Goal: Task Accomplishment & Management: Manage account settings

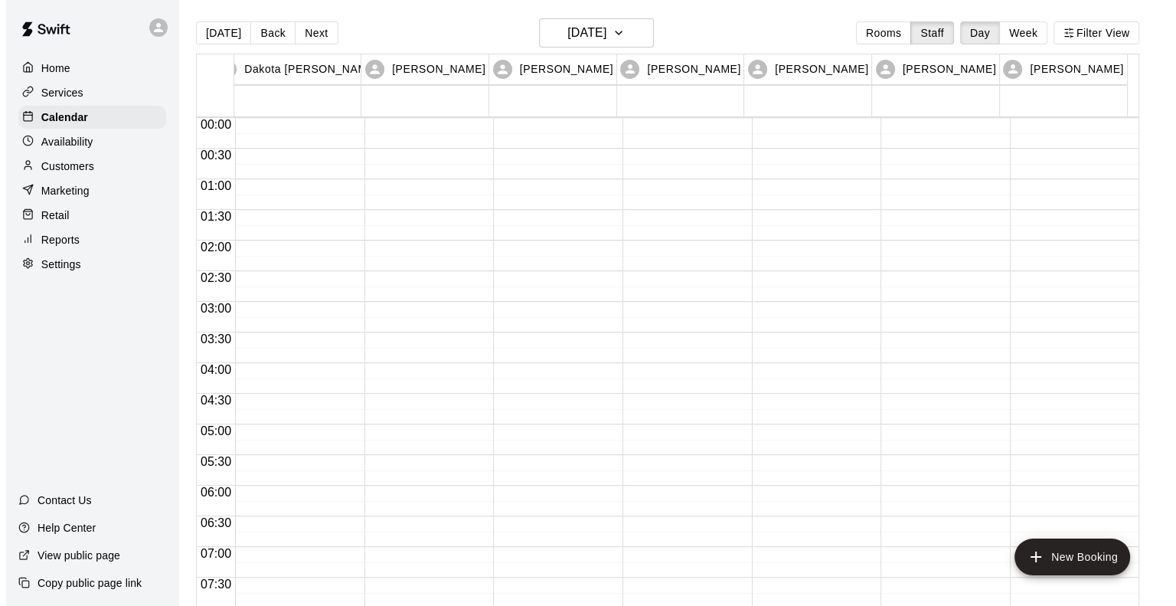
scroll to position [731, 0]
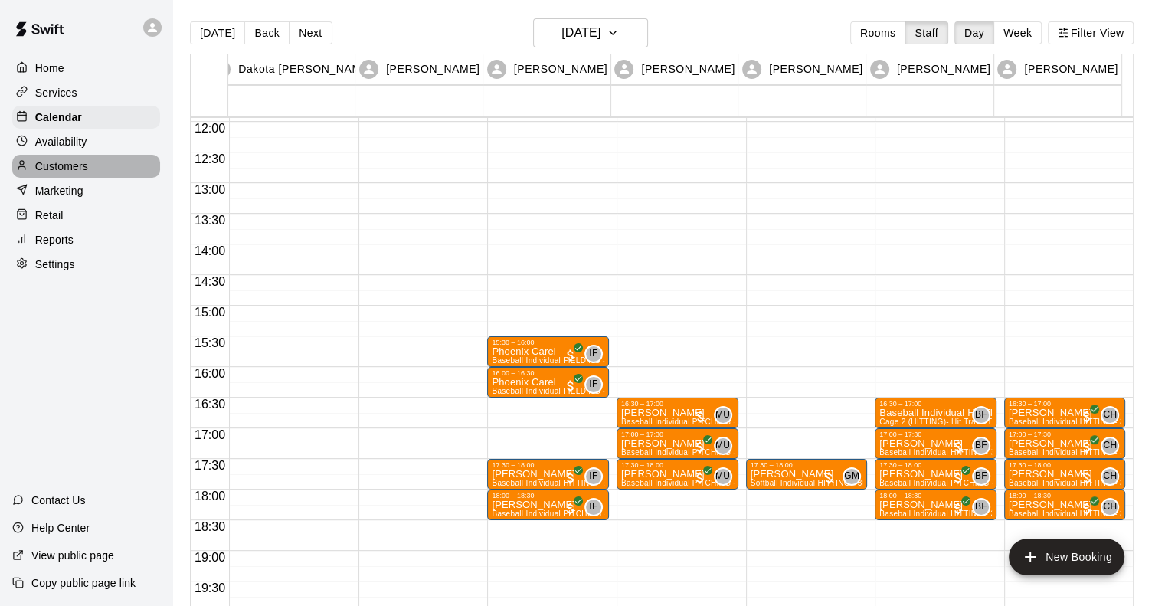
click at [59, 174] on p "Customers" at bounding box center [61, 165] width 53 height 15
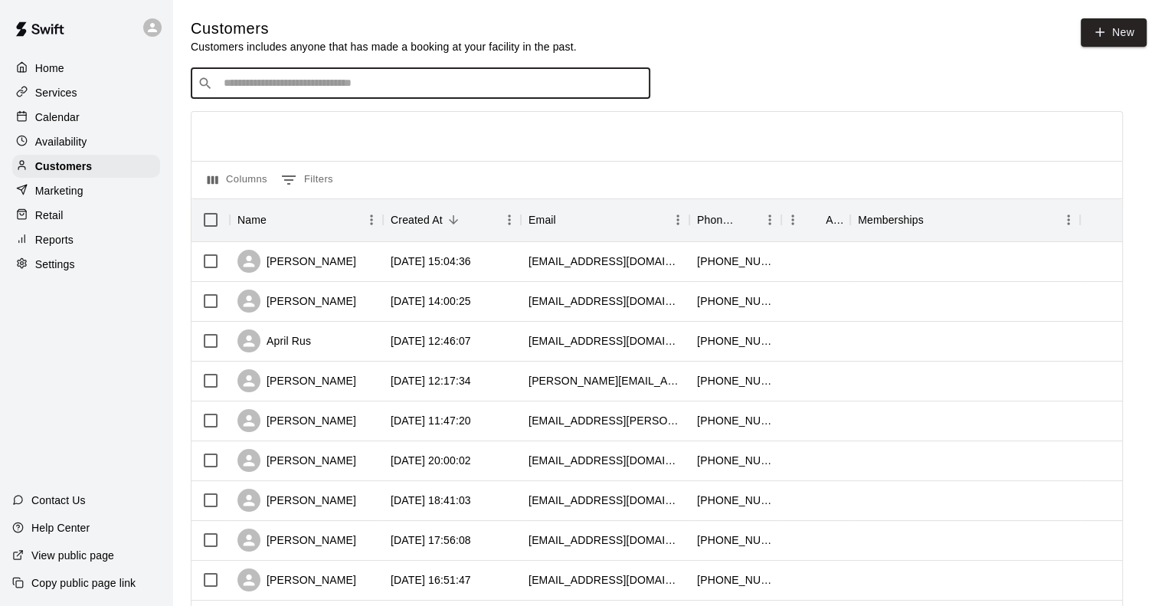
click at [366, 87] on input "Search customers by name or email" at bounding box center [431, 83] width 424 height 15
type input "********"
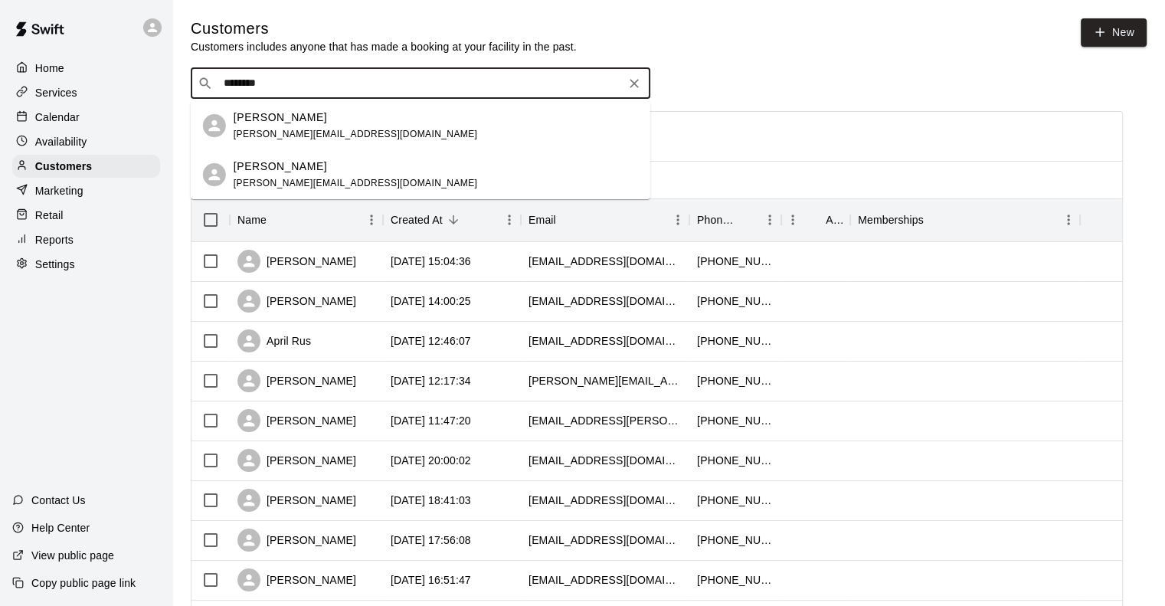
click at [279, 126] on div "Jeff Jennings jeffj@rjpccpas.com" at bounding box center [355, 125] width 243 height 33
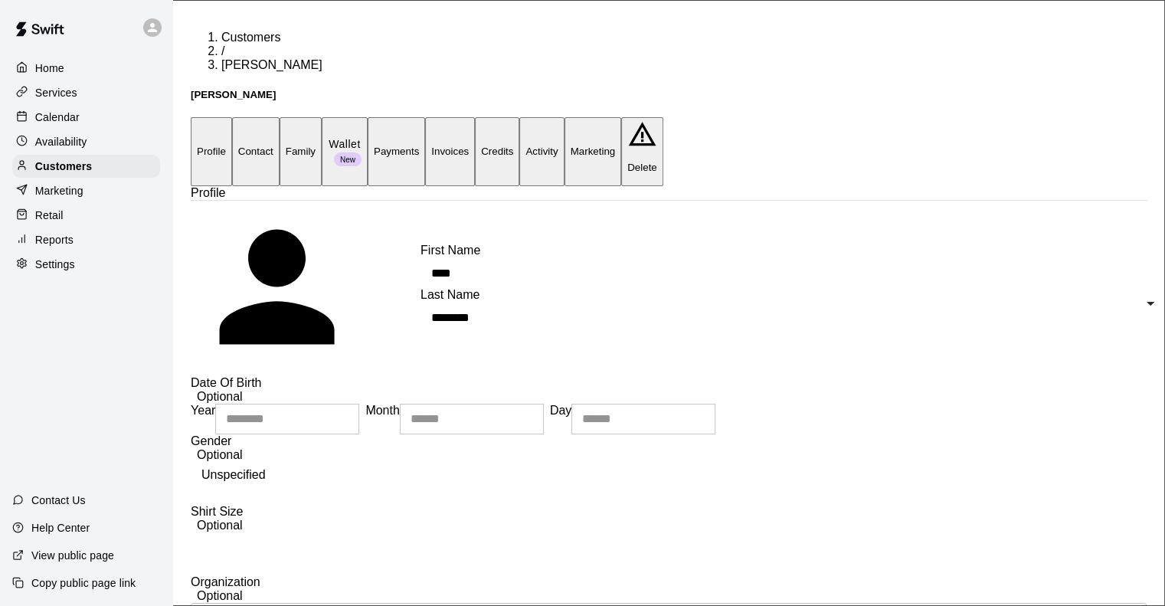
click at [425, 117] on button "Payments" at bounding box center [396, 151] width 57 height 68
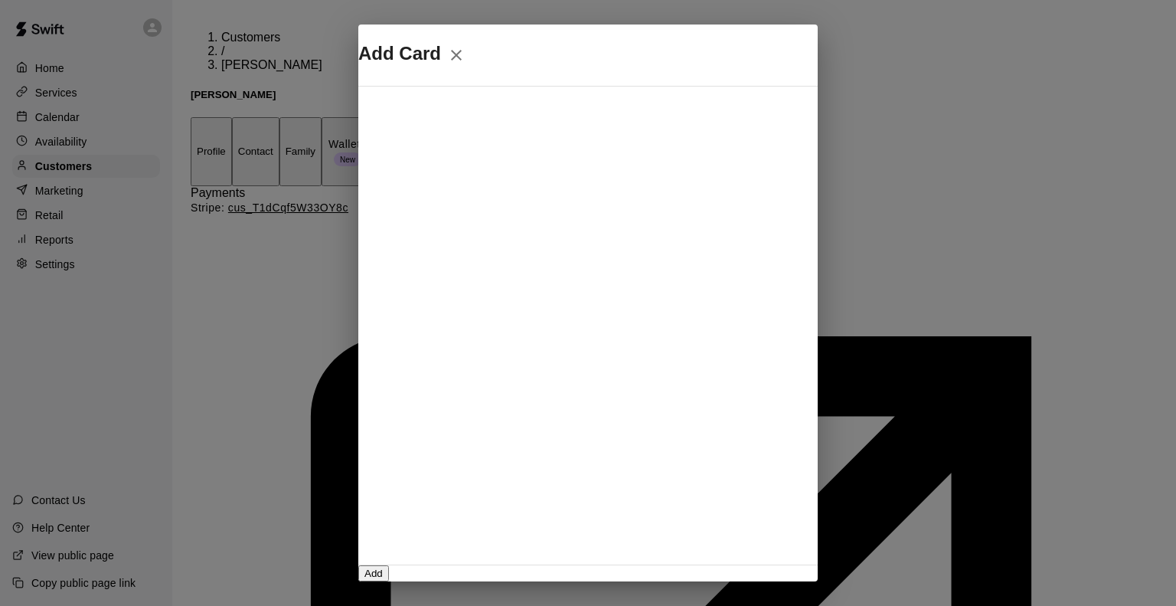
scroll to position [270, 0]
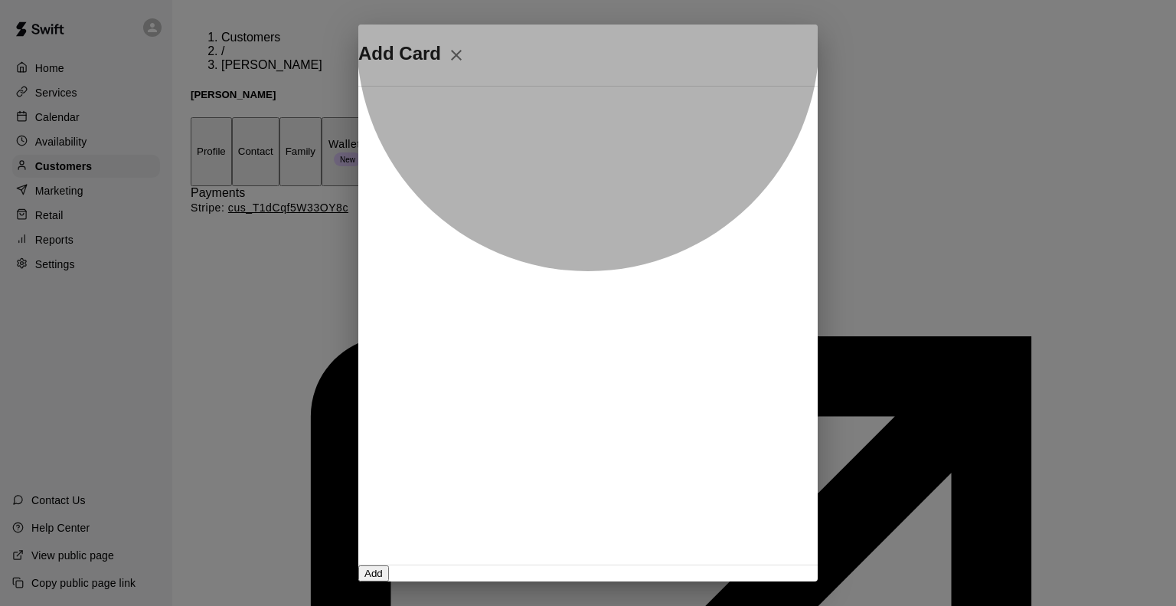
click at [389, 565] on button "Add" at bounding box center [373, 573] width 31 height 16
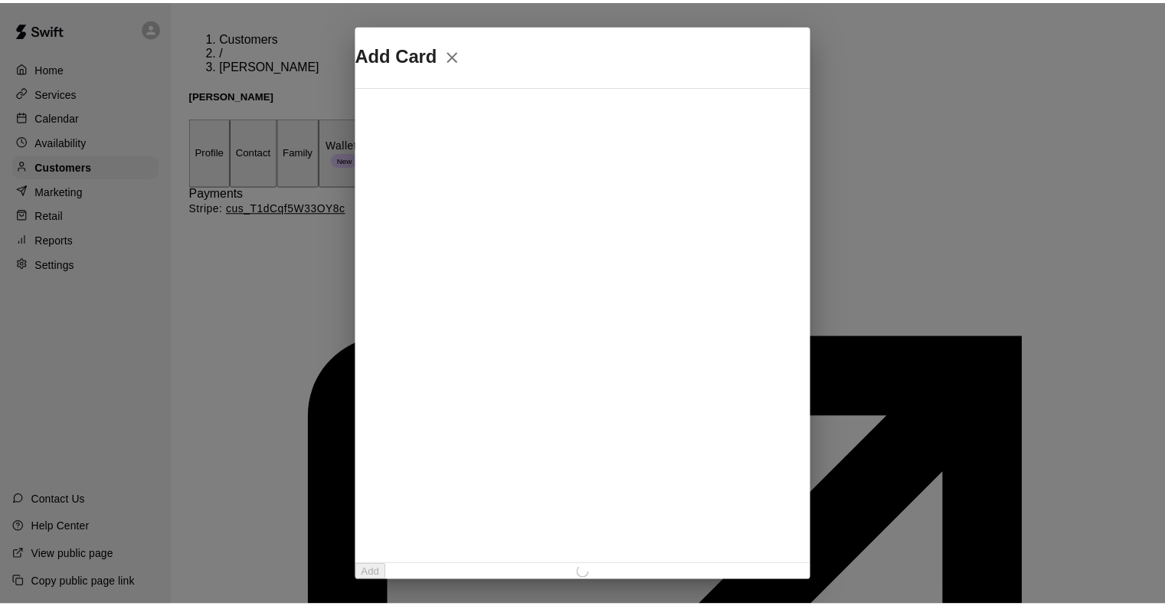
scroll to position [0, 0]
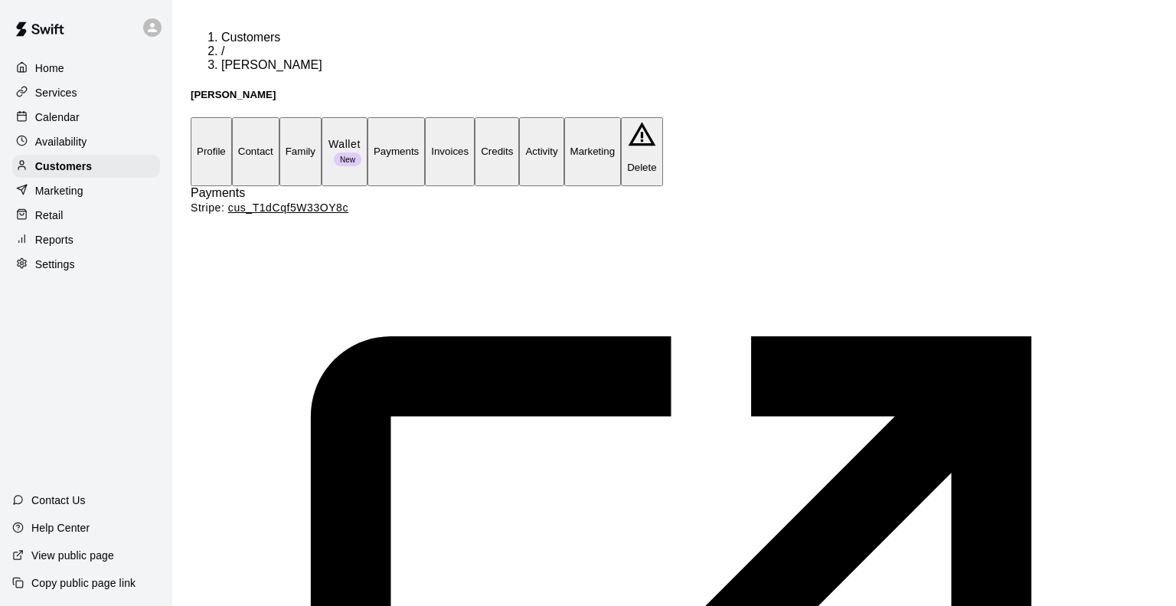
click at [206, 117] on button "Profile" at bounding box center [211, 151] width 41 height 68
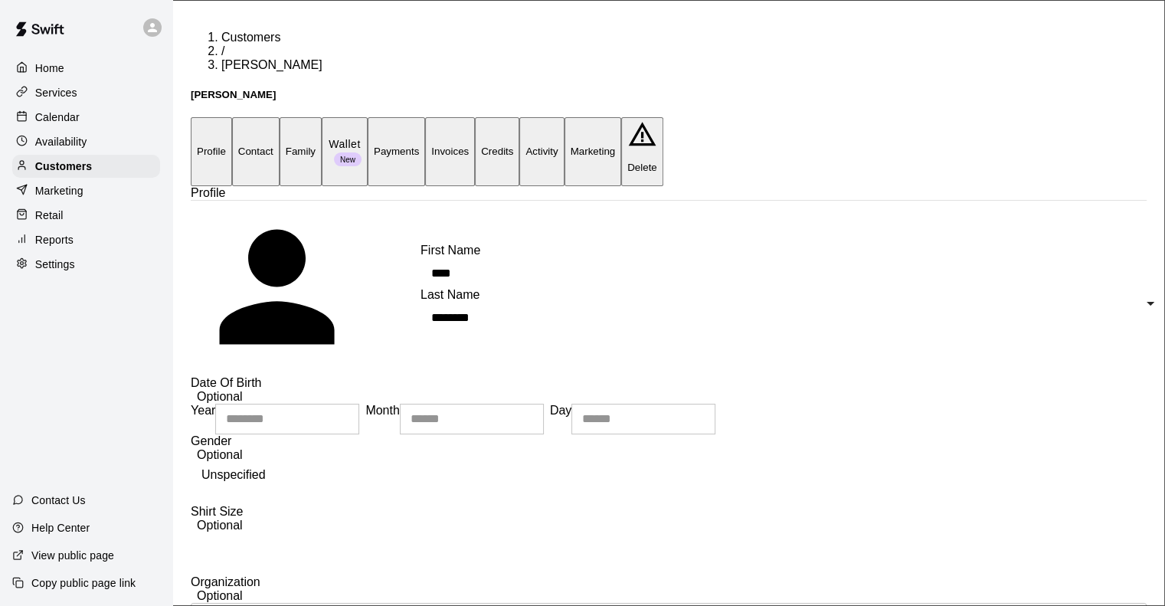
click at [279, 117] on button "Contact" at bounding box center [255, 151] width 47 height 68
select select "**"
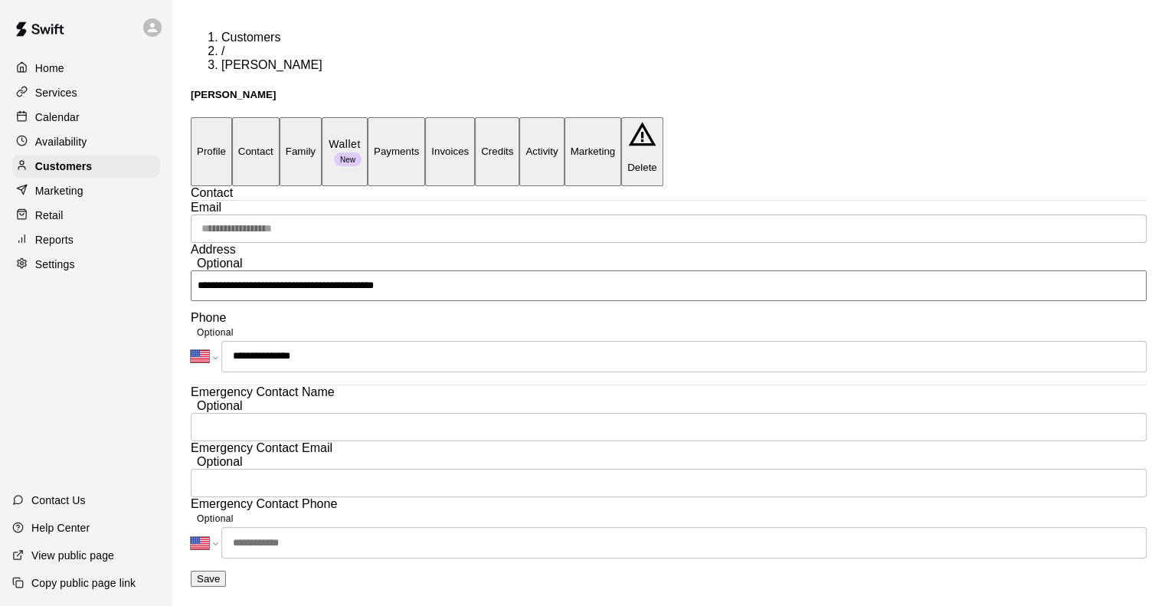
click at [232, 117] on button "Profile" at bounding box center [211, 151] width 41 height 68
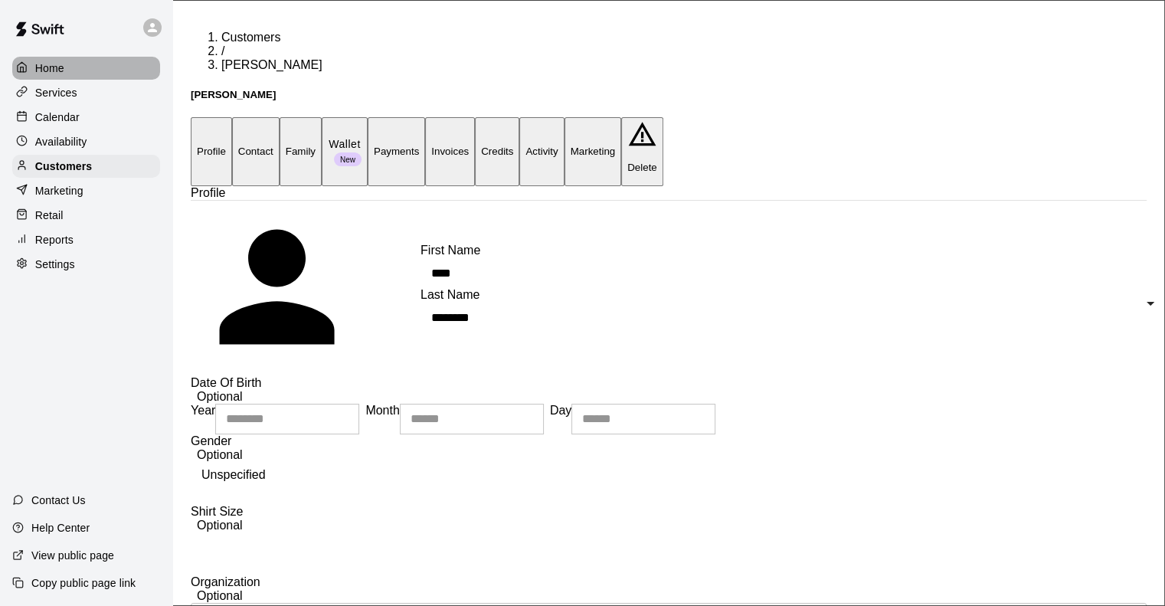
click at [53, 64] on p "Home" at bounding box center [49, 67] width 29 height 15
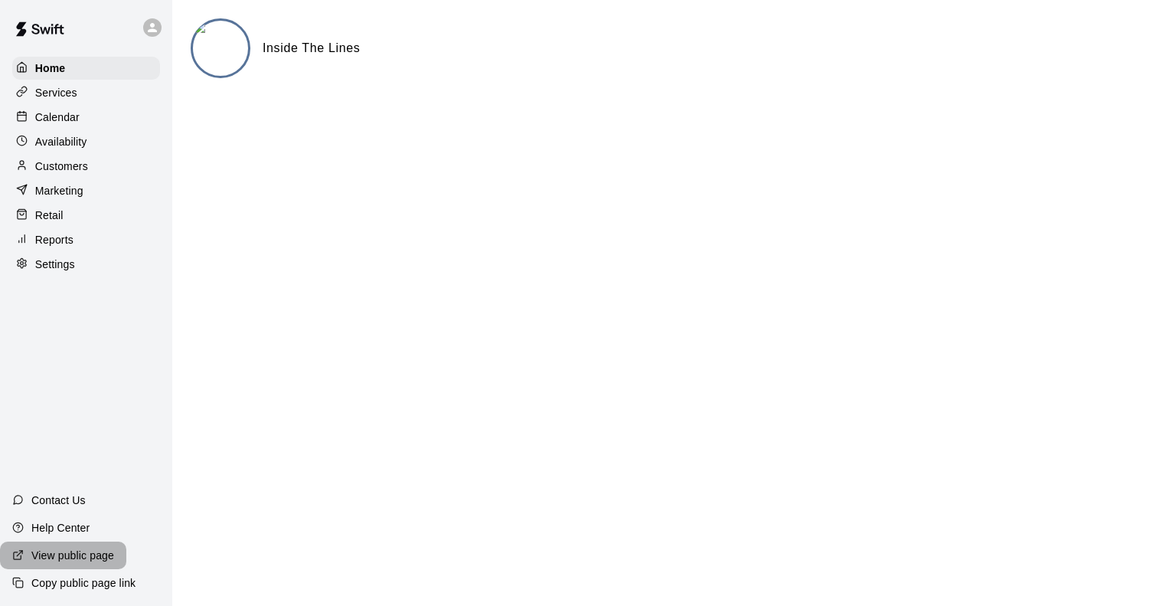
click at [59, 557] on p "View public page" at bounding box center [72, 554] width 83 height 15
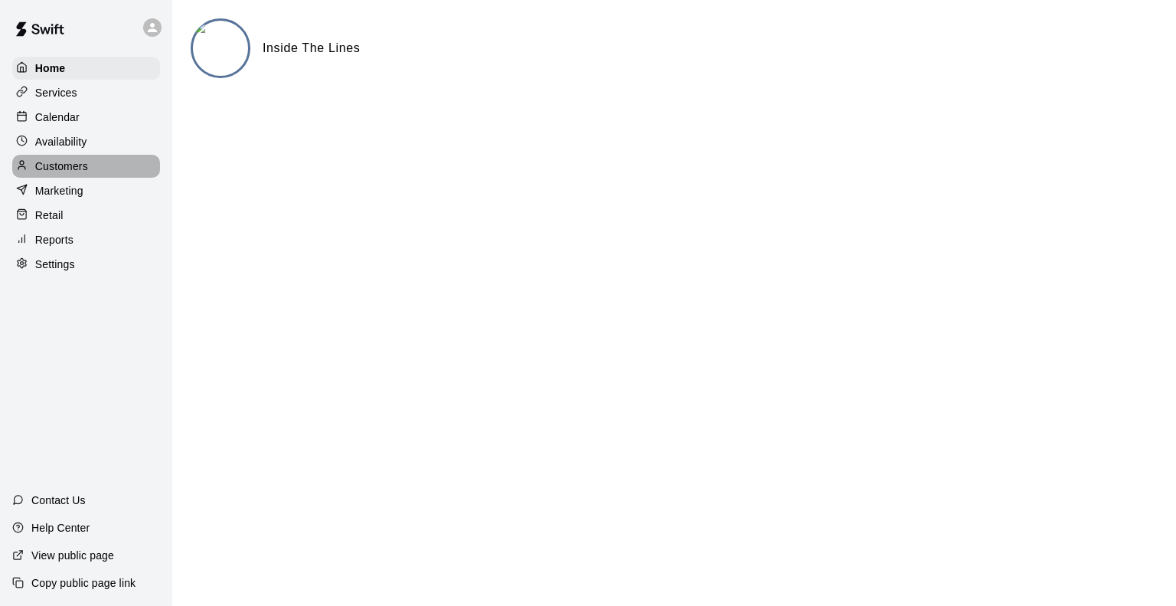
click at [57, 165] on p "Customers" at bounding box center [61, 165] width 53 height 15
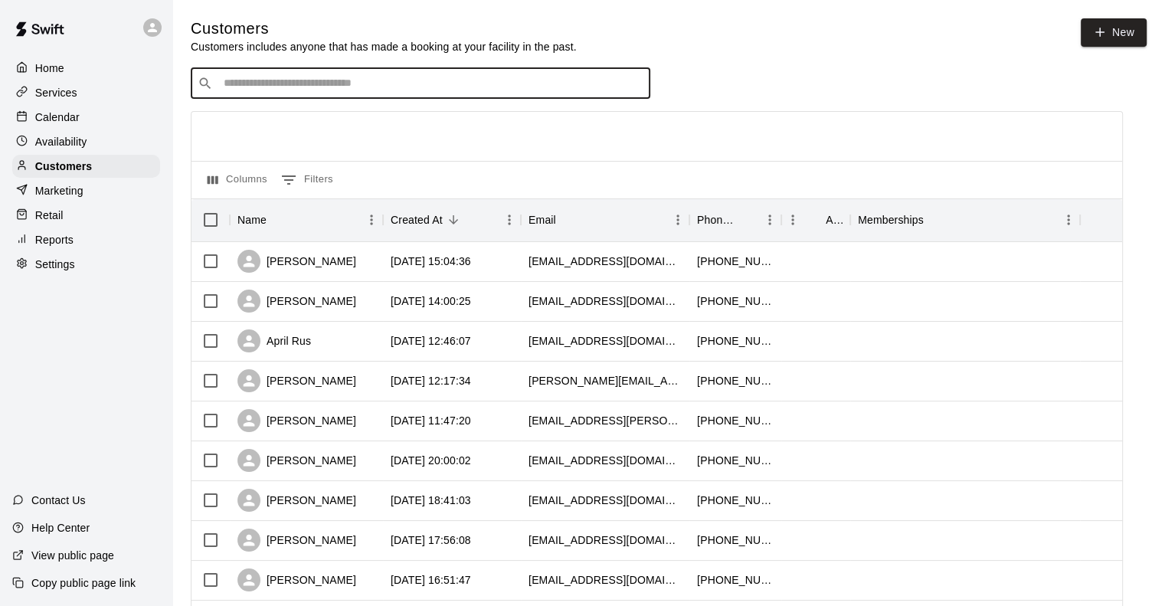
click at [326, 88] on input "Search customers by name or email" at bounding box center [431, 83] width 424 height 15
type input "********"
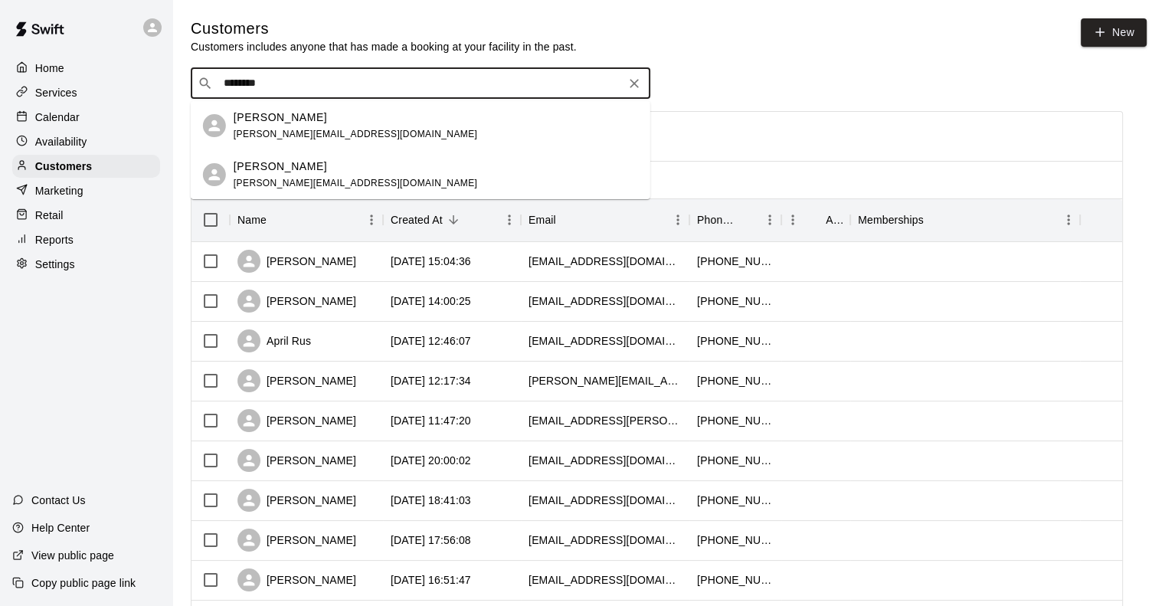
click at [270, 117] on p "Jeff Jennings" at bounding box center [280, 117] width 93 height 16
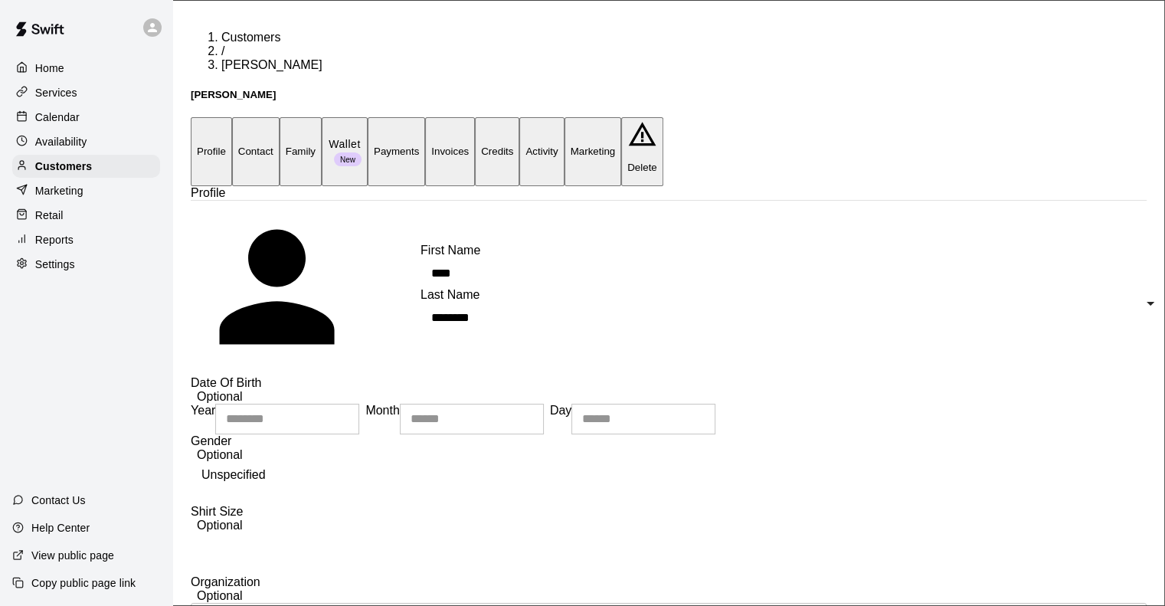
click at [425, 117] on button "Payments" at bounding box center [396, 151] width 57 height 68
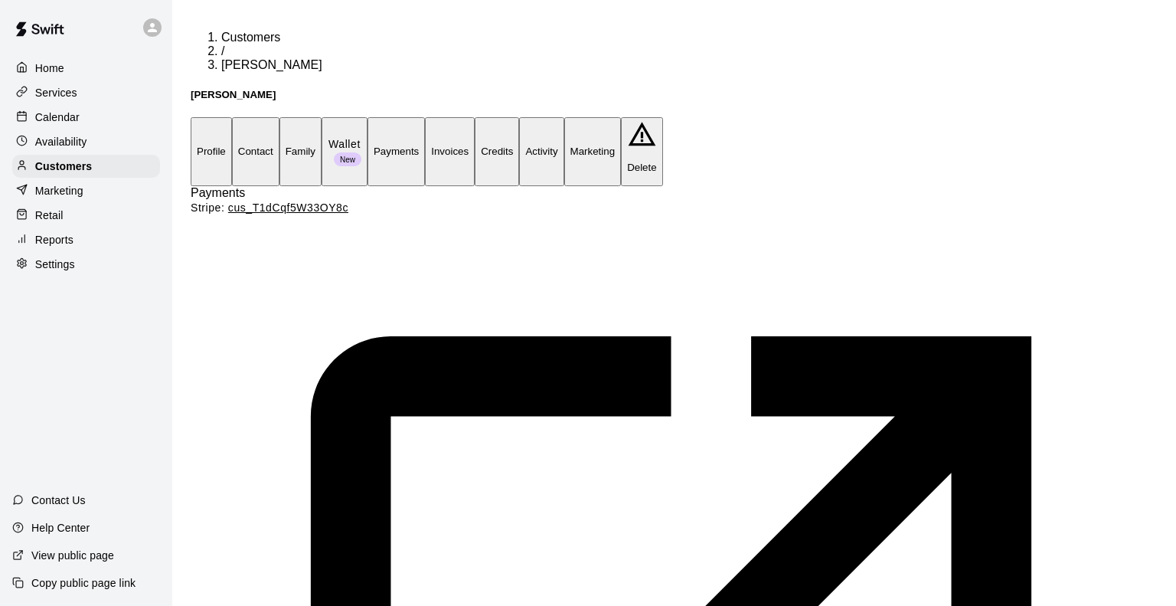
click at [231, 117] on button "Profile" at bounding box center [211, 151] width 41 height 68
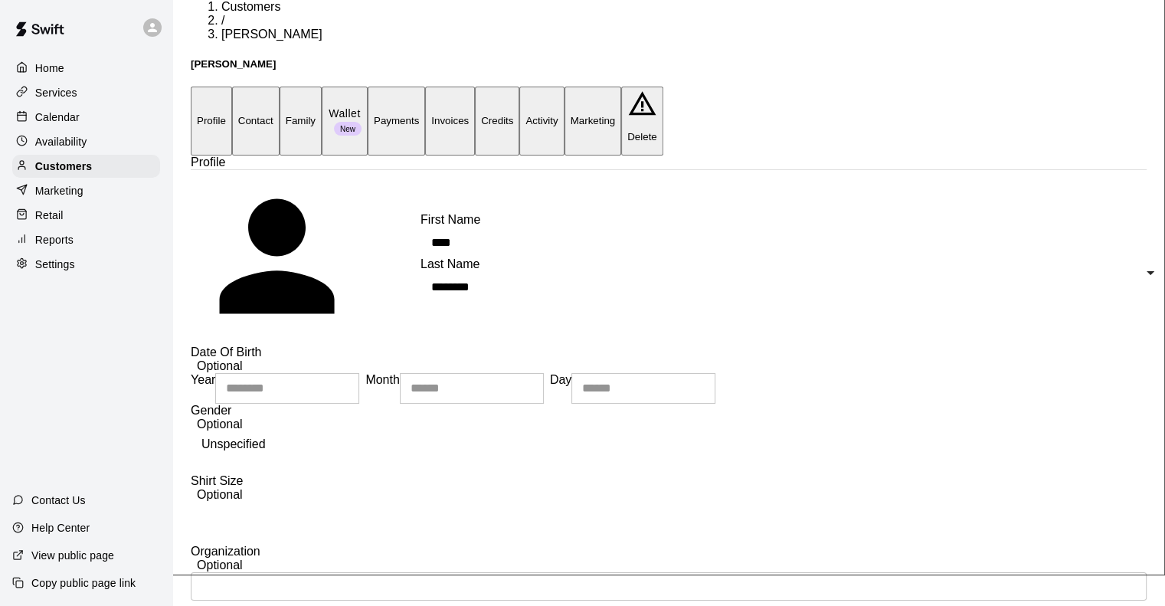
scroll to position [28, 0]
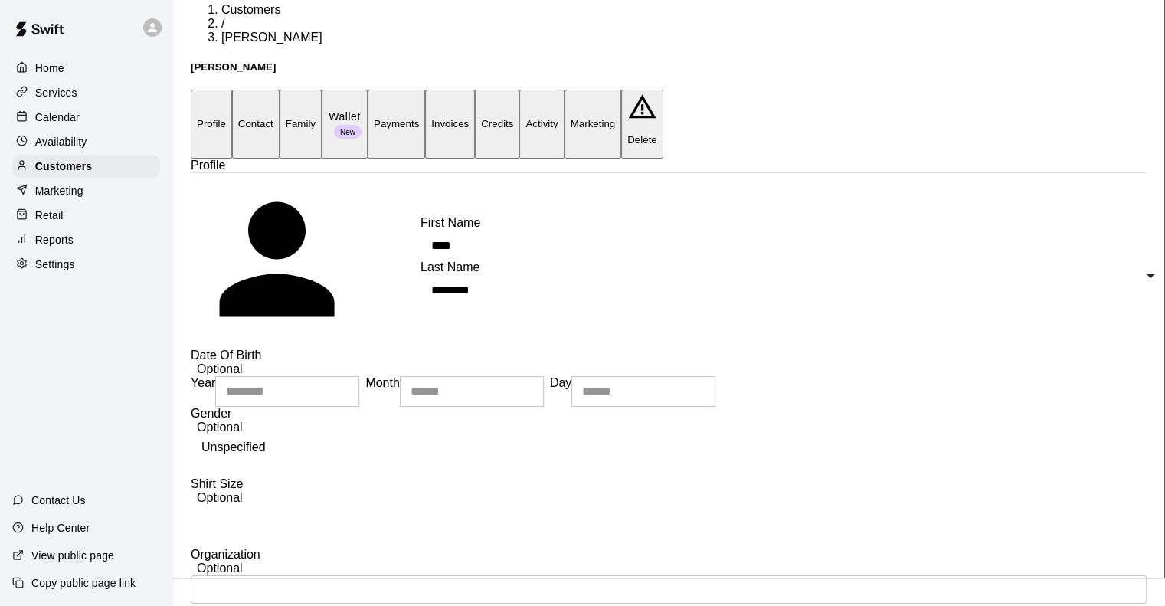
click at [519, 90] on button "Credits" at bounding box center [497, 124] width 44 height 68
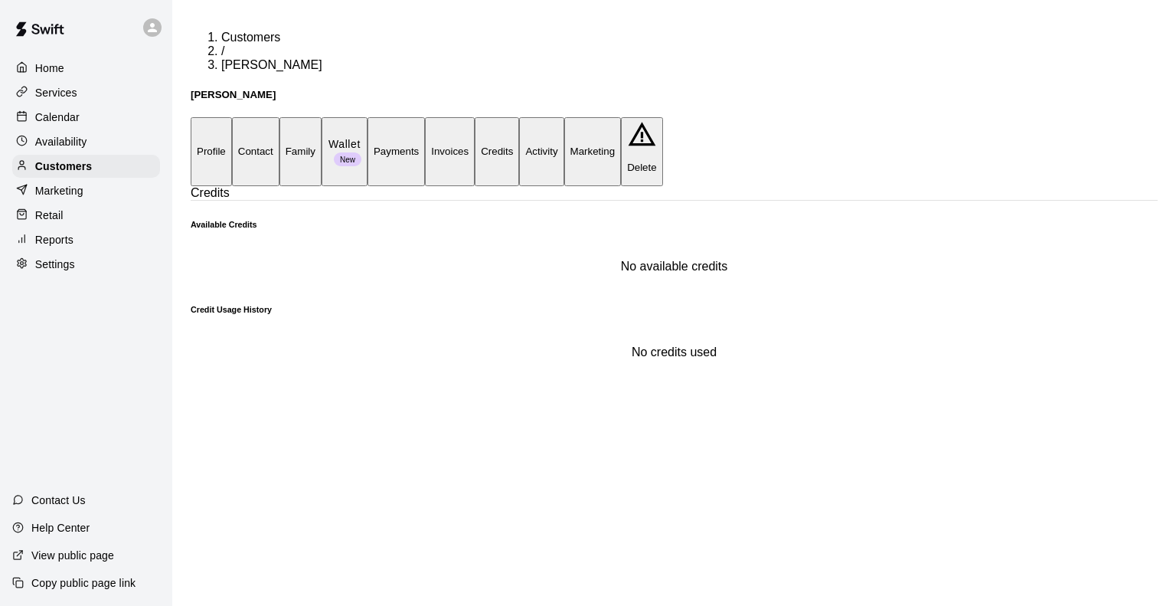
click at [221, 117] on button "Profile" at bounding box center [211, 151] width 41 height 68
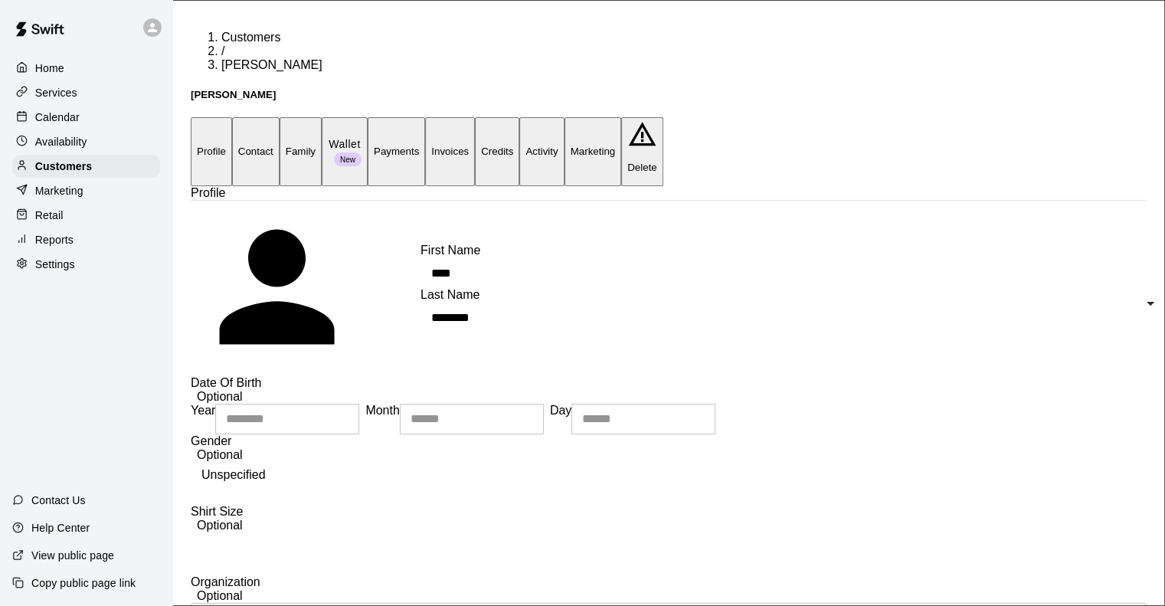
click at [322, 117] on button "Family" at bounding box center [300, 151] width 42 height 68
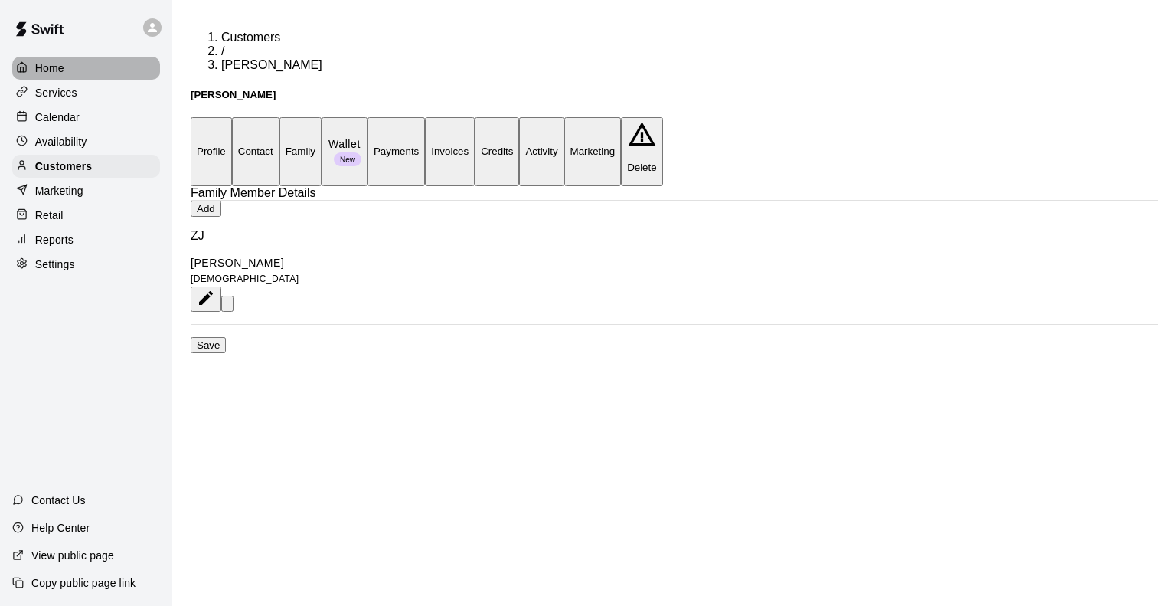
click at [64, 70] on div "Home" at bounding box center [86, 68] width 148 height 23
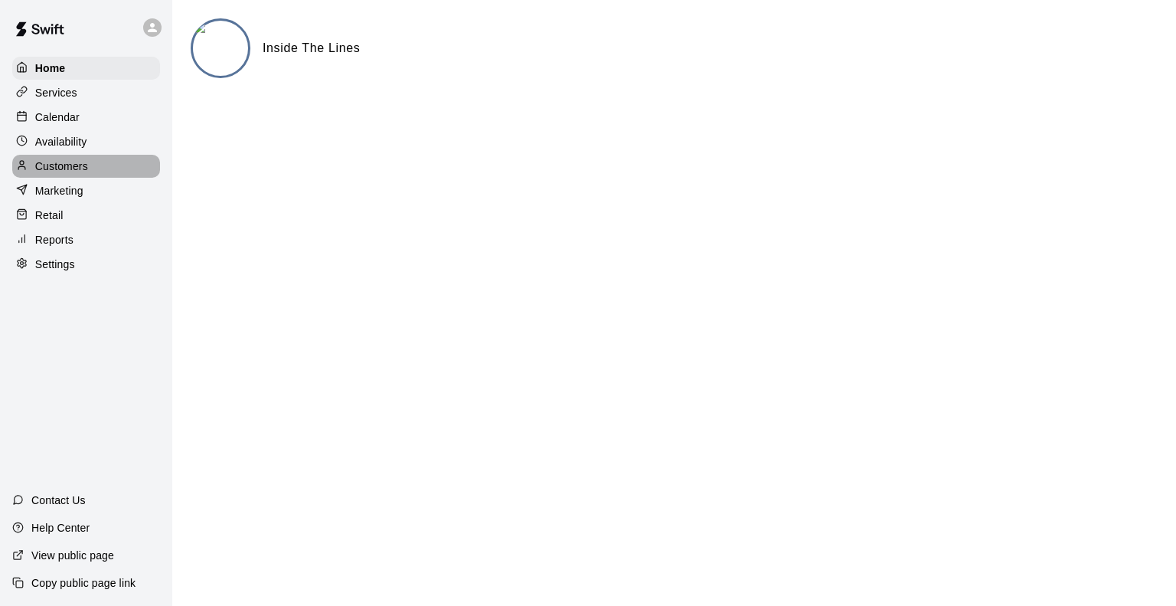
click at [42, 168] on p "Customers" at bounding box center [61, 165] width 53 height 15
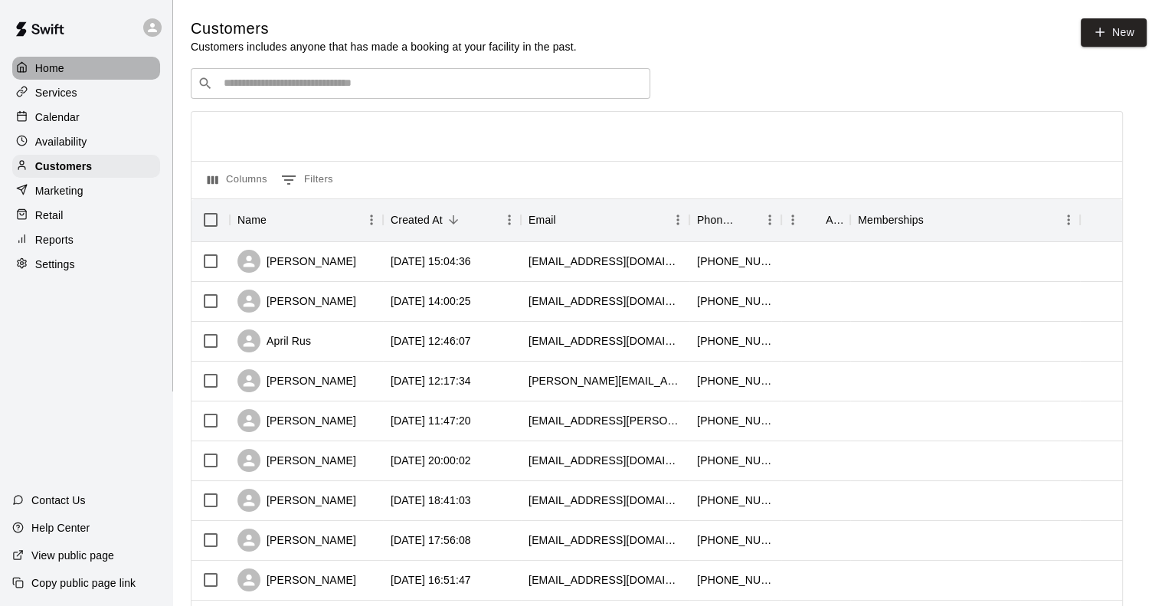
click at [43, 72] on p "Home" at bounding box center [49, 67] width 29 height 15
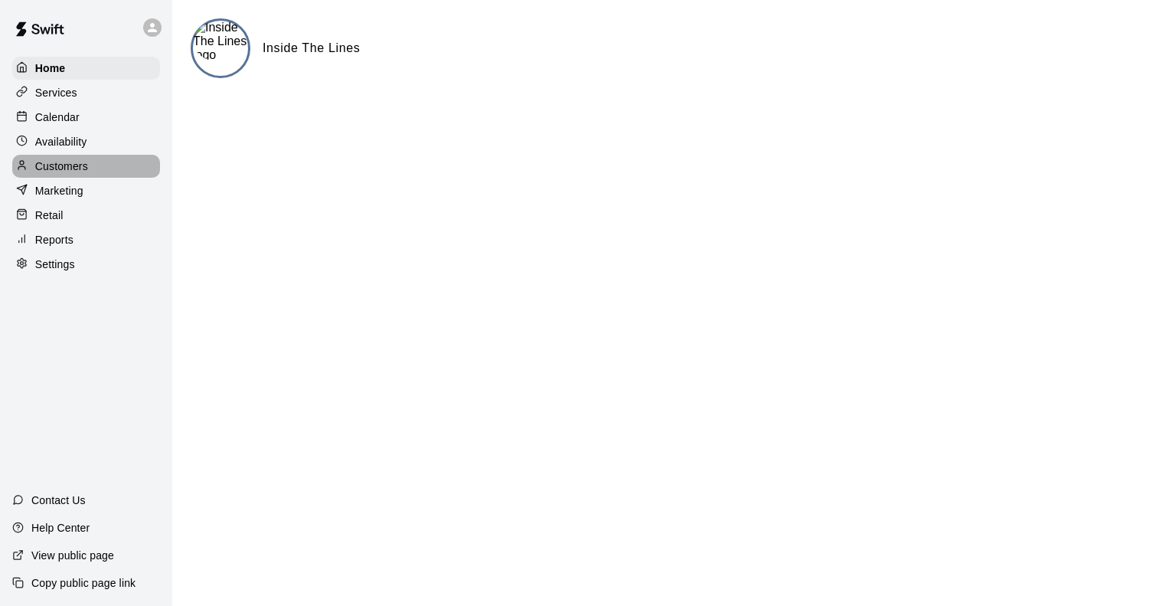
click at [61, 174] on p "Customers" at bounding box center [61, 165] width 53 height 15
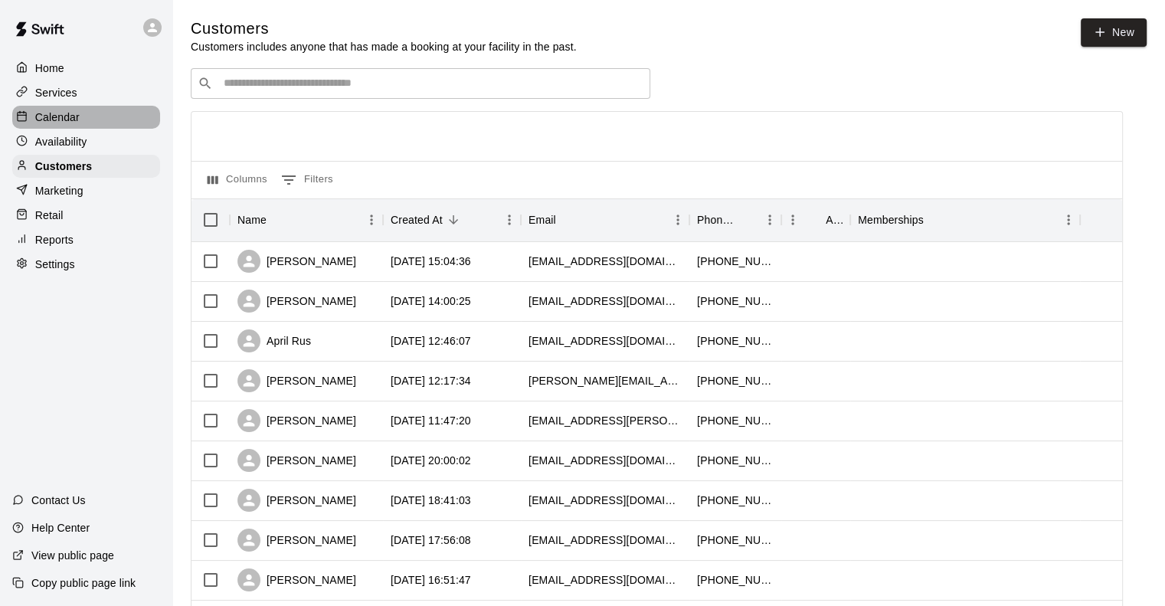
click at [61, 125] on p "Calendar" at bounding box center [57, 116] width 44 height 15
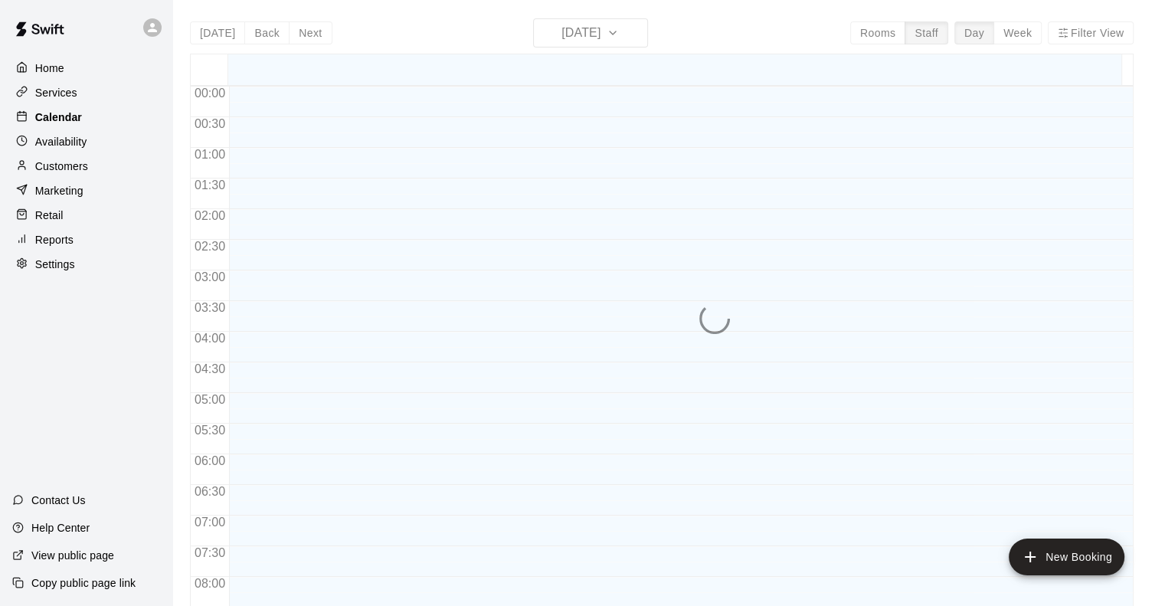
scroll to position [932, 0]
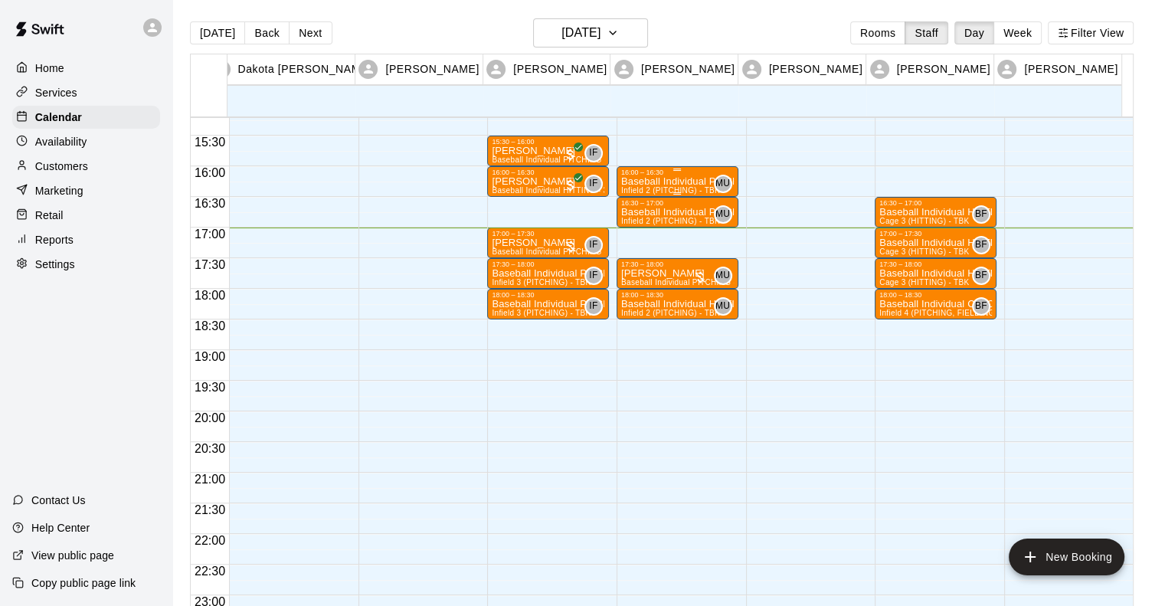
click at [649, 174] on div "16:00 – 16:30" at bounding box center [677, 172] width 113 height 8
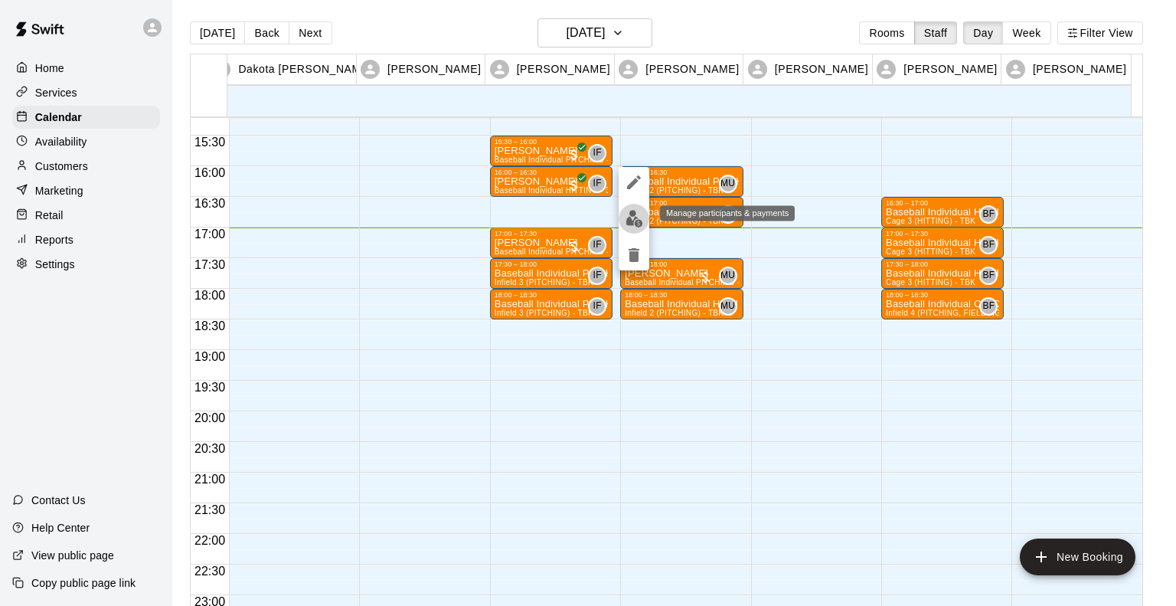
click at [642, 220] on img "edit" at bounding box center [635, 219] width 18 height 18
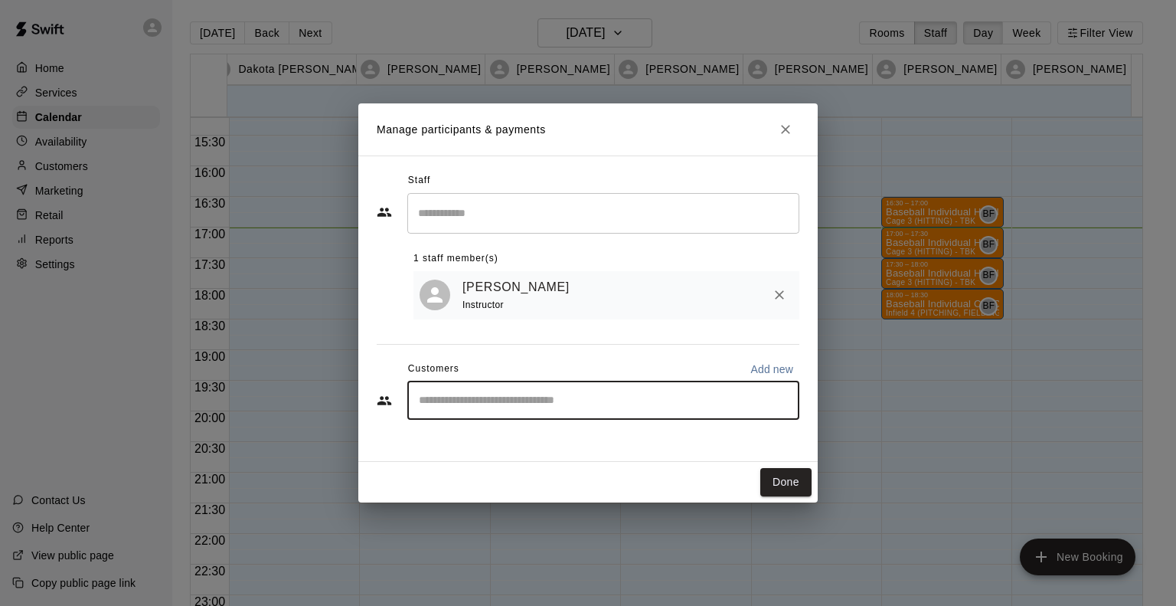
click at [510, 404] on input "Start typing to search customers..." at bounding box center [603, 400] width 378 height 15
type input "**********"
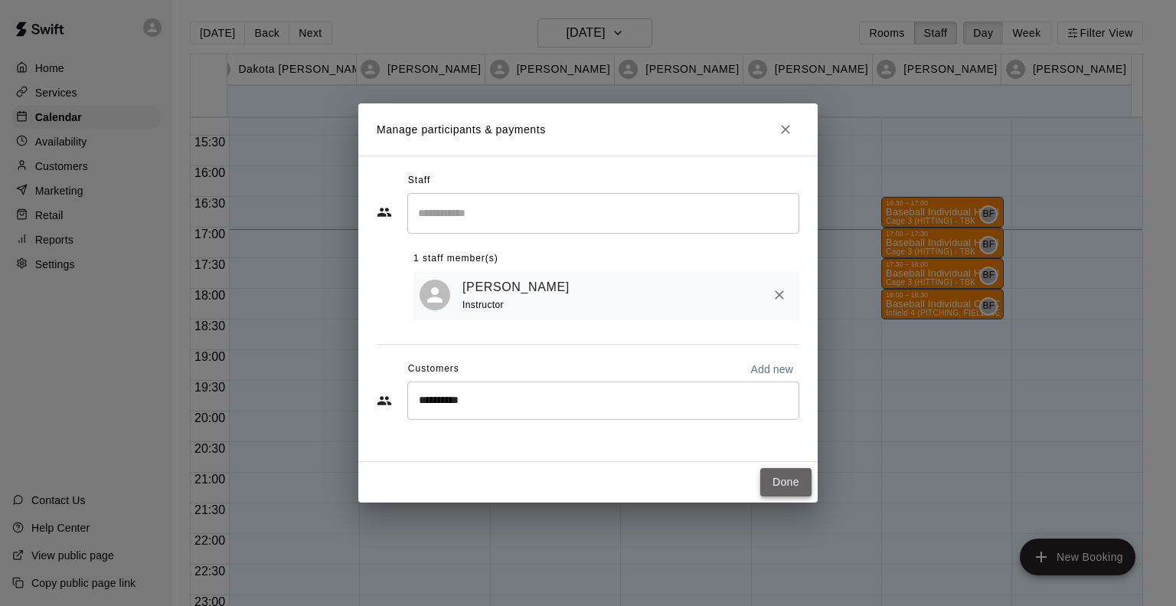
click at [785, 480] on button "Done" at bounding box center [785, 482] width 51 height 28
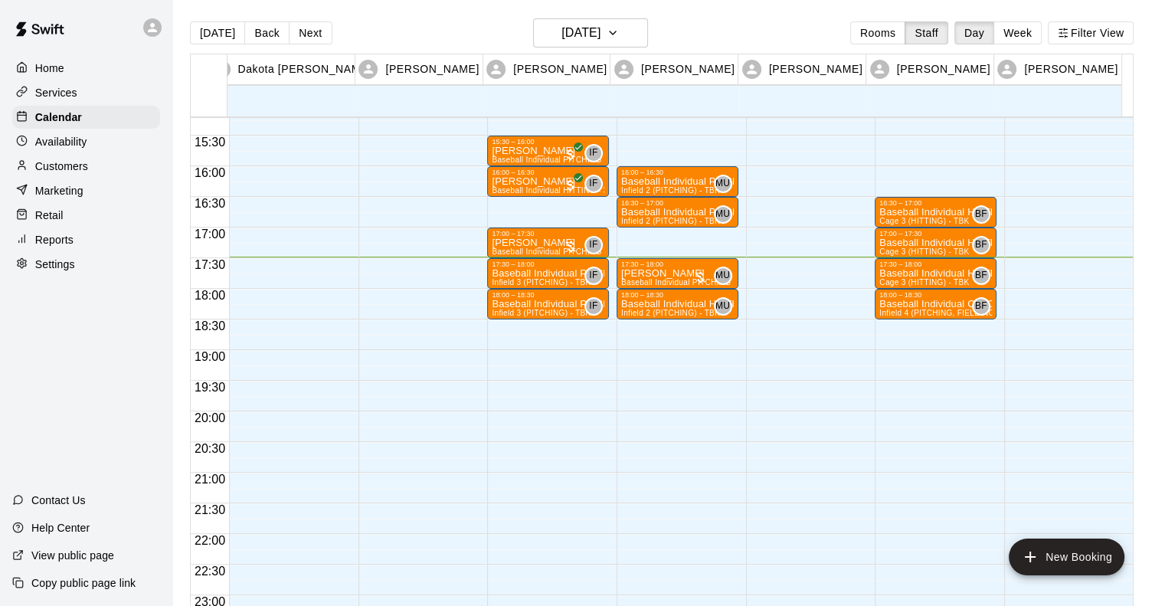
scroll to position [963, 0]
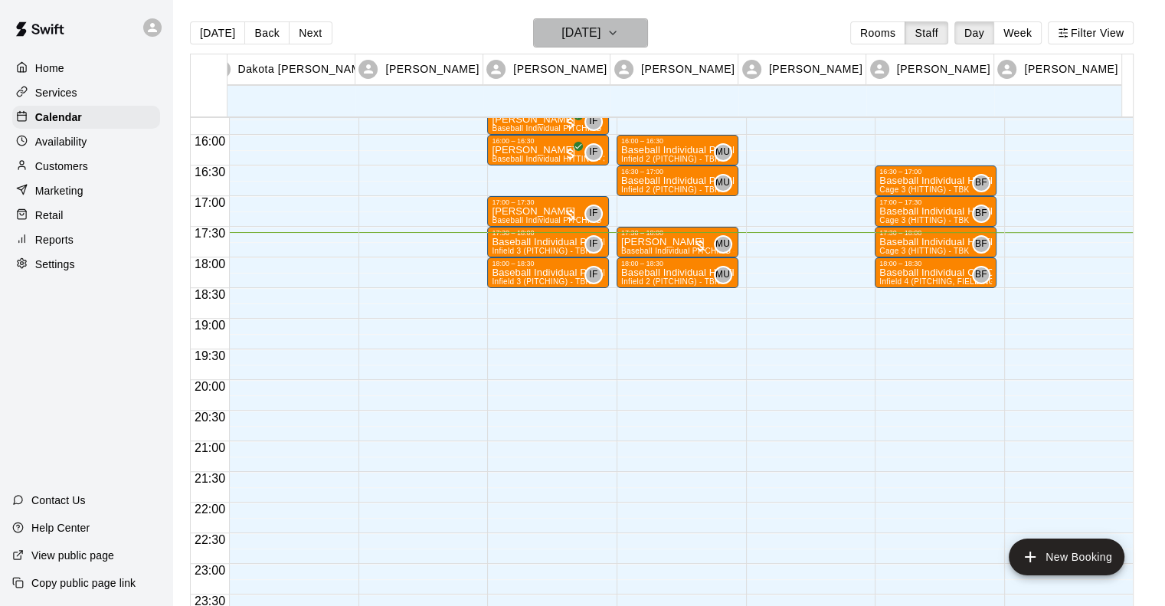
click at [561, 36] on h6 "[DATE]" at bounding box center [580, 32] width 39 height 21
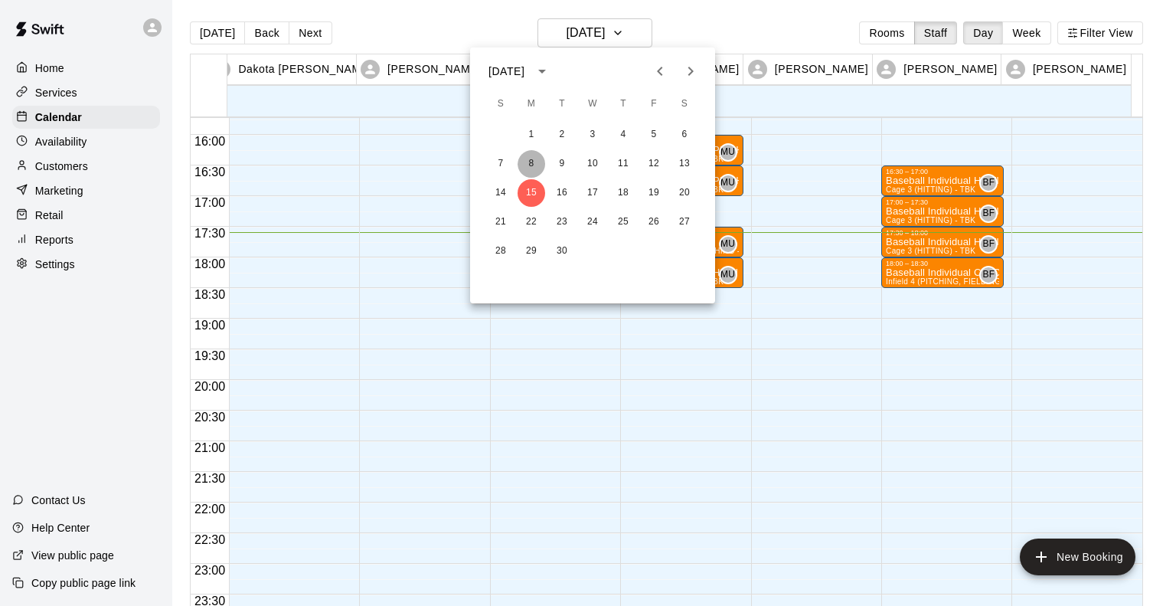
click at [527, 164] on button "8" at bounding box center [532, 164] width 28 height 28
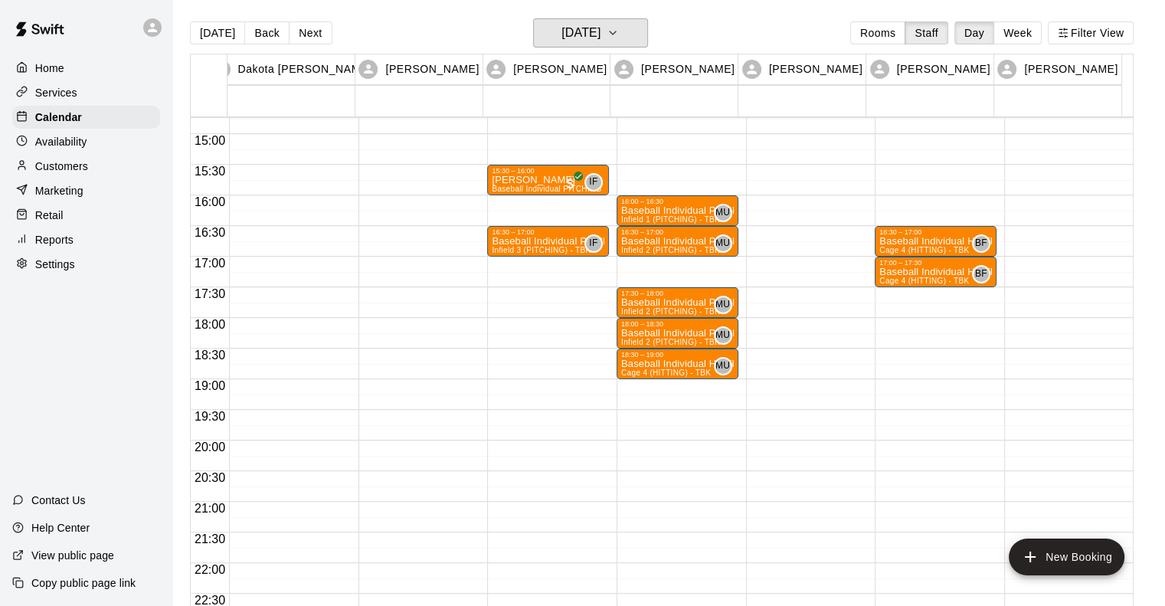
scroll to position [902, 0]
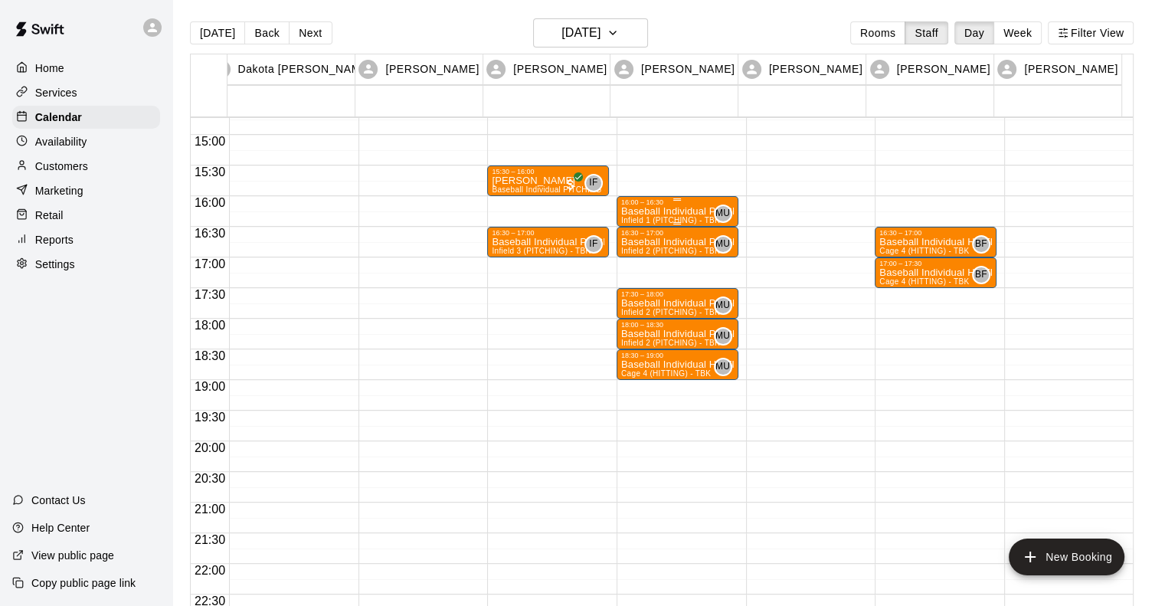
click at [639, 196] on div "16:00 – 16:30 Baseball Individual PITCHING - 30 minutes Infield 1 (PITCHING) - …" at bounding box center [677, 211] width 122 height 31
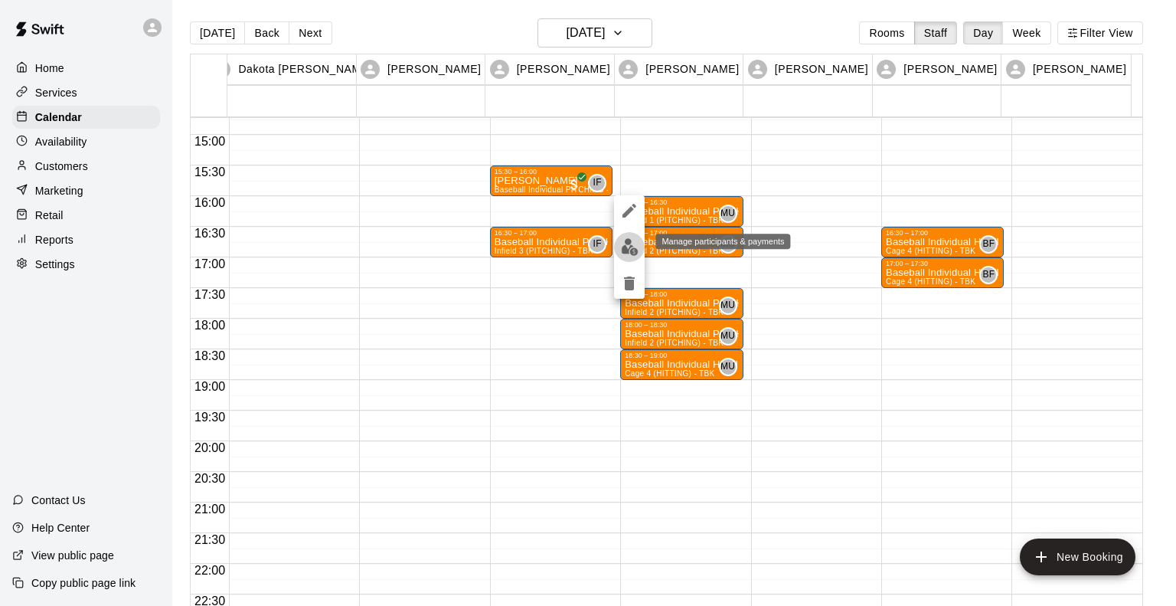
click at [622, 244] on img "edit" at bounding box center [630, 247] width 18 height 18
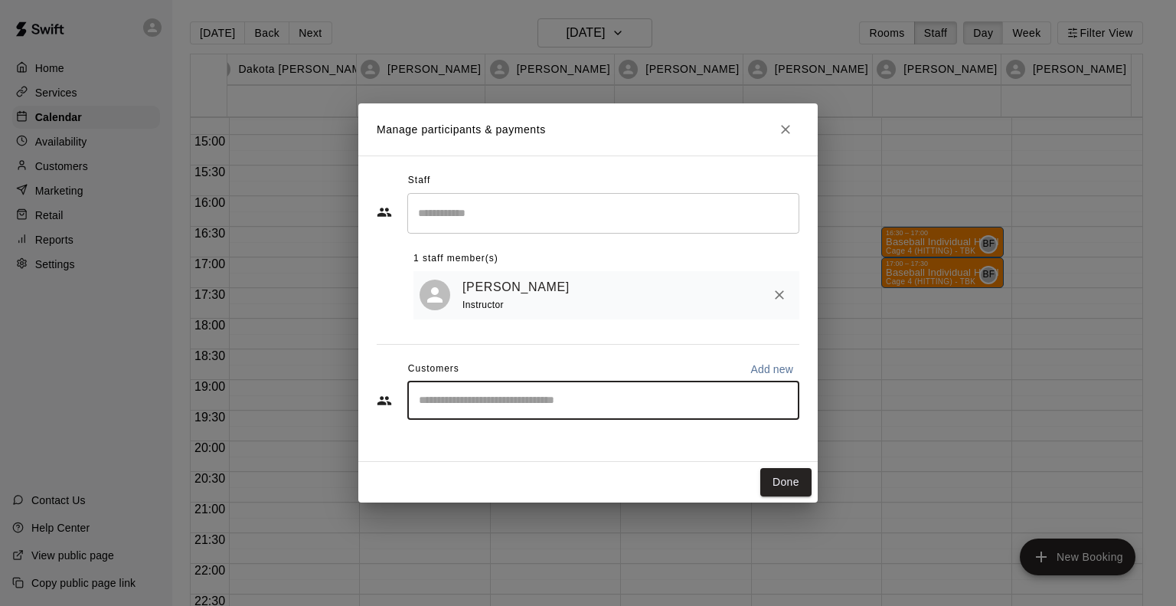
click at [485, 404] on input "Start typing to search customers..." at bounding box center [603, 400] width 378 height 15
type input "****"
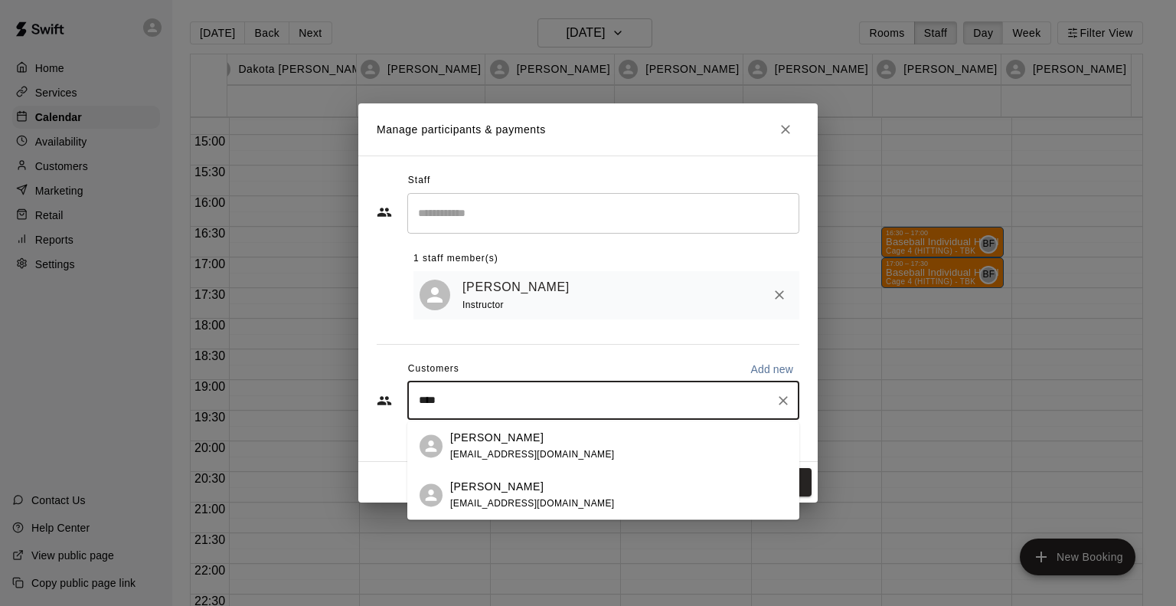
click at [619, 498] on div "Ryker Hall jdcline2@gmail.com" at bounding box center [618, 495] width 337 height 33
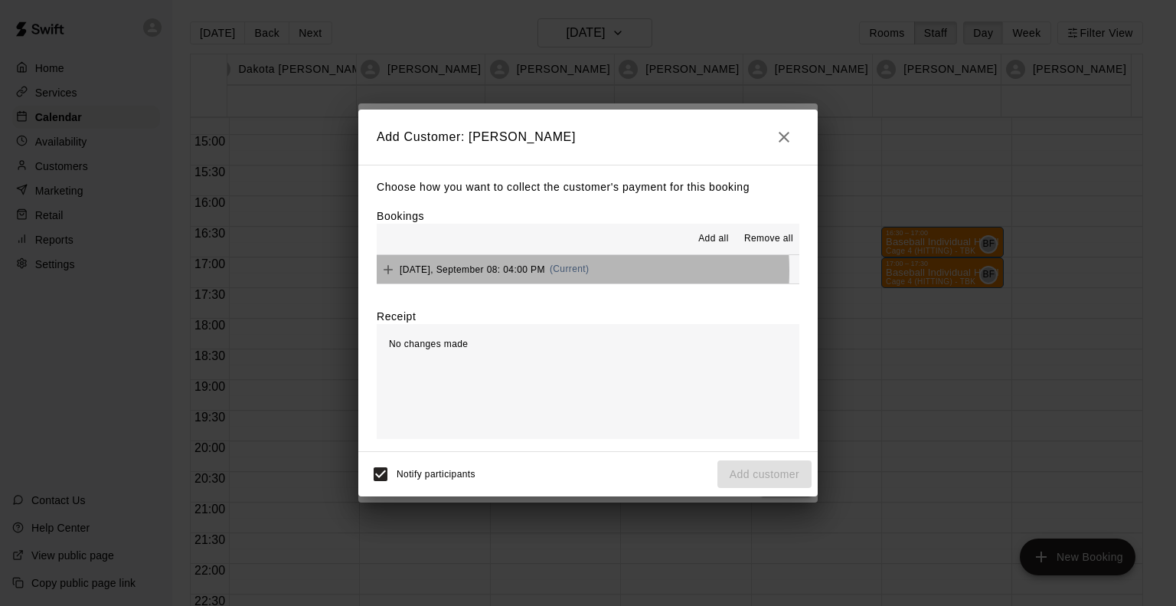
click at [519, 272] on span "Monday, September 08: 04:00 PM" at bounding box center [472, 268] width 145 height 11
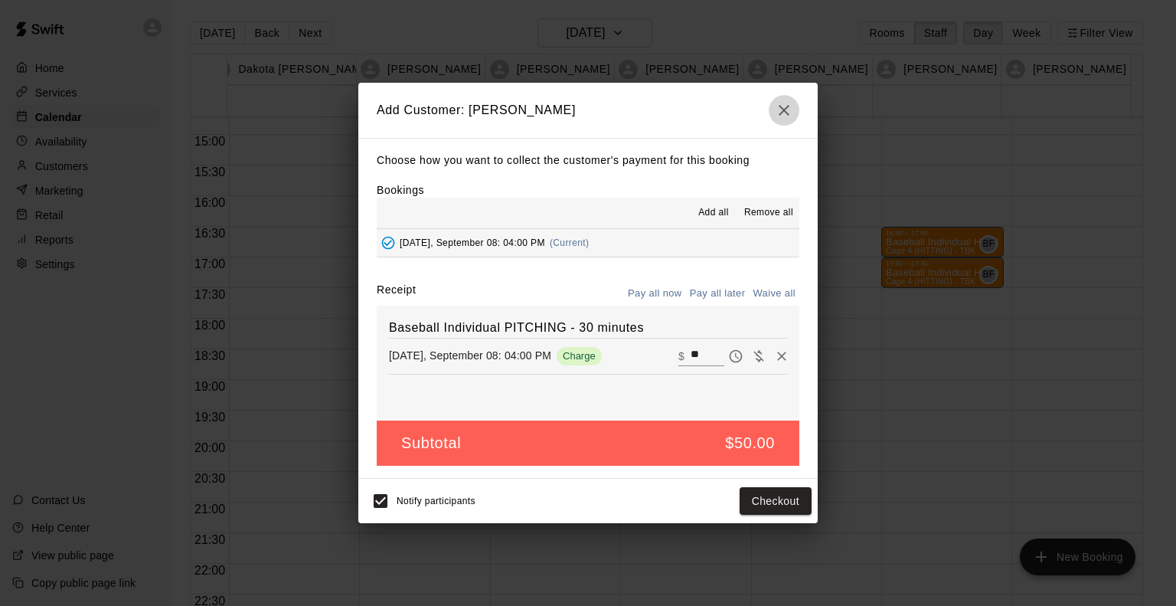
click at [787, 109] on icon "button" at bounding box center [784, 110] width 18 height 18
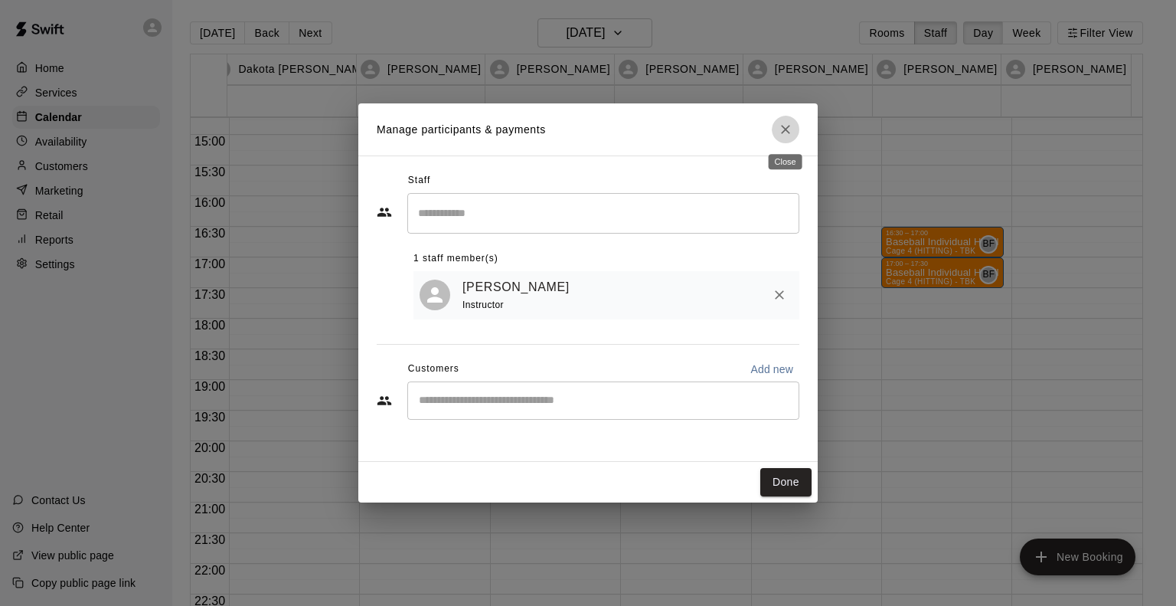
click at [781, 131] on icon "Close" at bounding box center [785, 129] width 15 height 15
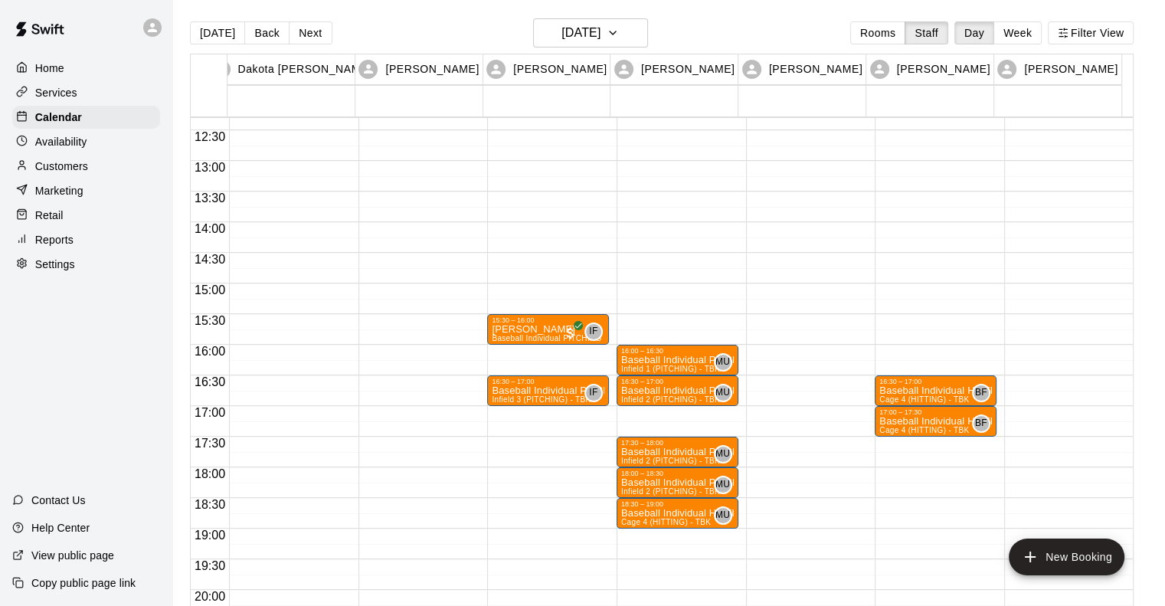
scroll to position [747, 0]
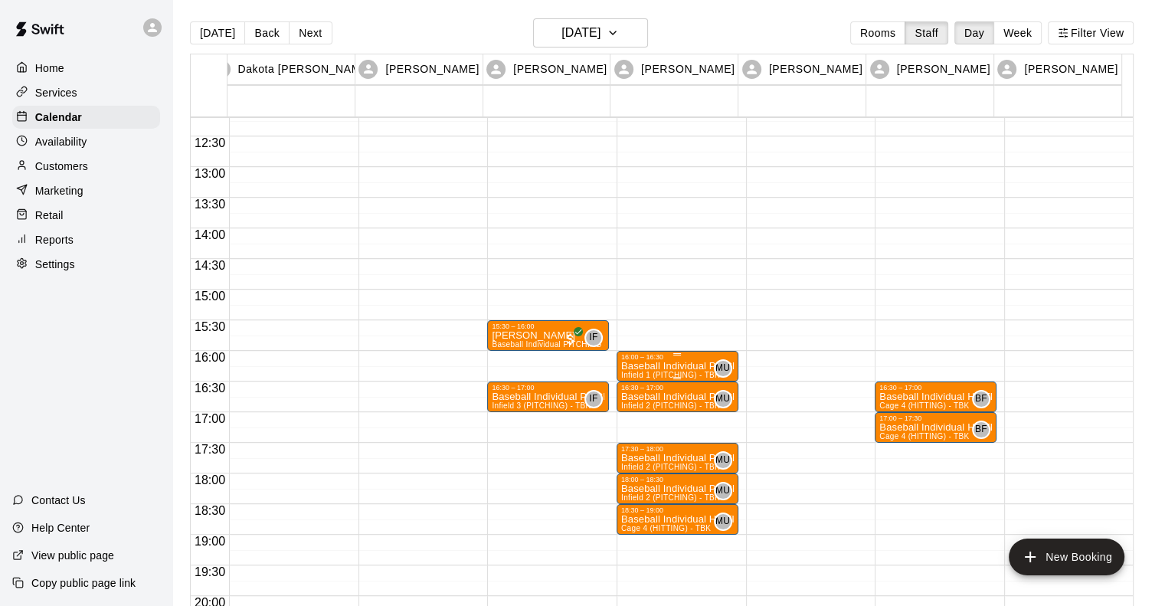
click at [637, 366] on p "Baseball Individual PITCHING - 30 minutes" at bounding box center [677, 366] width 113 height 0
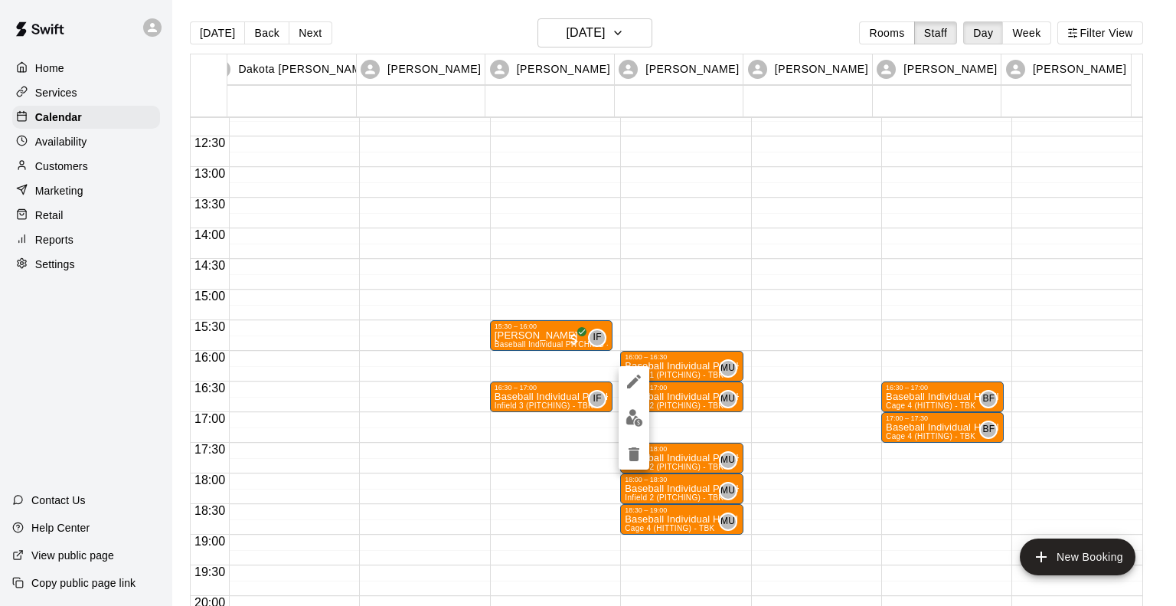
click at [681, 395] on div at bounding box center [588, 303] width 1176 height 606
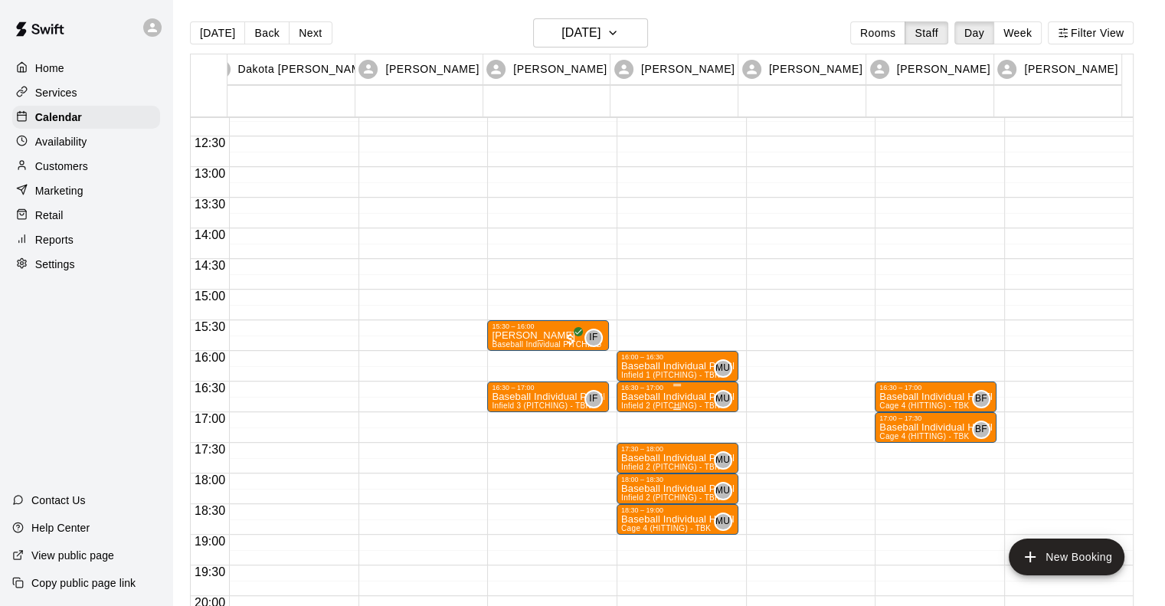
click at [681, 397] on p "Baseball Individual PITCHING - 30 minutes" at bounding box center [677, 397] width 113 height 0
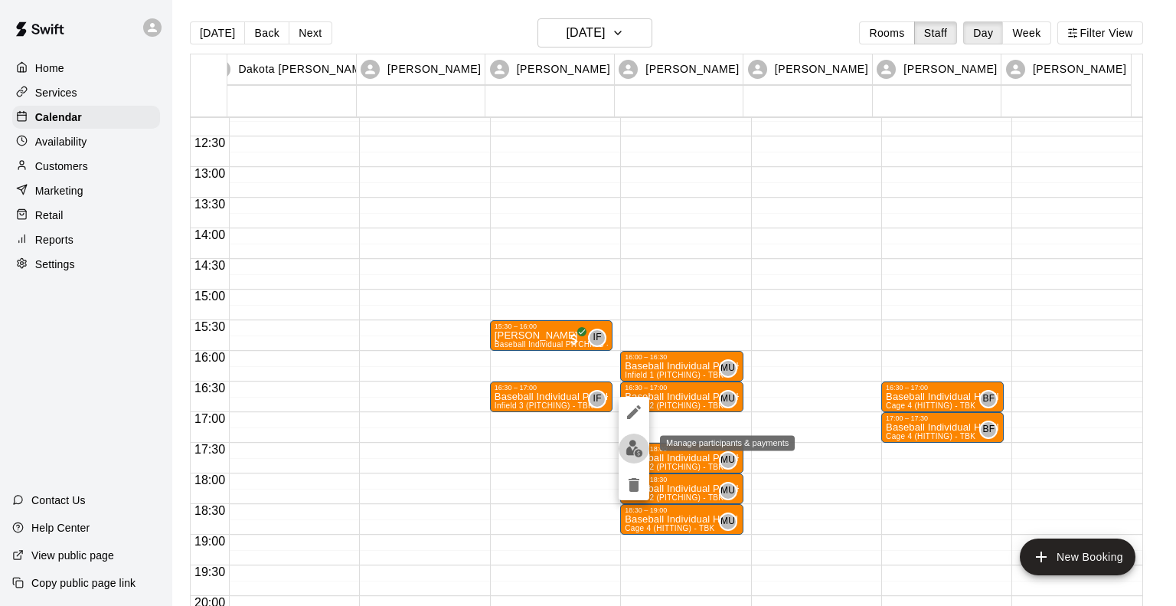
click at [628, 442] on img "edit" at bounding box center [635, 449] width 18 height 18
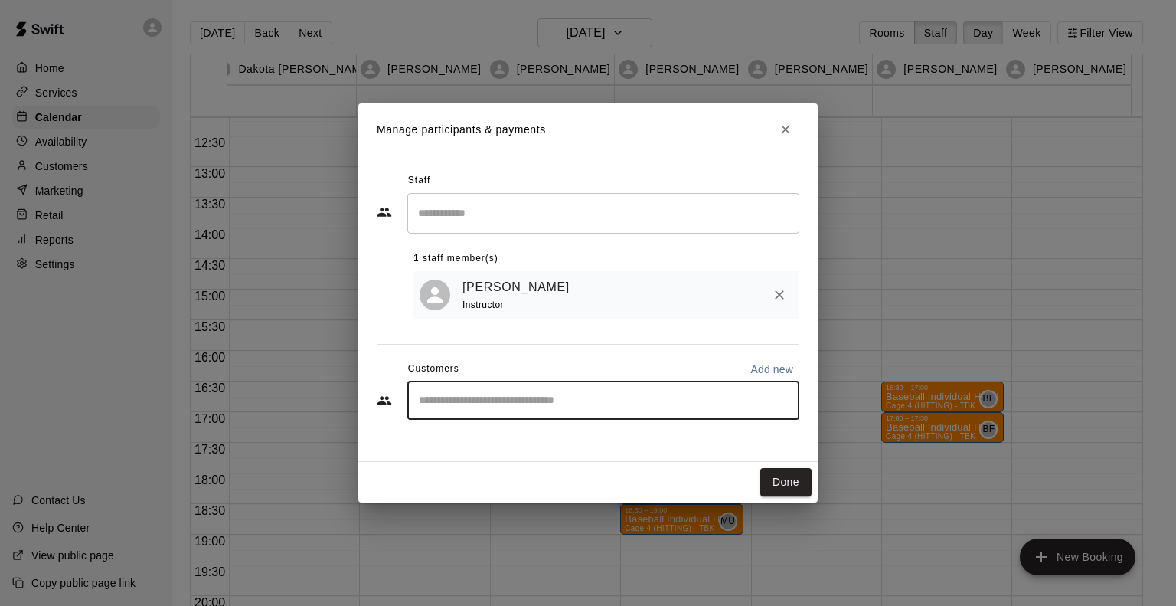
click at [542, 407] on input "Start typing to search customers..." at bounding box center [603, 400] width 378 height 15
type input "****"
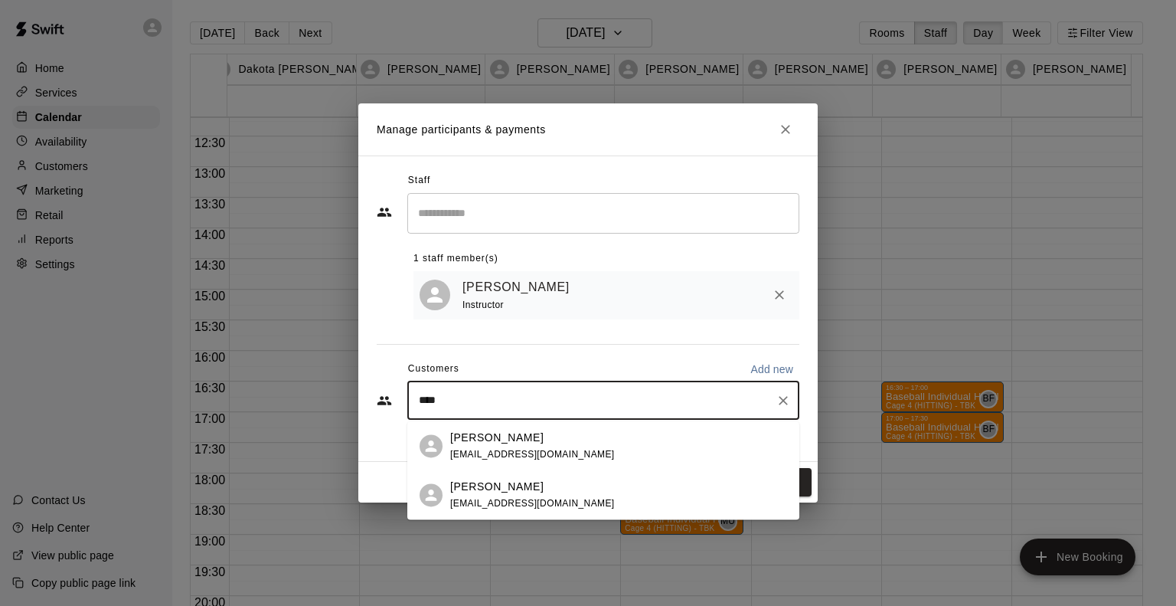
click at [526, 443] on div "Jessica Hall" at bounding box center [532, 438] width 165 height 16
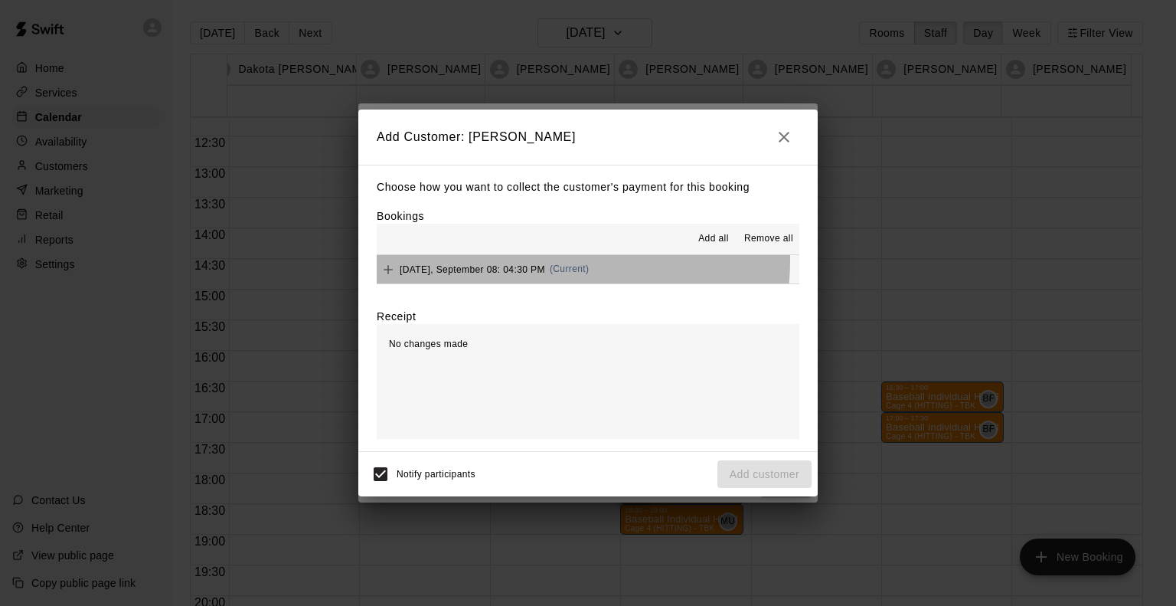
click at [531, 261] on div "Monday, September 08: 04:30 PM (Current)" at bounding box center [483, 269] width 212 height 23
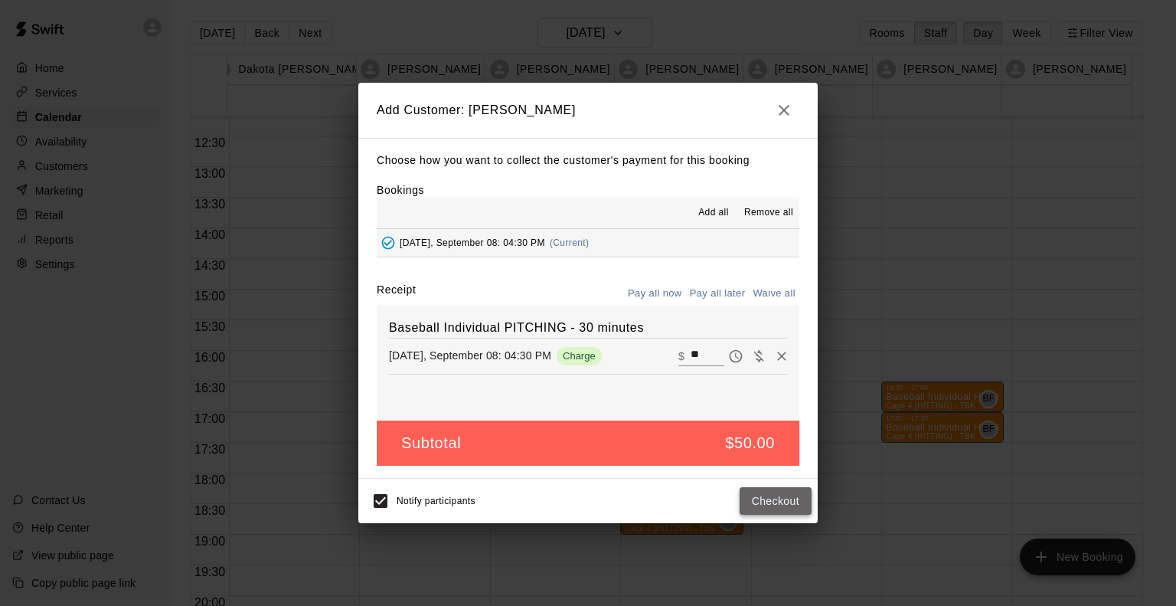
click at [787, 507] on button "Checkout" at bounding box center [776, 501] width 72 height 28
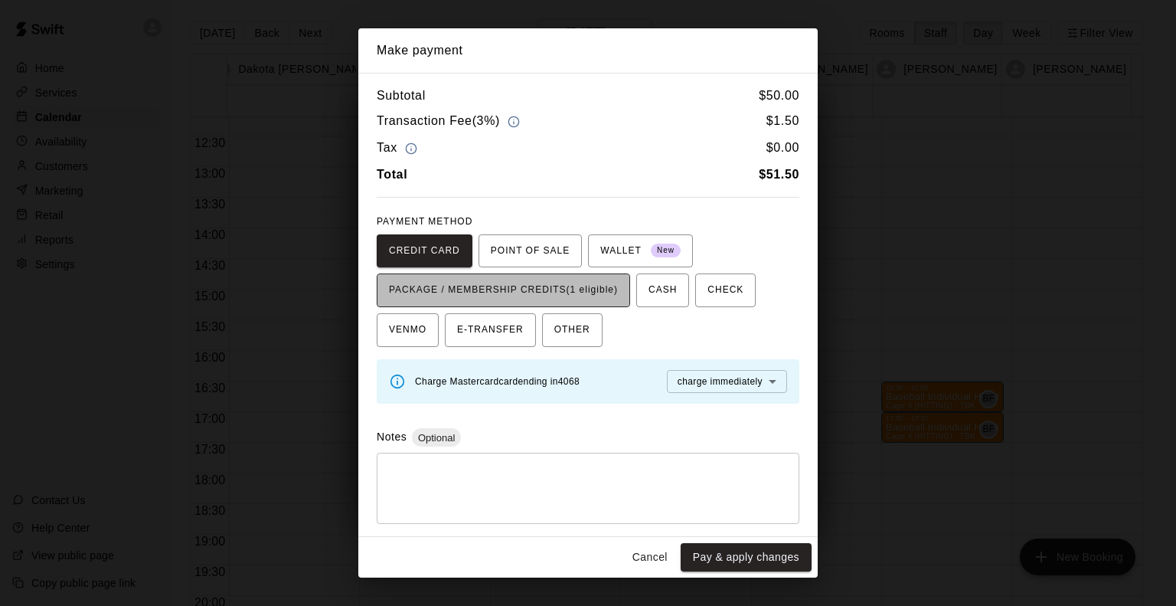
click at [539, 287] on span "PACKAGE / MEMBERSHIP CREDITS (1 eligible)" at bounding box center [503, 290] width 229 height 25
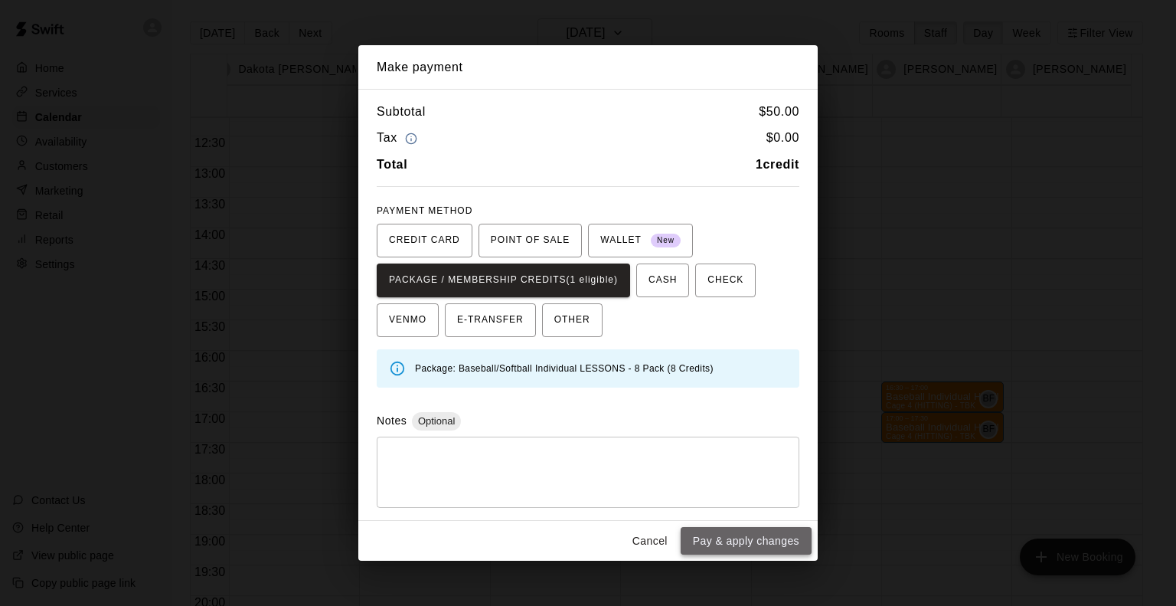
click at [750, 542] on button "Pay & apply changes" at bounding box center [746, 541] width 131 height 28
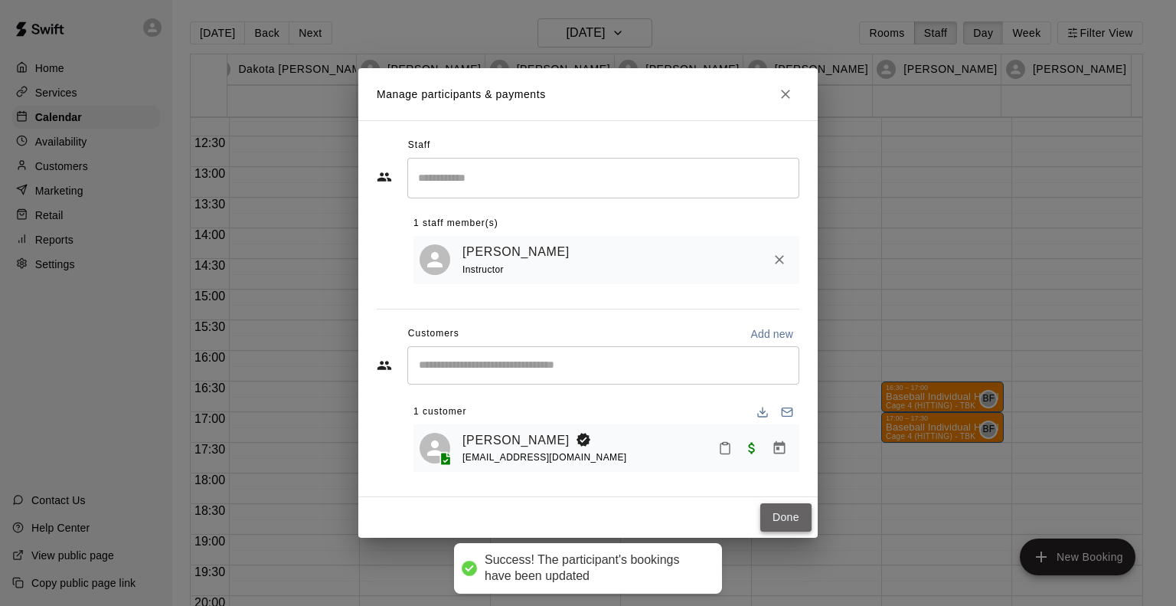
click at [770, 517] on button "Done" at bounding box center [785, 517] width 51 height 28
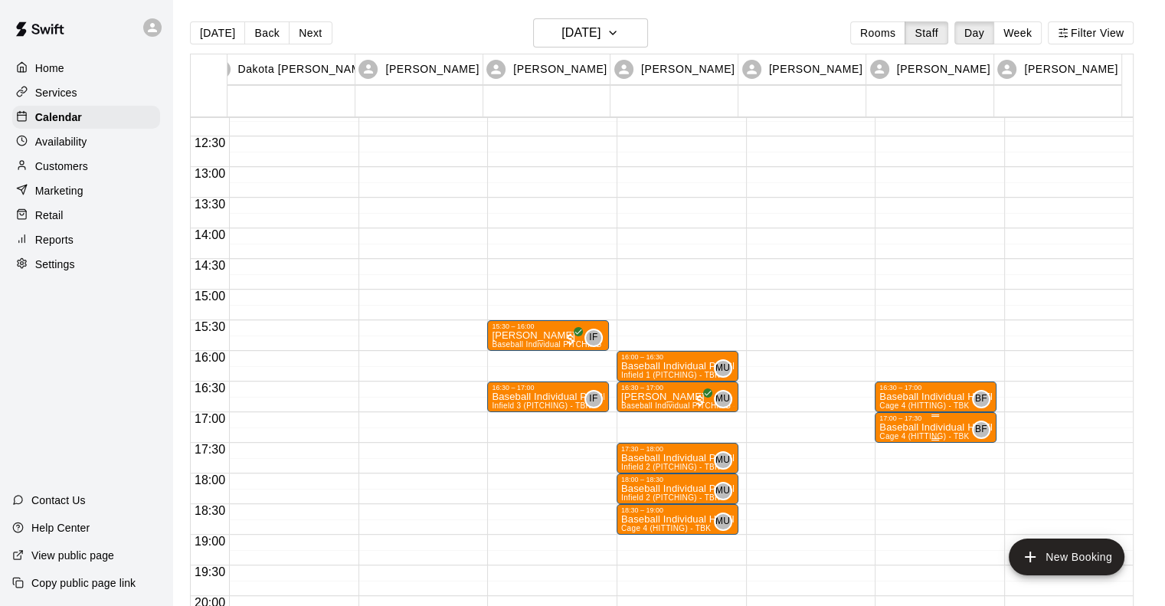
click at [897, 418] on div "17:00 – 17:30" at bounding box center [935, 418] width 113 height 8
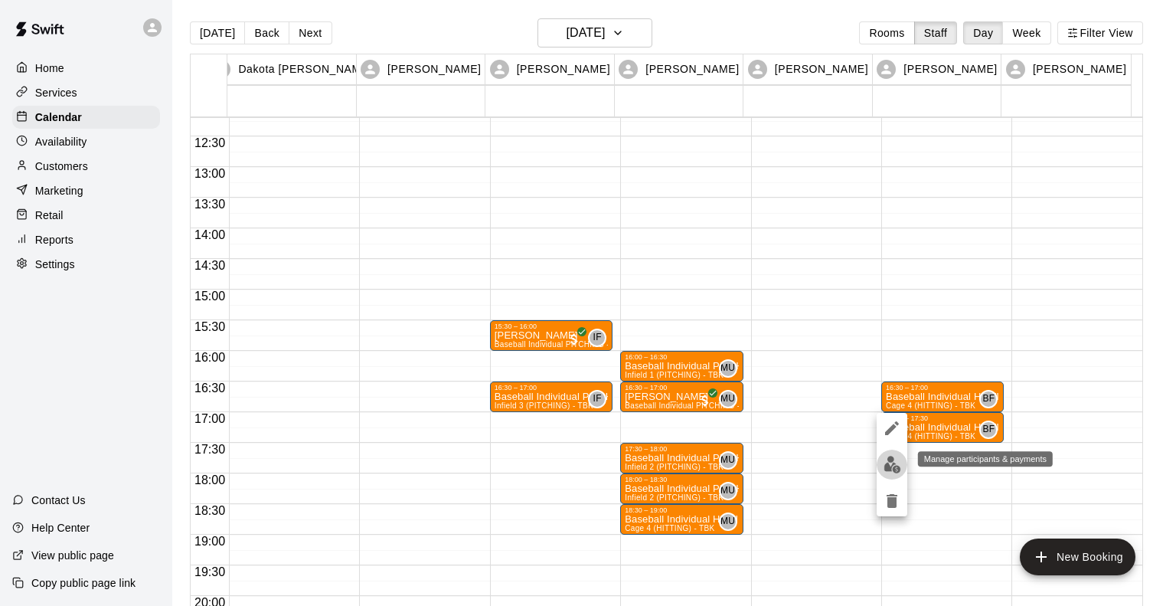
click at [894, 463] on img "edit" at bounding box center [893, 465] width 18 height 18
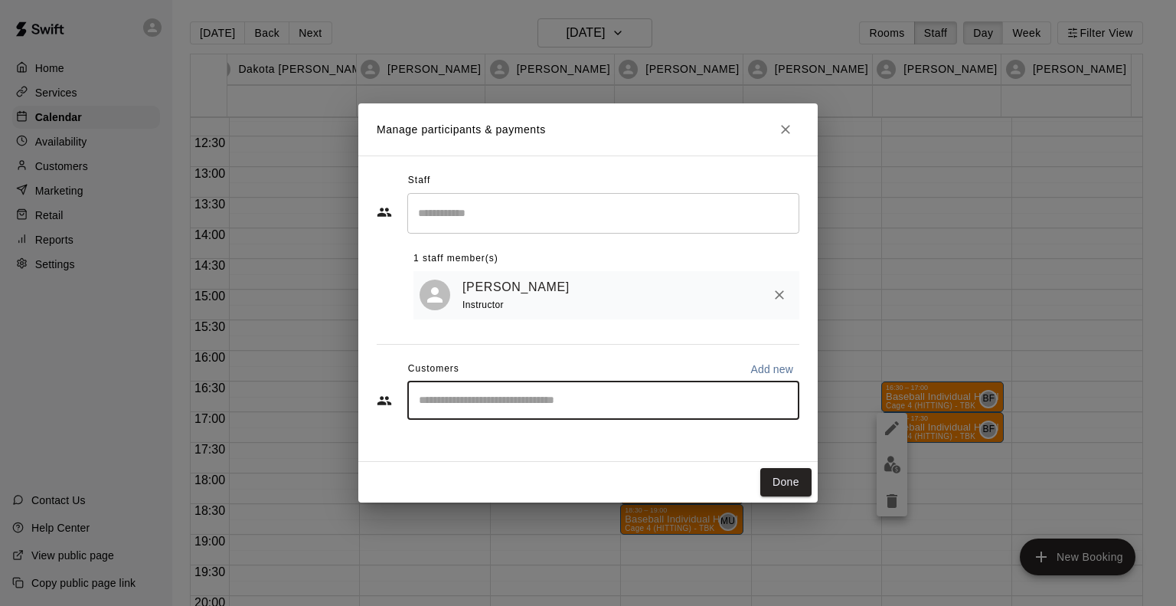
click at [692, 403] on input "Start typing to search customers..." at bounding box center [603, 400] width 378 height 15
type input "****"
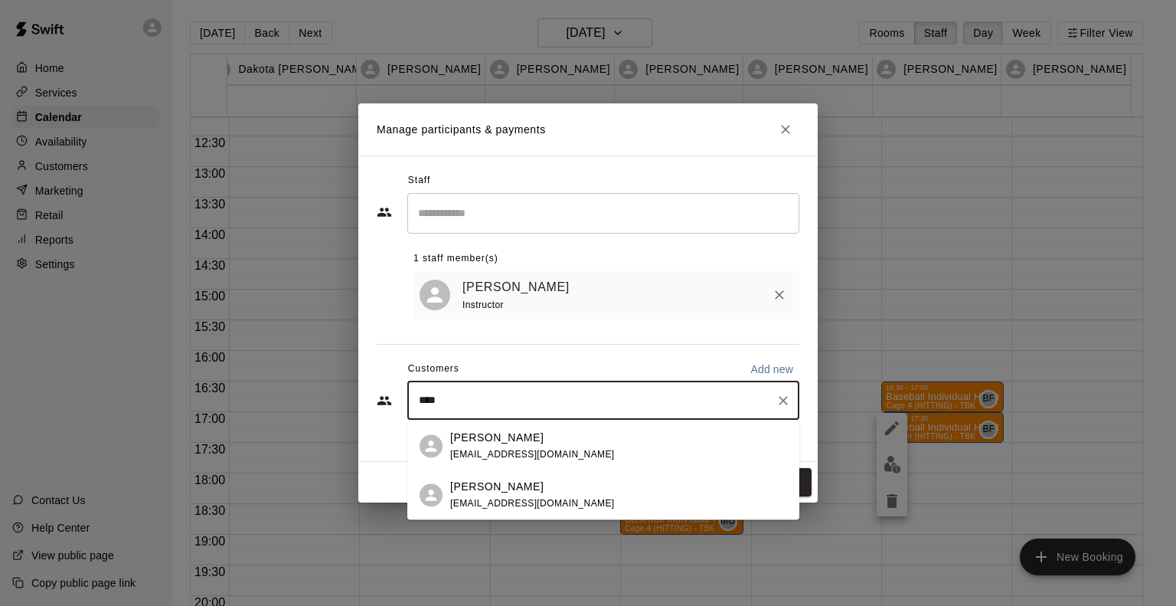
click at [525, 456] on span "jdcline2@gmail.com" at bounding box center [532, 454] width 165 height 11
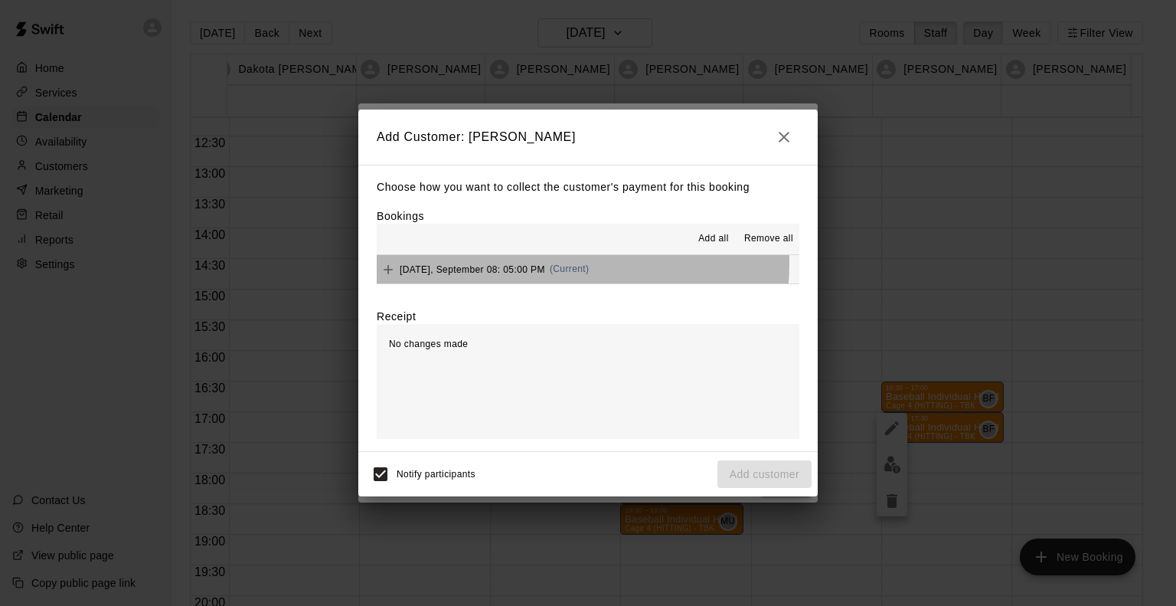
click at [540, 266] on span "Monday, September 08: 05:00 PM" at bounding box center [472, 268] width 145 height 11
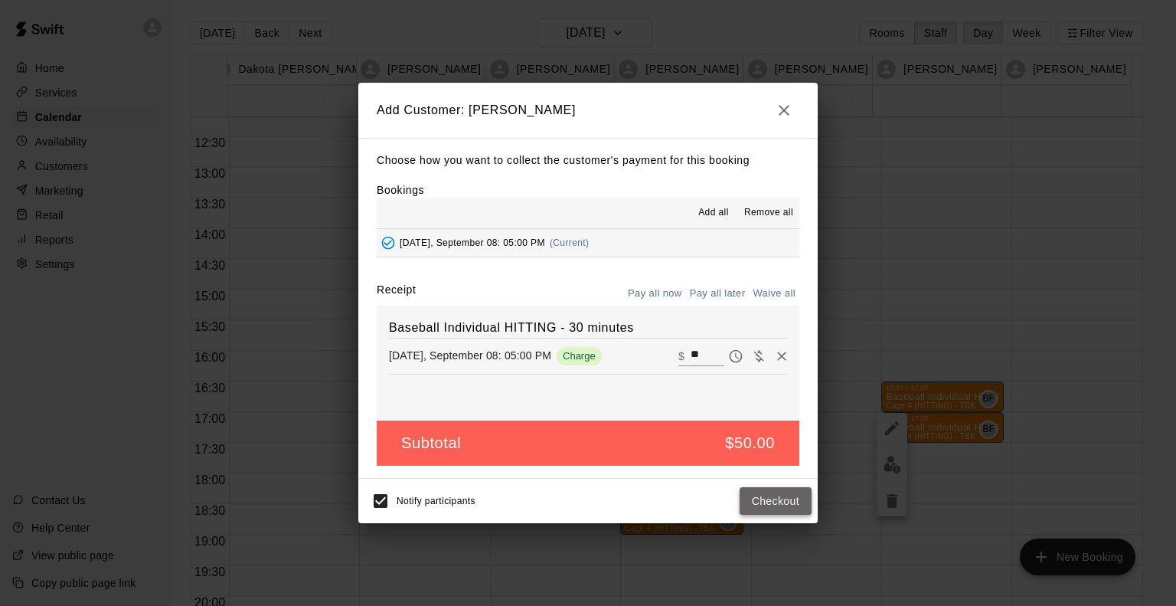
click at [789, 501] on button "Checkout" at bounding box center [776, 501] width 72 height 28
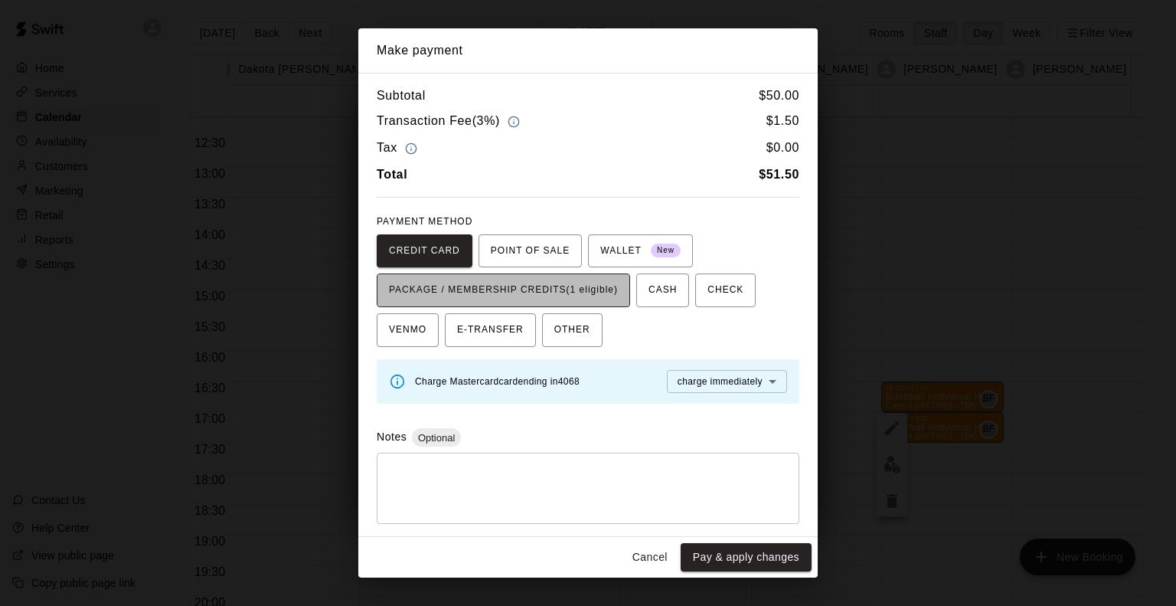
click at [544, 280] on span "PACKAGE / MEMBERSHIP CREDITS (1 eligible)" at bounding box center [503, 290] width 229 height 25
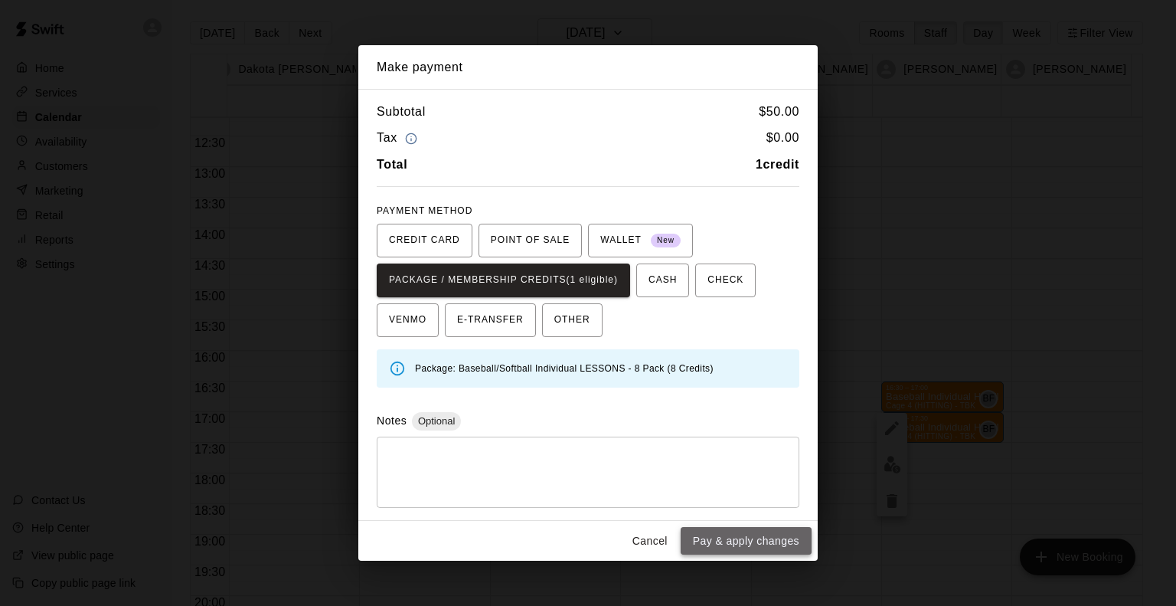
click at [718, 544] on button "Pay & apply changes" at bounding box center [746, 541] width 131 height 28
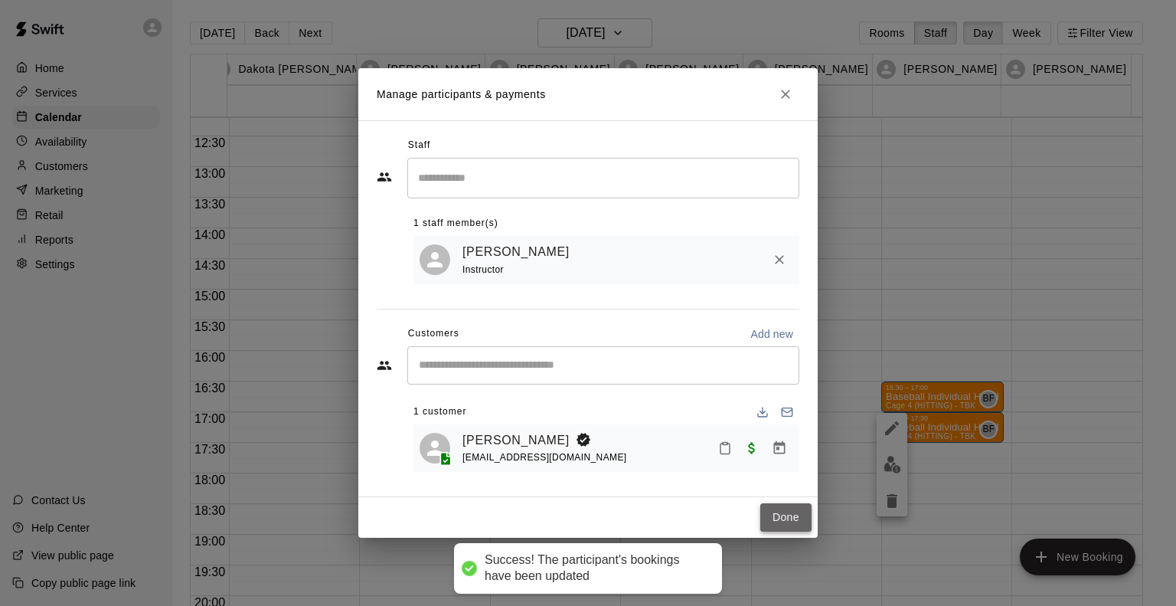
click at [796, 517] on button "Done" at bounding box center [785, 517] width 51 height 28
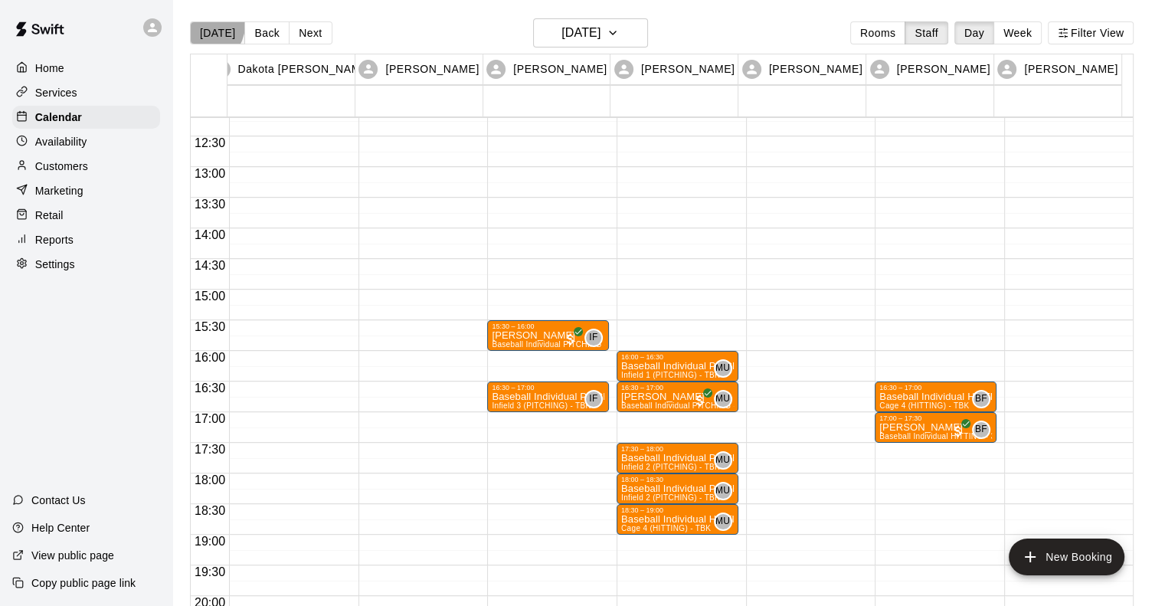
click at [205, 25] on button "[DATE]" at bounding box center [217, 32] width 55 height 23
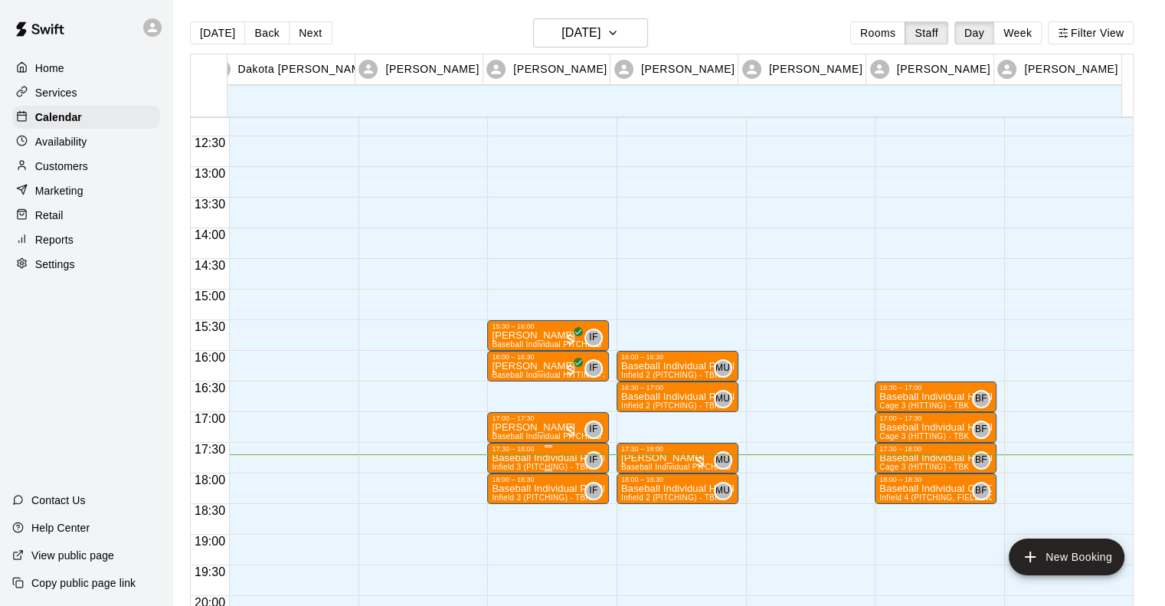
click at [544, 458] on p "Baseball Individual PITCHING - 30 minutes" at bounding box center [548, 458] width 113 height 0
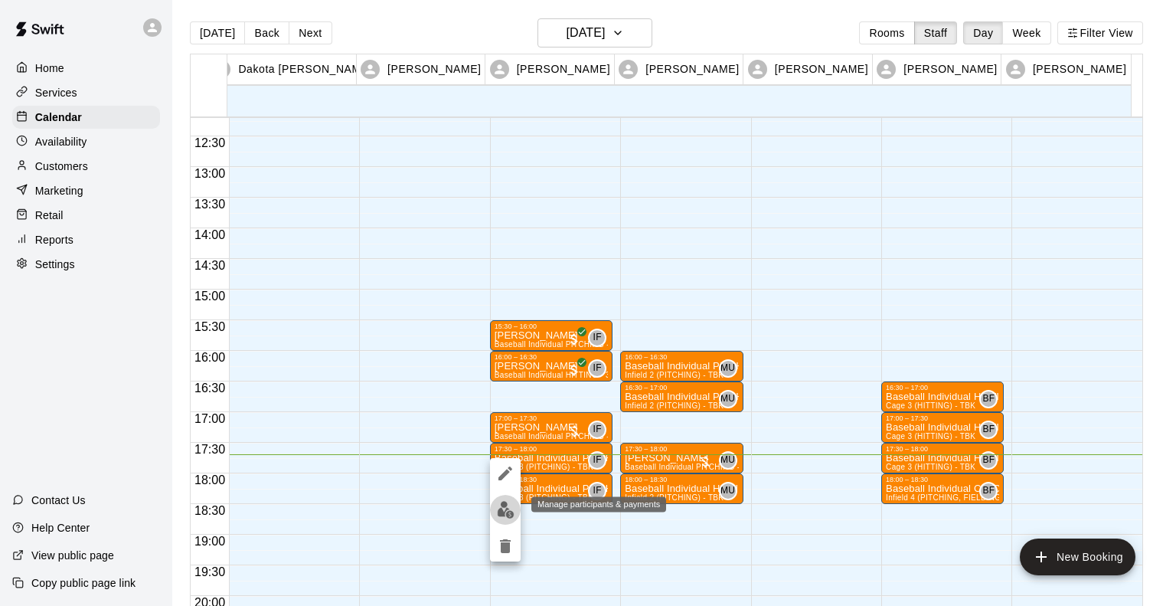
click at [502, 518] on img "edit" at bounding box center [506, 510] width 18 height 18
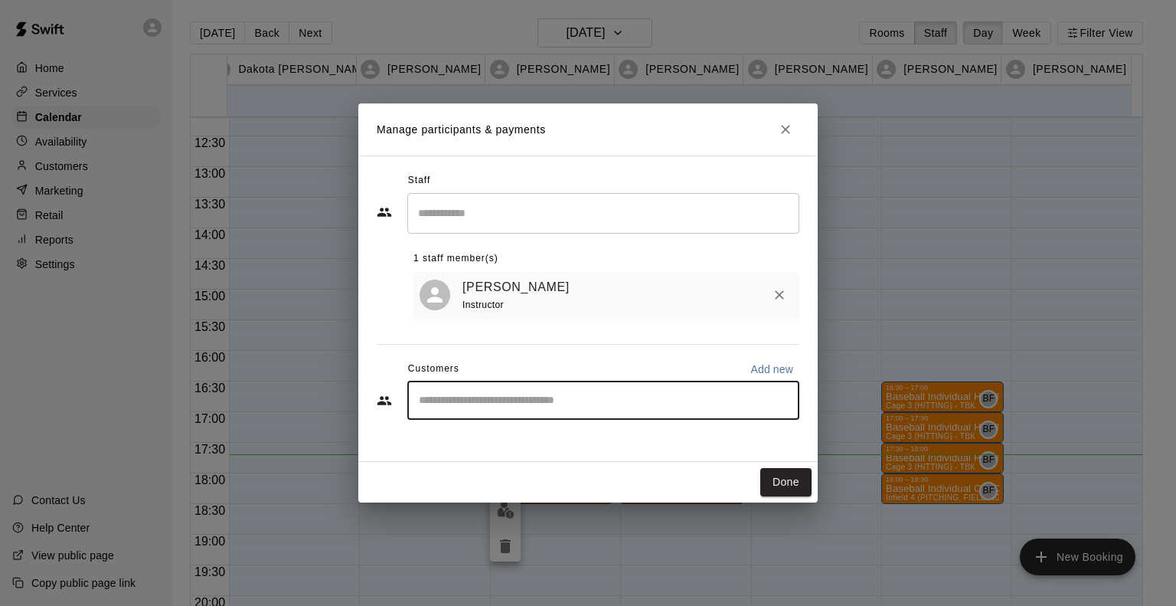
click at [478, 400] on input "Start typing to search customers..." at bounding box center [603, 400] width 378 height 15
type input "*******"
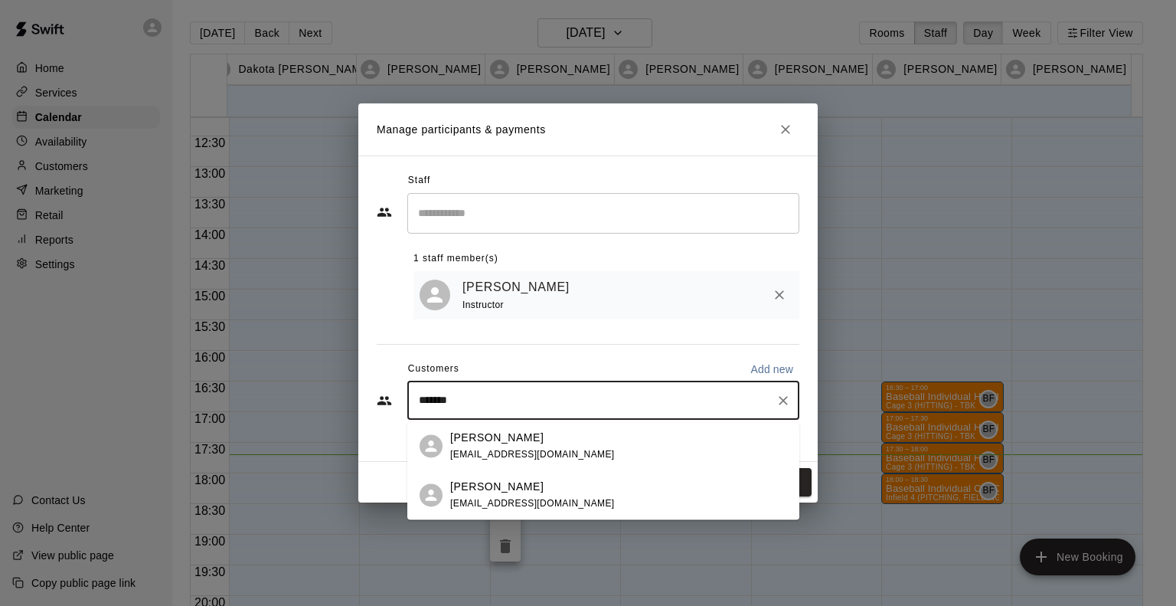
click at [480, 439] on p "Brian Garrels" at bounding box center [496, 438] width 93 height 16
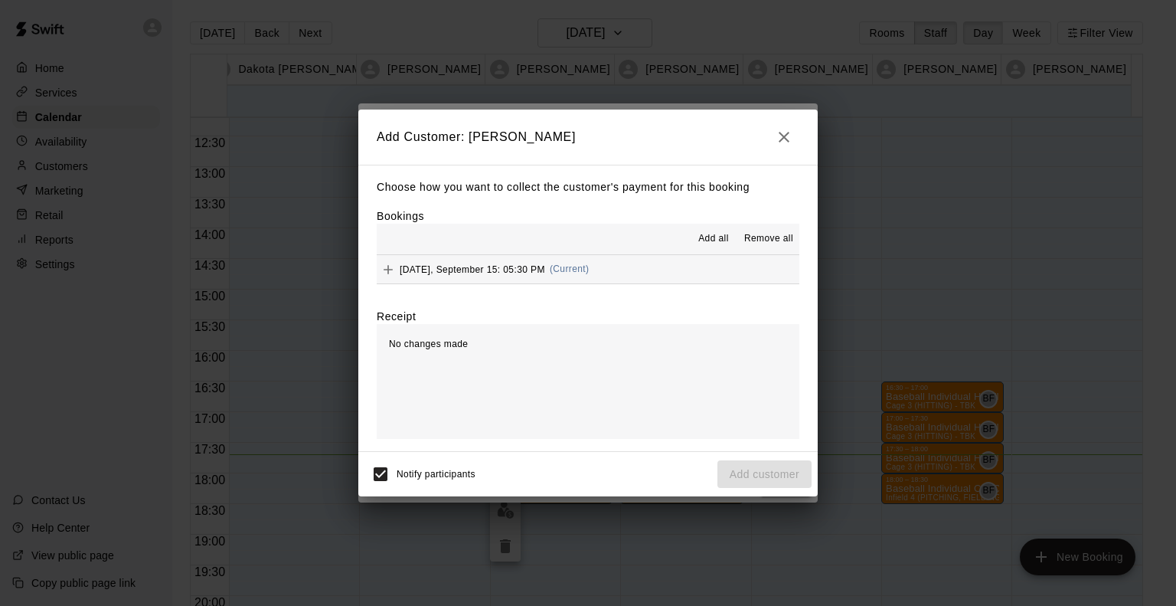
click at [476, 269] on span "Monday, September 15: 05:30 PM" at bounding box center [472, 268] width 145 height 11
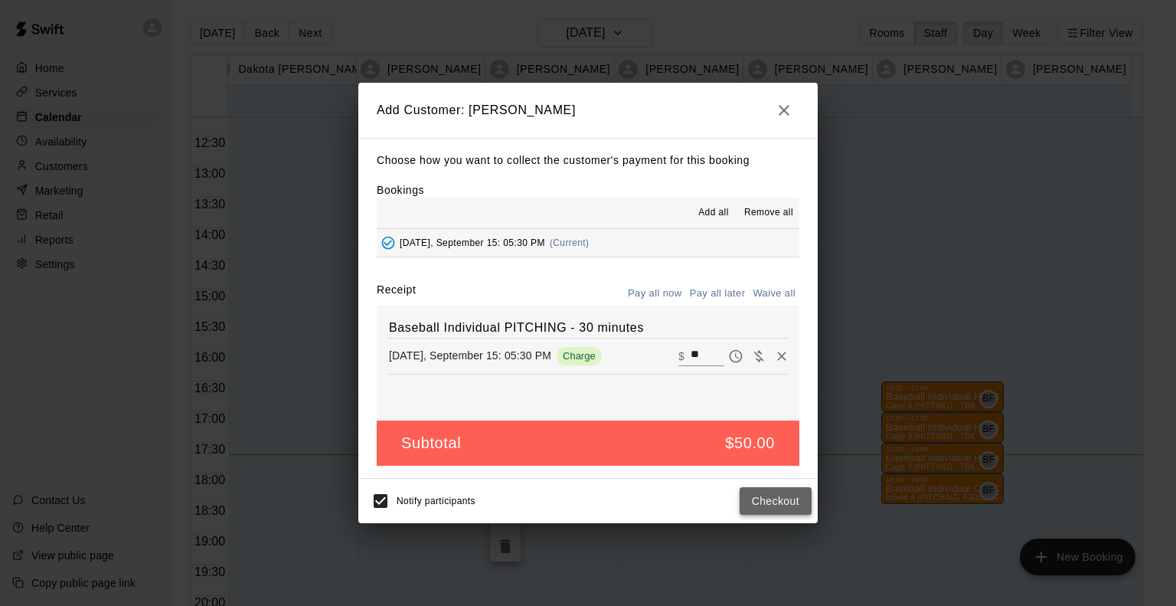
click at [778, 491] on button "Checkout" at bounding box center [776, 501] width 72 height 28
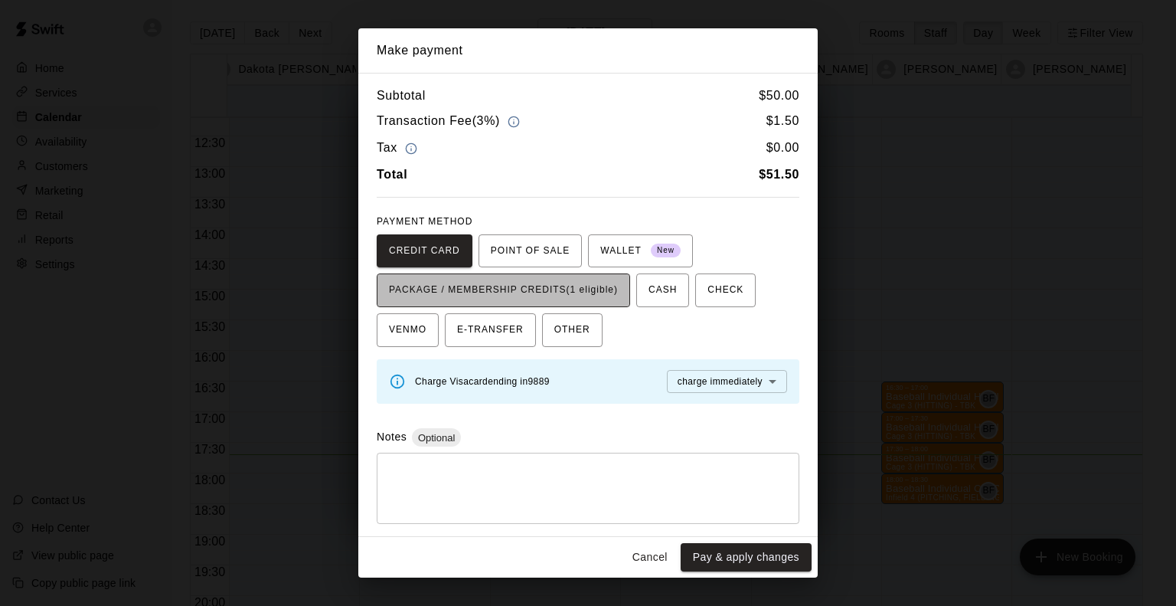
click at [519, 286] on span "PACKAGE / MEMBERSHIP CREDITS (1 eligible)" at bounding box center [503, 290] width 229 height 25
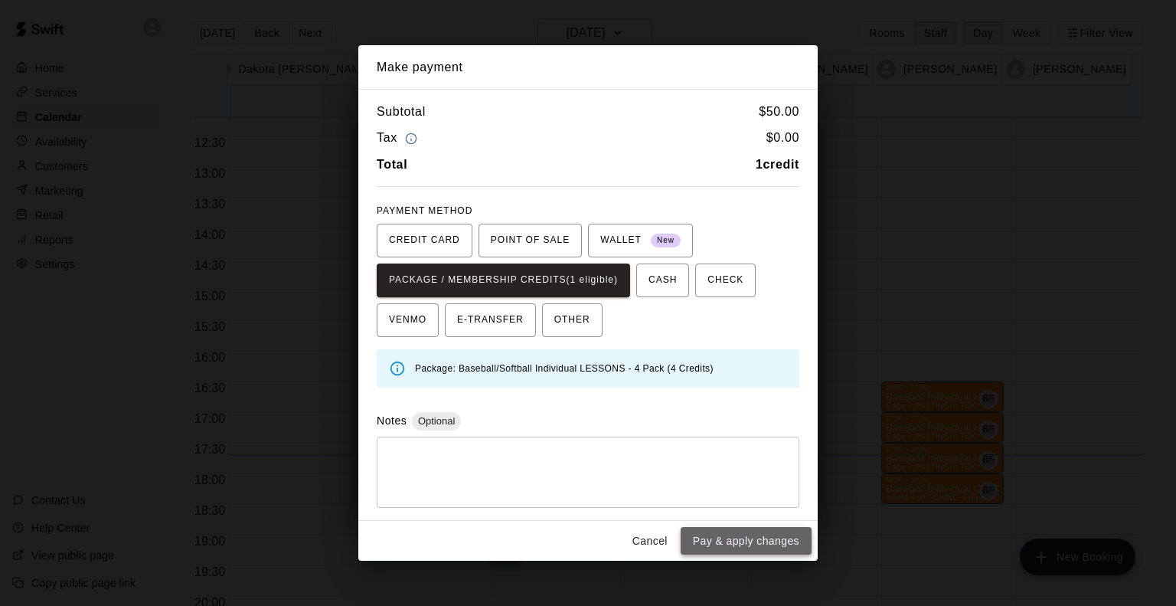
click at [783, 543] on button "Pay & apply changes" at bounding box center [746, 541] width 131 height 28
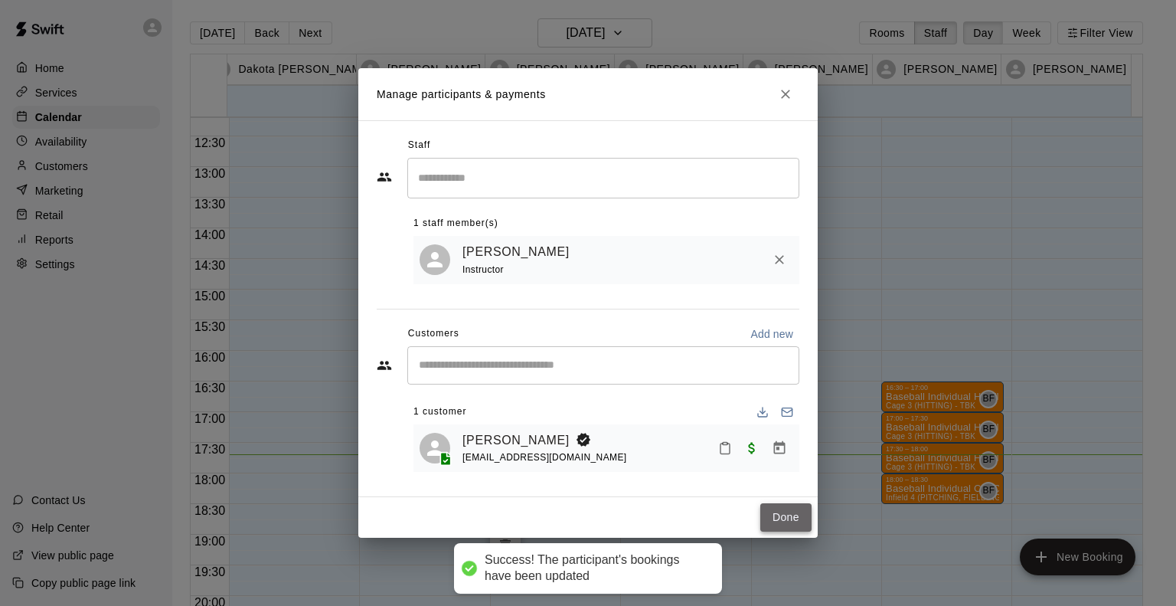
click at [784, 519] on button "Done" at bounding box center [785, 517] width 51 height 28
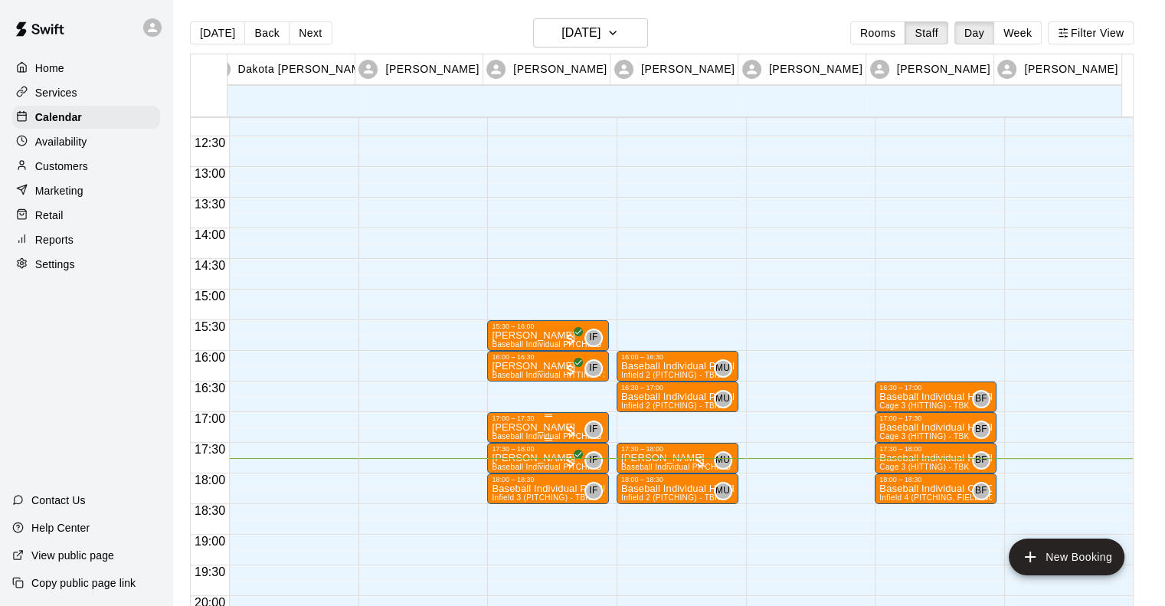
click at [521, 417] on div "17:00 – 17:30" at bounding box center [548, 418] width 113 height 8
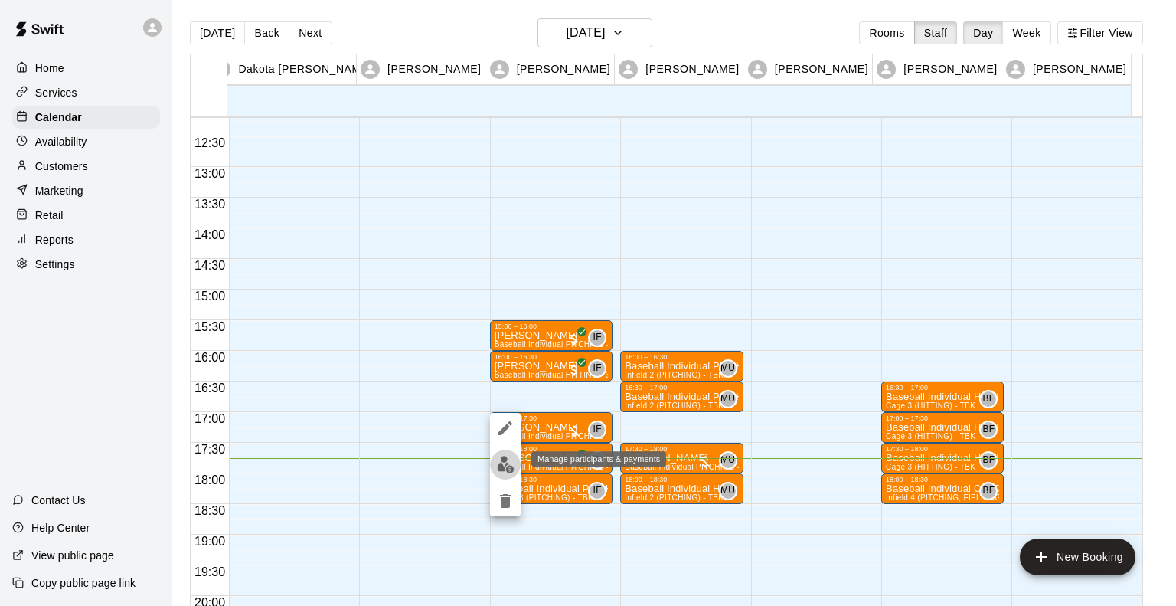
click at [505, 459] on img "edit" at bounding box center [506, 465] width 18 height 18
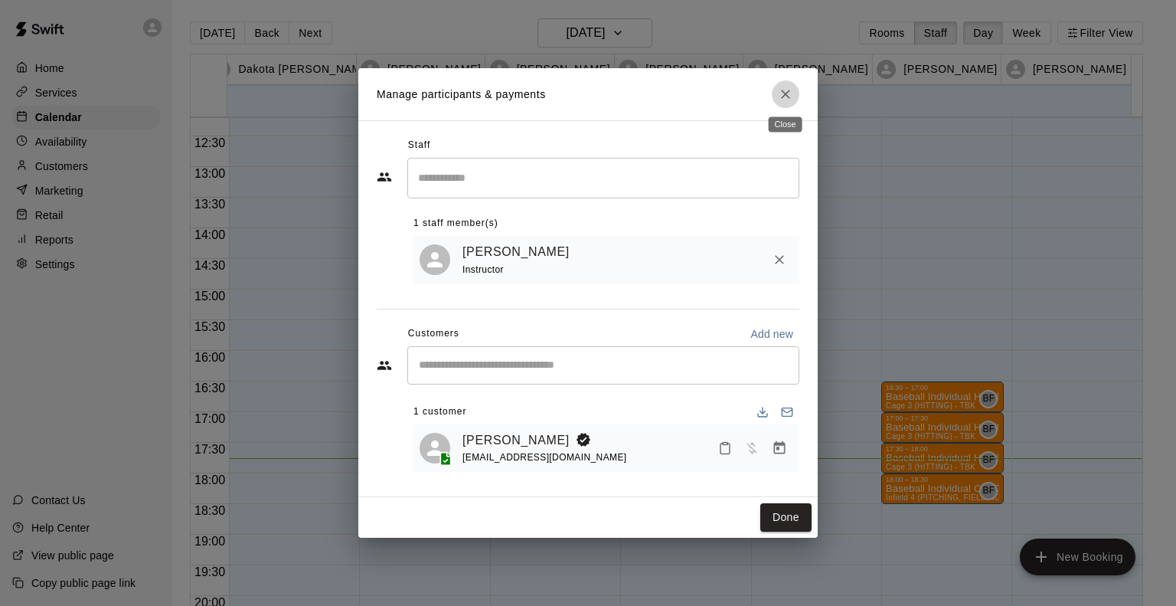
click at [784, 93] on icon "Close" at bounding box center [785, 94] width 9 height 9
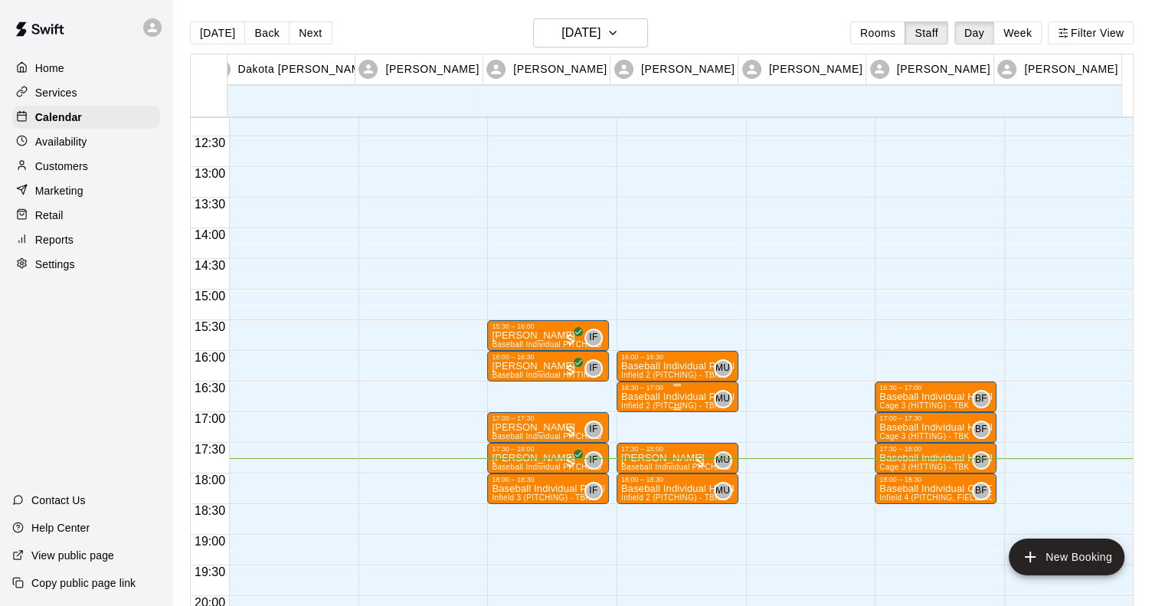
click at [646, 397] on p "Baseball Individual PITCHING - 30 minutes" at bounding box center [677, 397] width 113 height 0
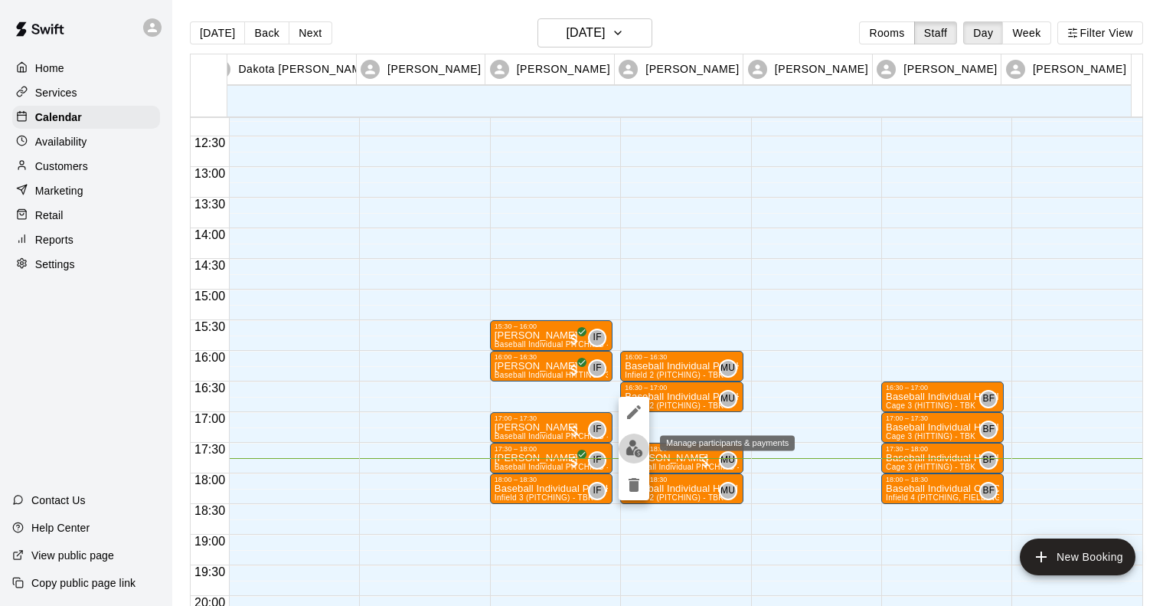
click at [637, 444] on img "edit" at bounding box center [635, 449] width 18 height 18
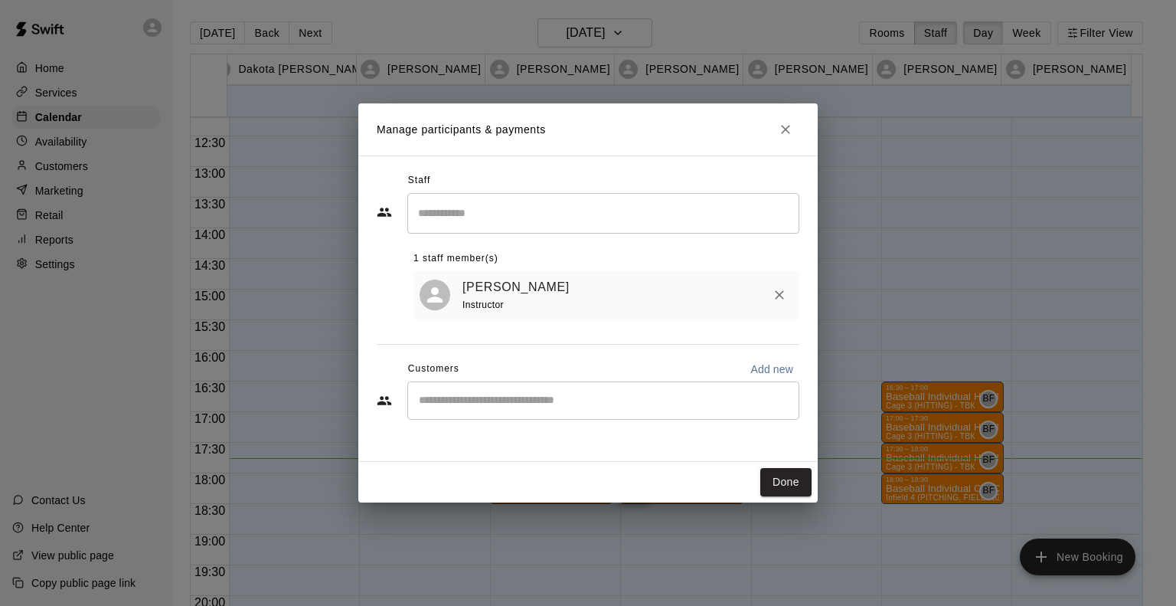
click at [464, 412] on div "​" at bounding box center [603, 400] width 392 height 38
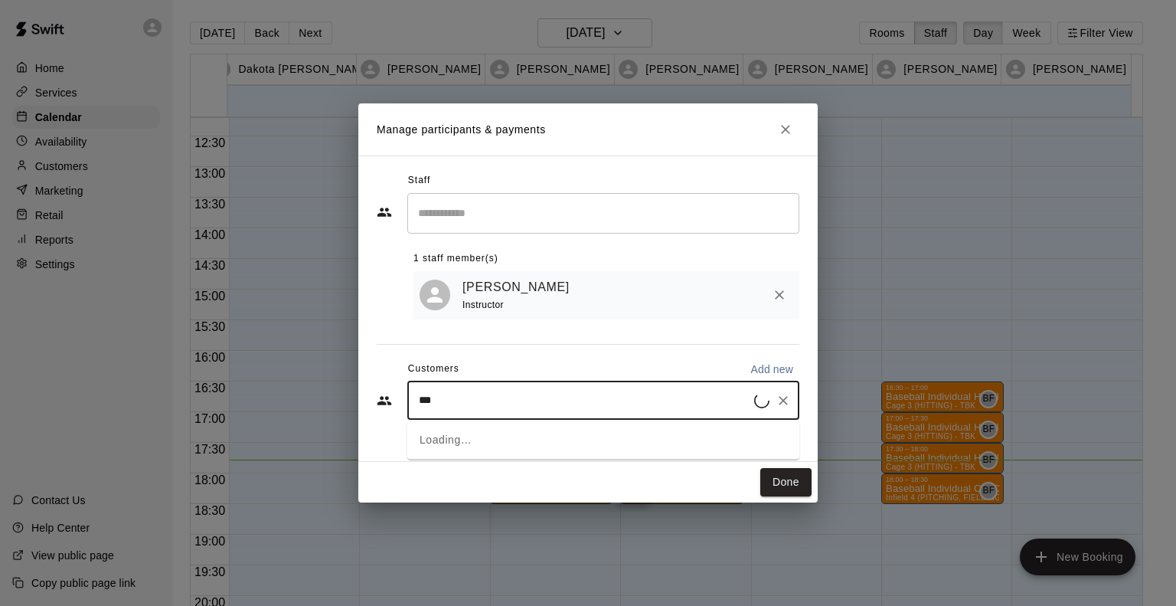
type input "****"
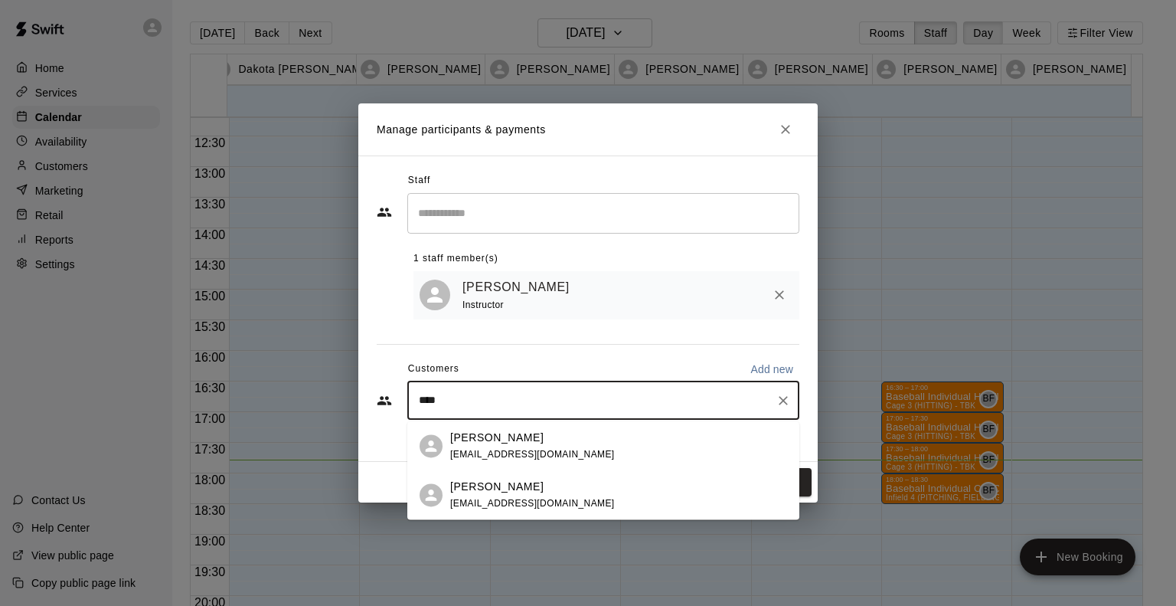
click at [461, 443] on p "Jessica Hall" at bounding box center [496, 438] width 93 height 16
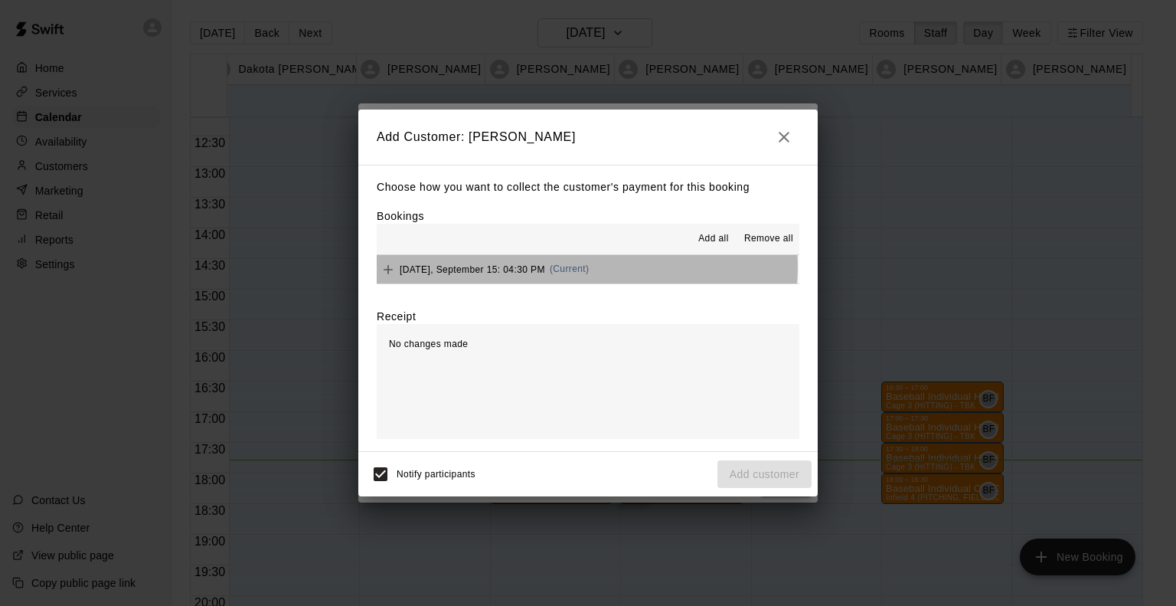
click at [587, 268] on span "(Current)" at bounding box center [570, 268] width 40 height 11
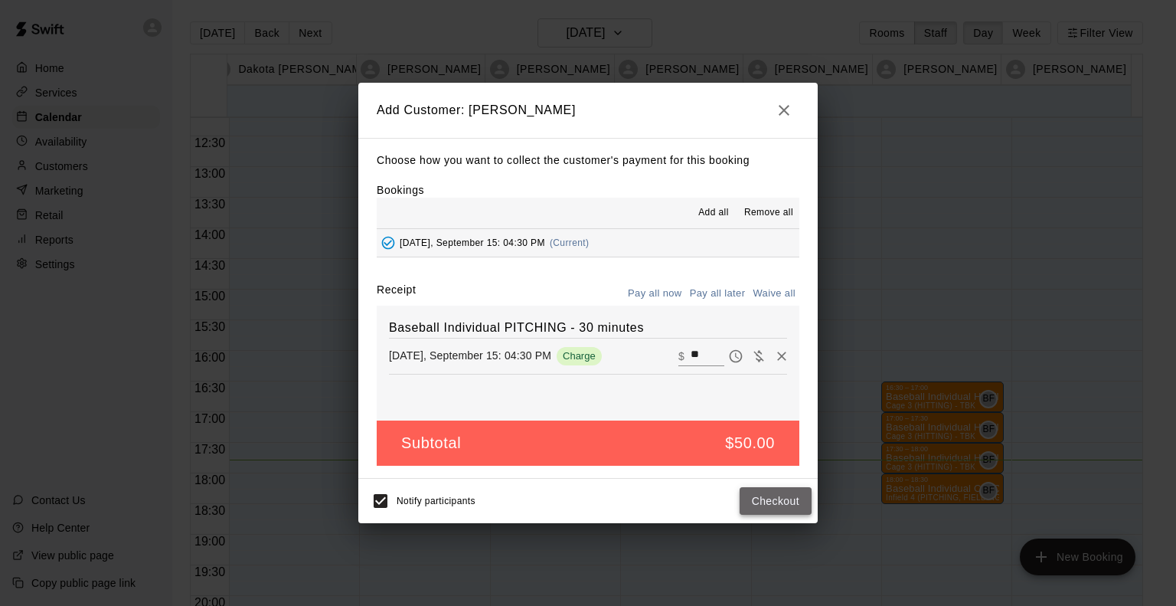
click at [775, 503] on button "Checkout" at bounding box center [776, 501] width 72 height 28
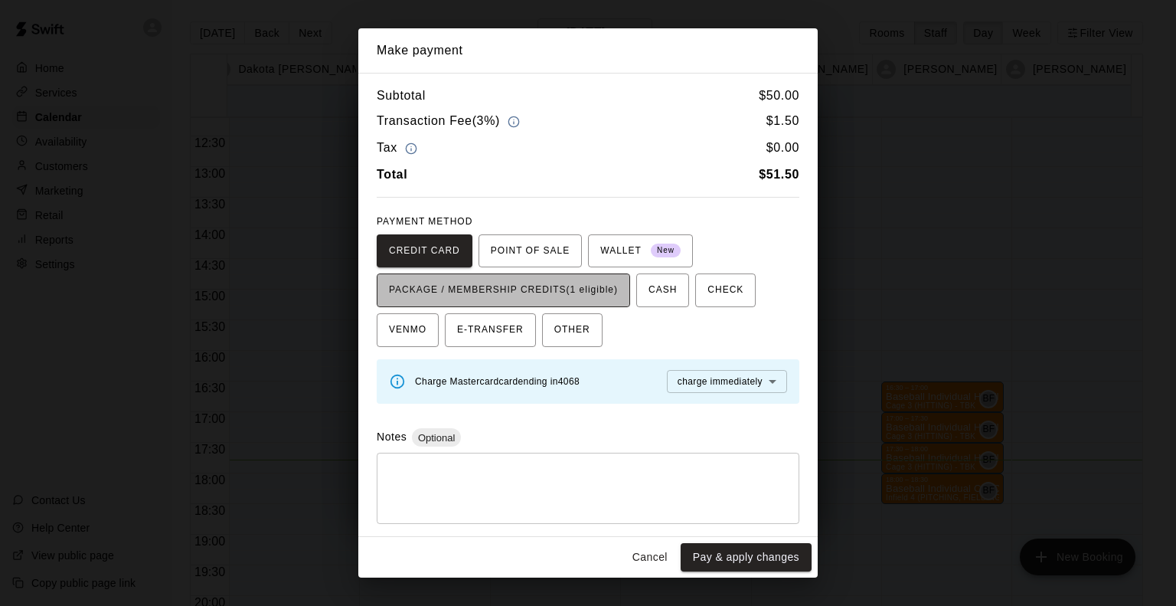
click at [599, 286] on span "PACKAGE / MEMBERSHIP CREDITS (1 eligible)" at bounding box center [503, 290] width 229 height 25
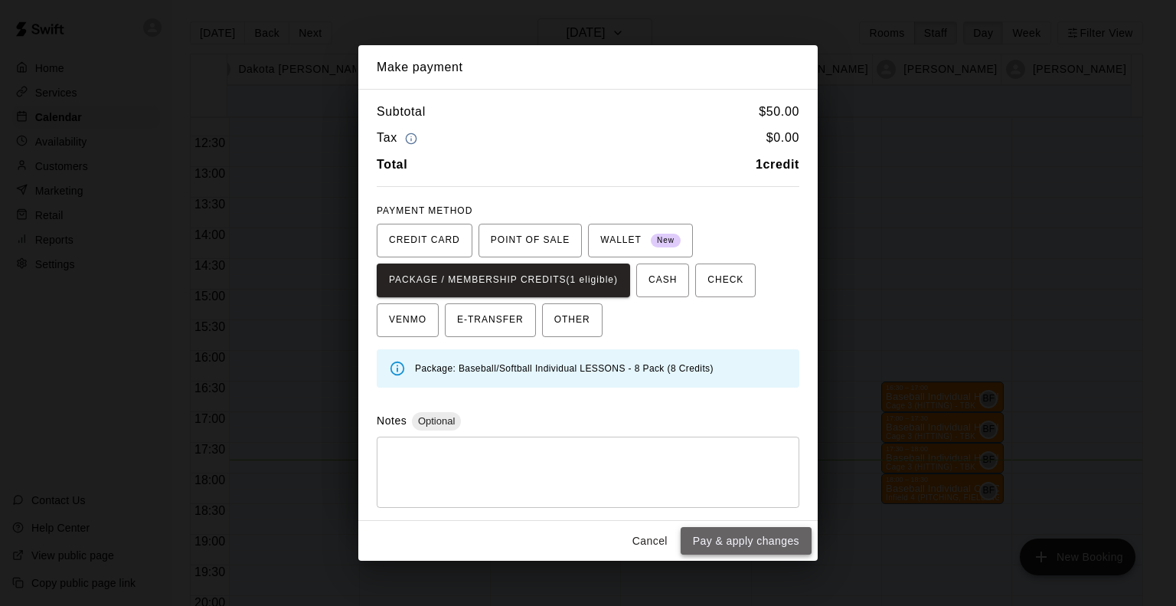
click at [757, 547] on button "Pay & apply changes" at bounding box center [746, 541] width 131 height 28
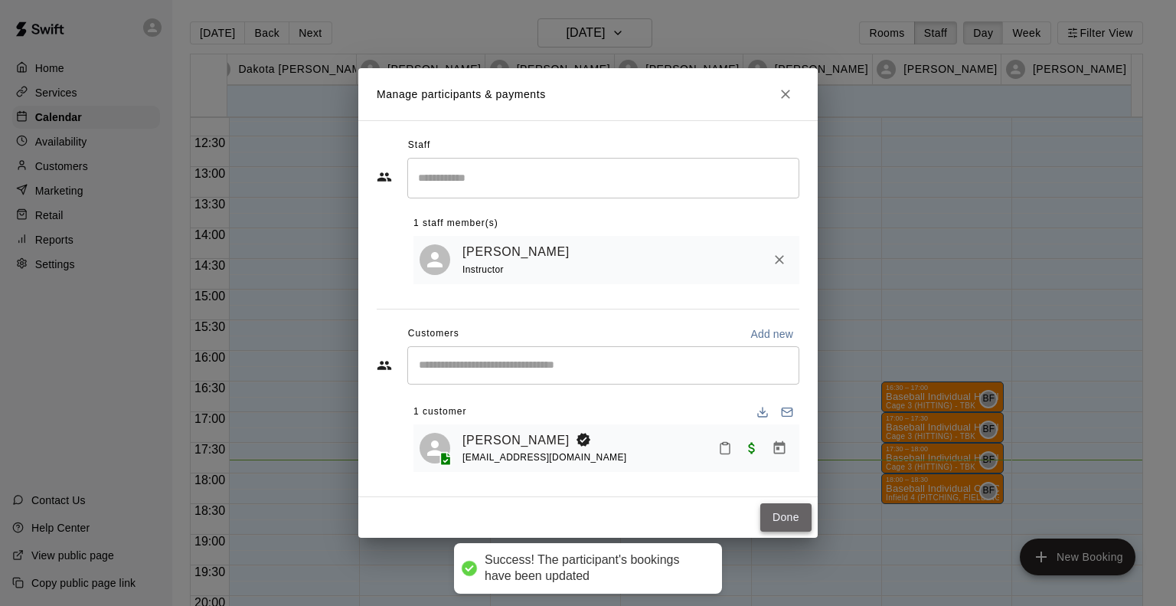
click at [776, 522] on button "Done" at bounding box center [785, 517] width 51 height 28
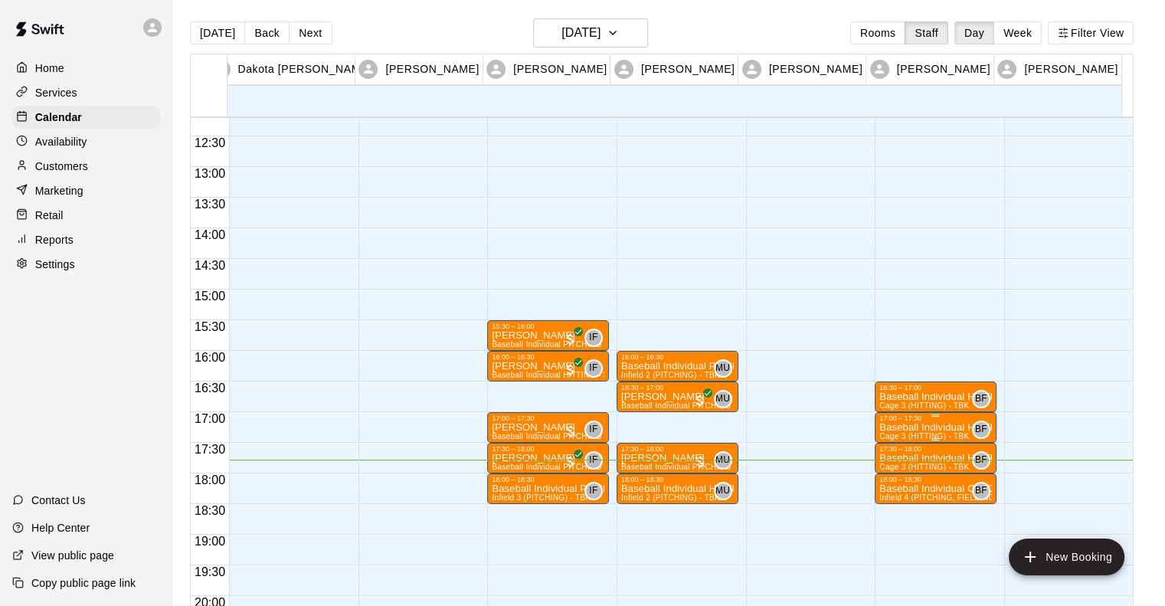
click at [919, 420] on div "17:00 – 17:30" at bounding box center [935, 418] width 113 height 8
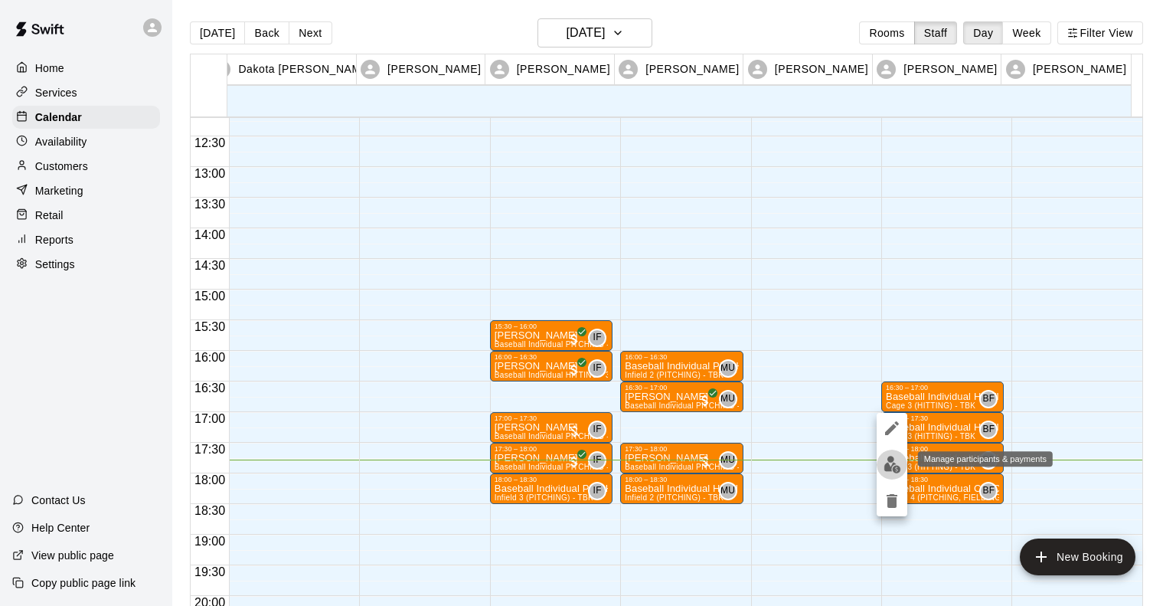
click at [884, 468] on img "edit" at bounding box center [893, 465] width 18 height 18
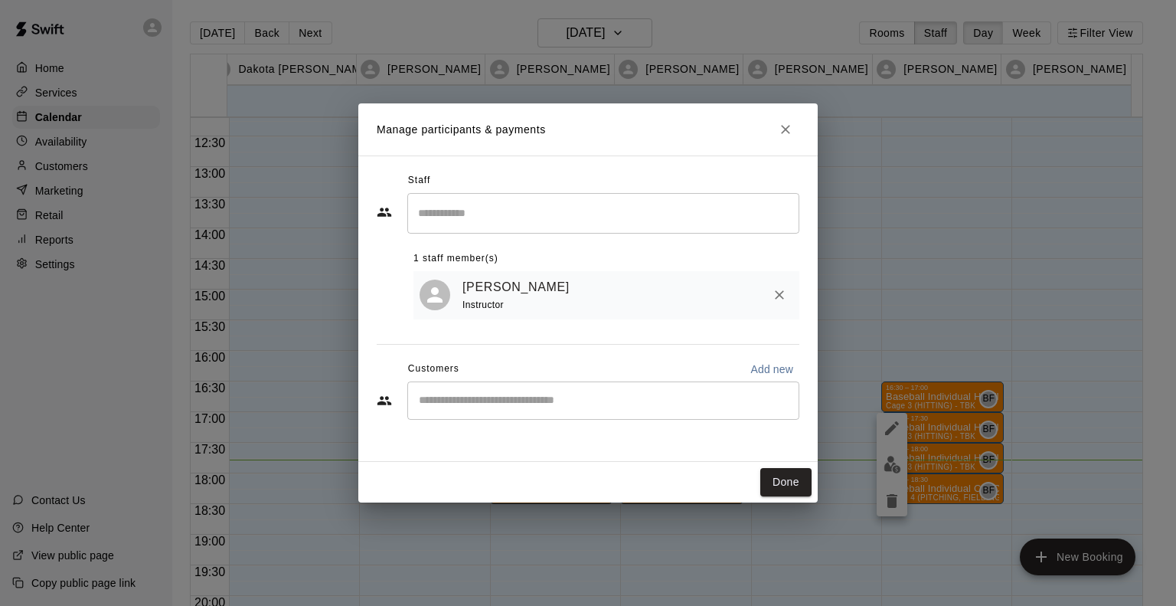
click at [539, 385] on div "​" at bounding box center [603, 400] width 392 height 38
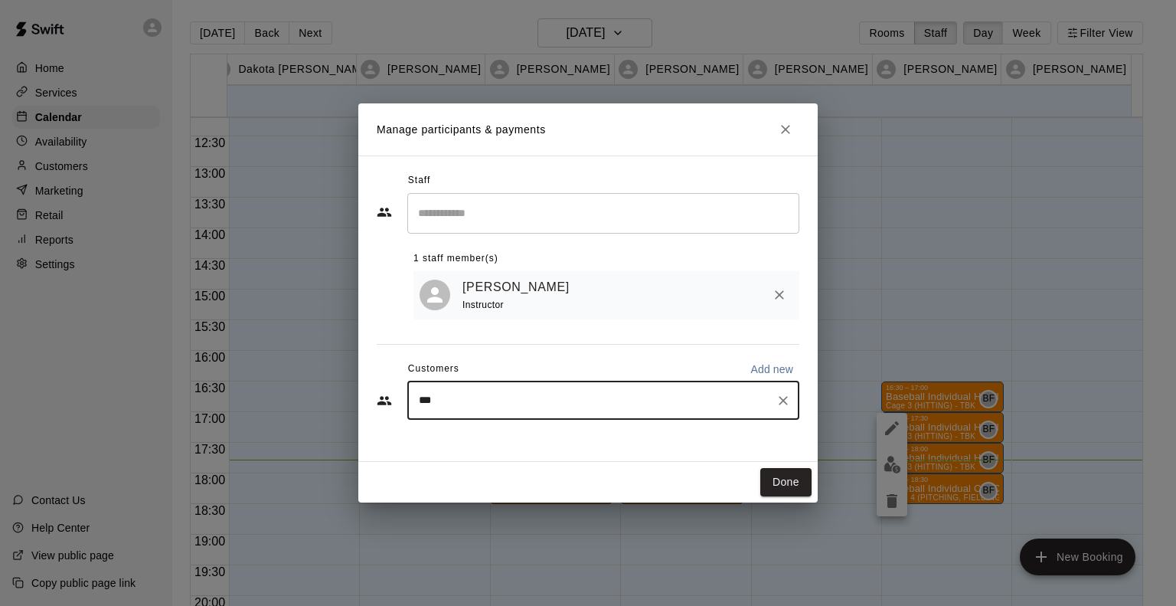
type input "****"
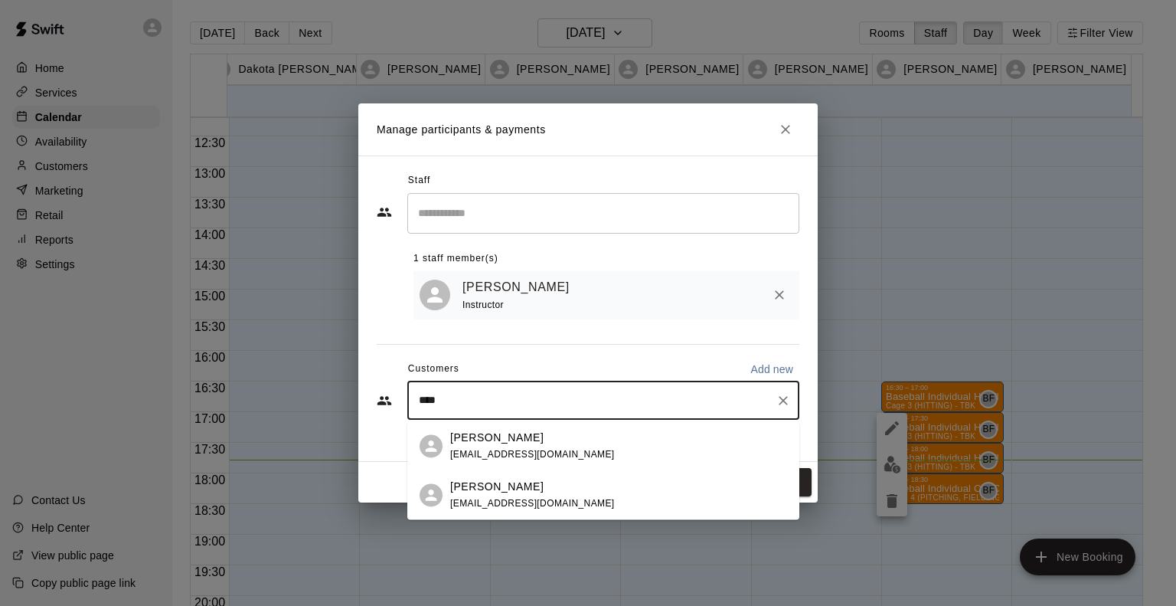
click at [487, 437] on p "Jessica Hall" at bounding box center [496, 438] width 93 height 16
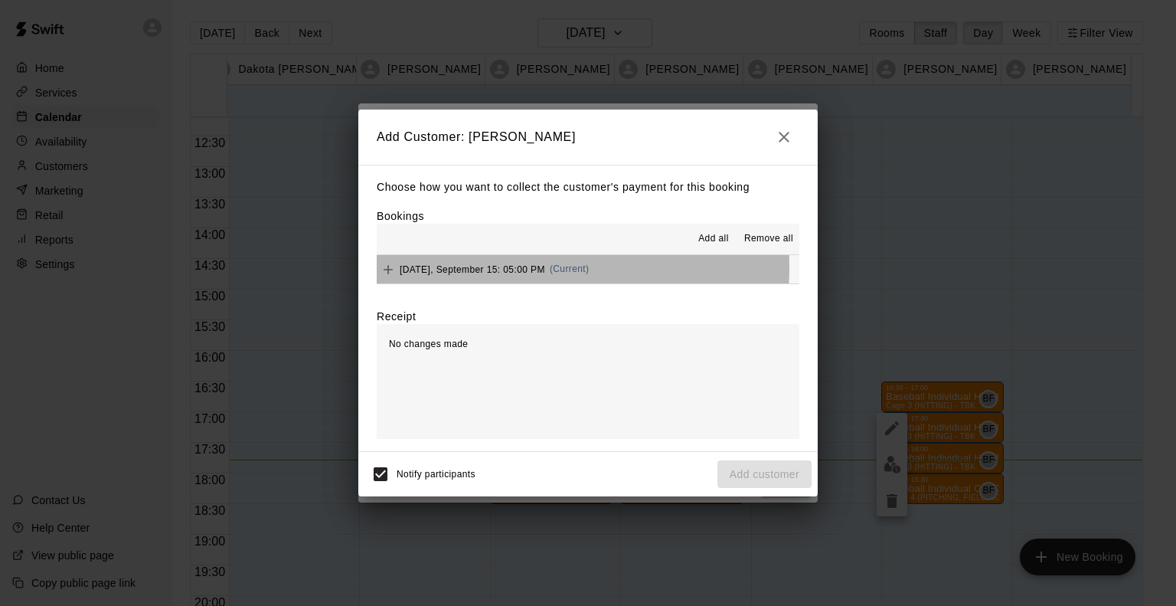
click at [437, 267] on span "Monday, September 15: 05:00 PM" at bounding box center [472, 268] width 145 height 11
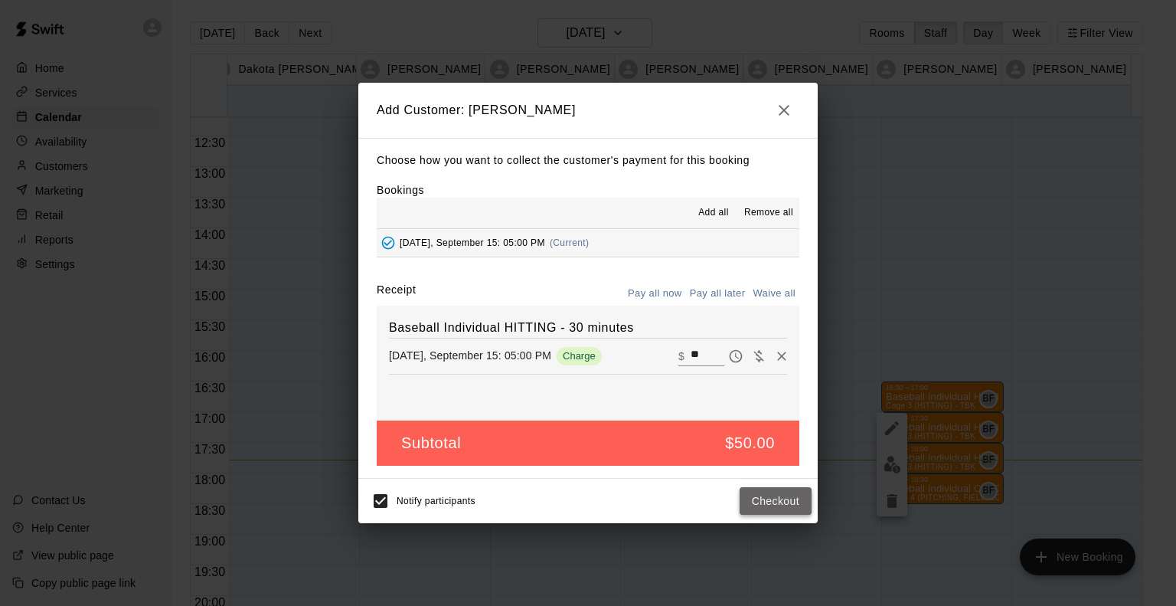
click at [763, 501] on button "Checkout" at bounding box center [776, 501] width 72 height 28
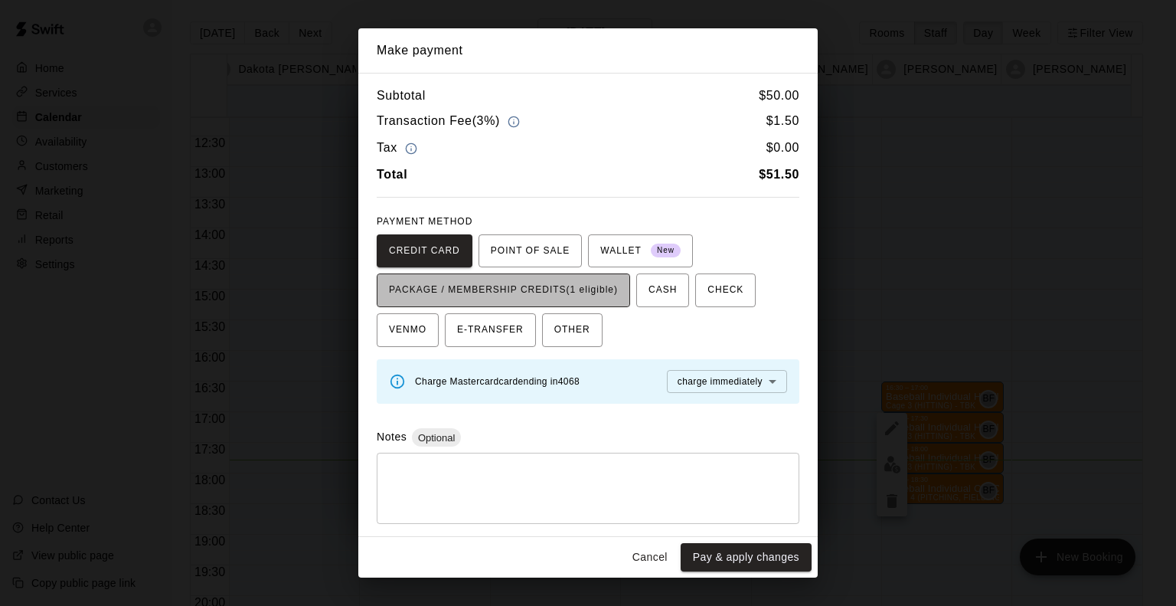
click at [565, 283] on span "PACKAGE / MEMBERSHIP CREDITS (1 eligible)" at bounding box center [503, 290] width 229 height 25
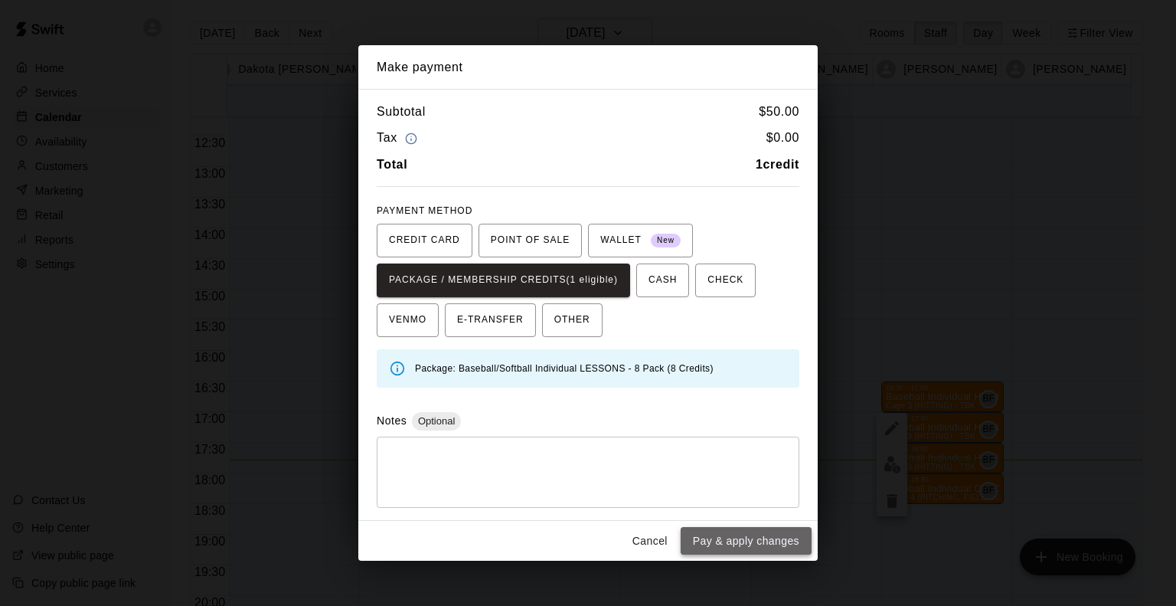
click at [761, 544] on button "Pay & apply changes" at bounding box center [746, 541] width 131 height 28
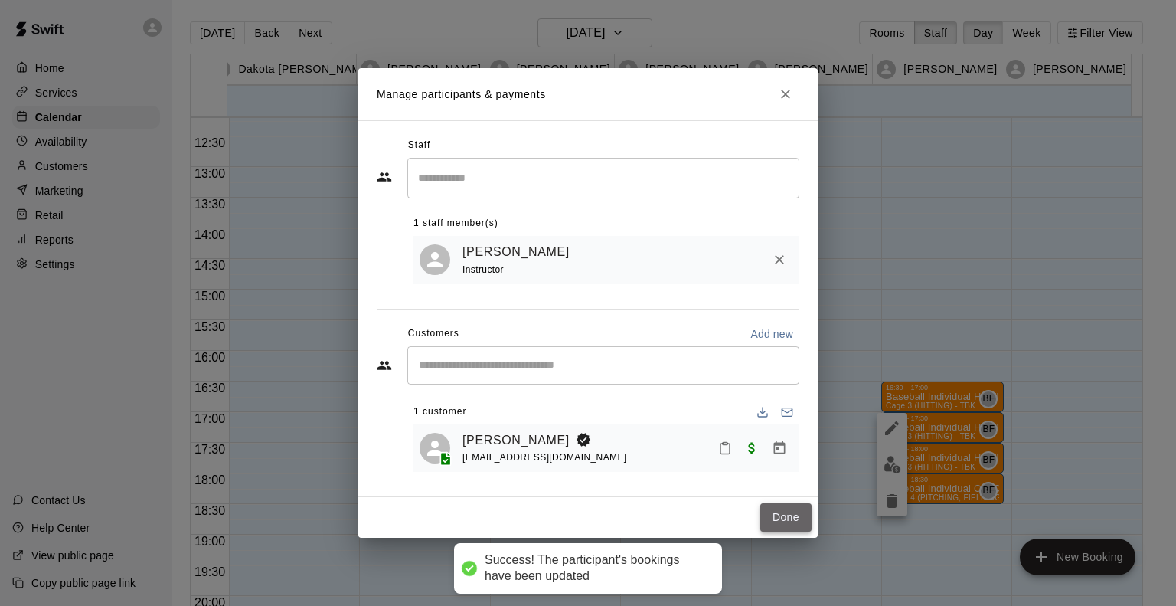
click at [772, 526] on button "Done" at bounding box center [785, 517] width 51 height 28
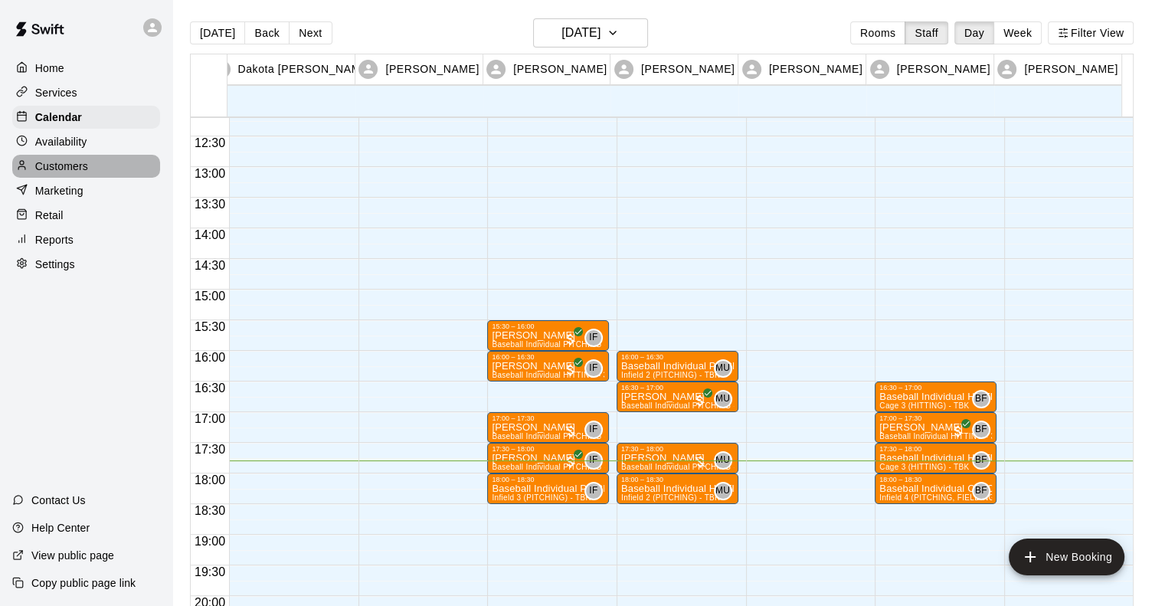
click at [74, 164] on p "Customers" at bounding box center [61, 165] width 53 height 15
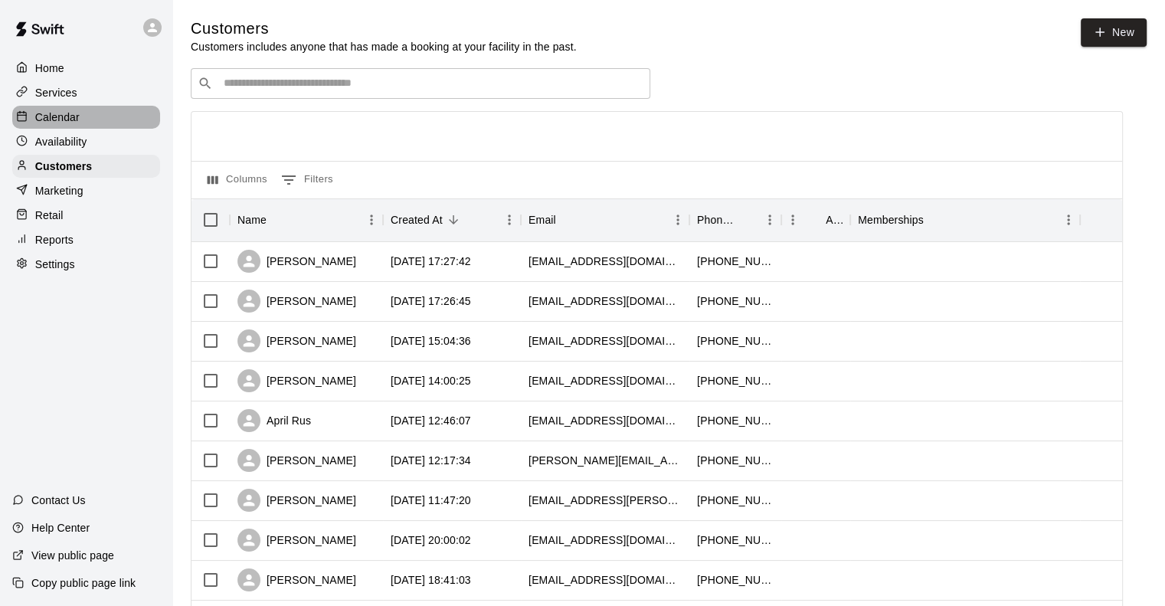
click at [73, 119] on p "Calendar" at bounding box center [57, 116] width 44 height 15
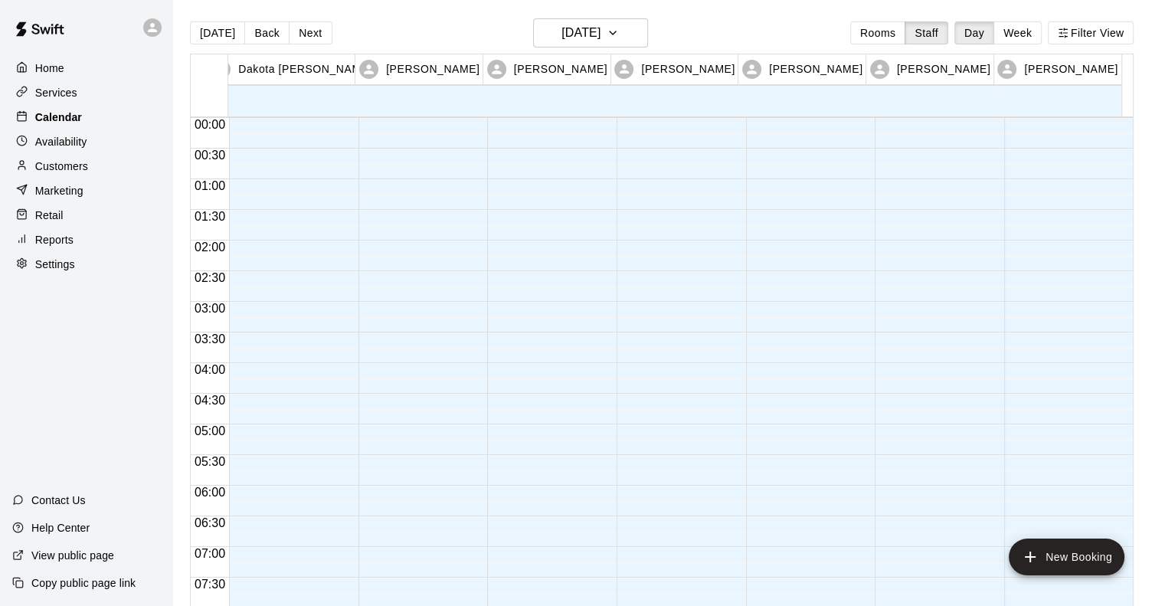
scroll to position [963, 0]
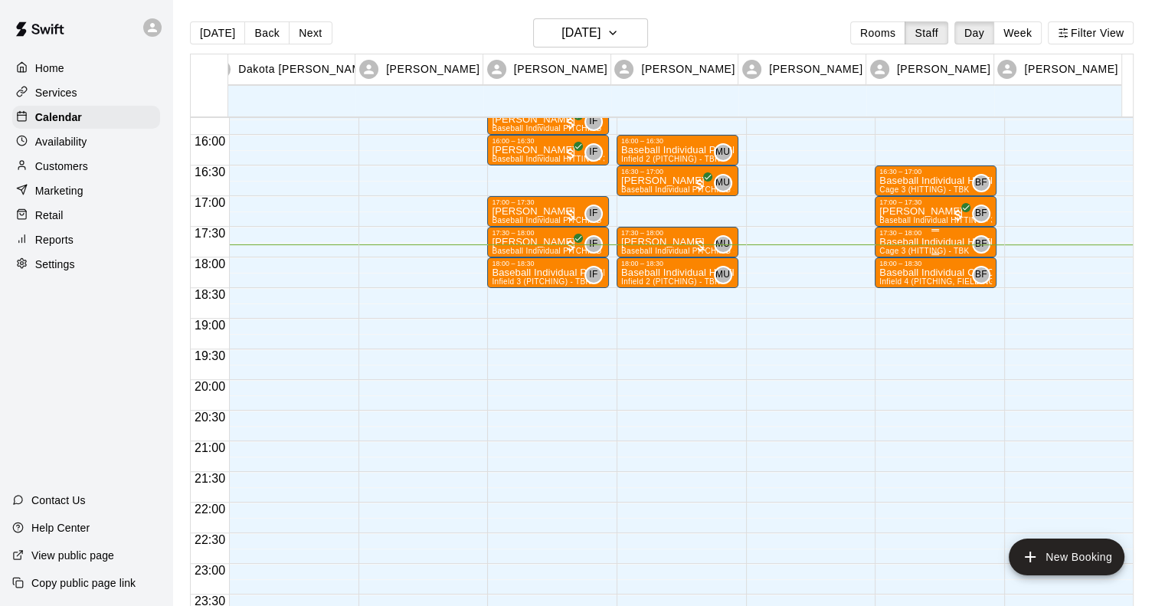
click at [898, 233] on div "17:30 – 18:00" at bounding box center [935, 233] width 113 height 8
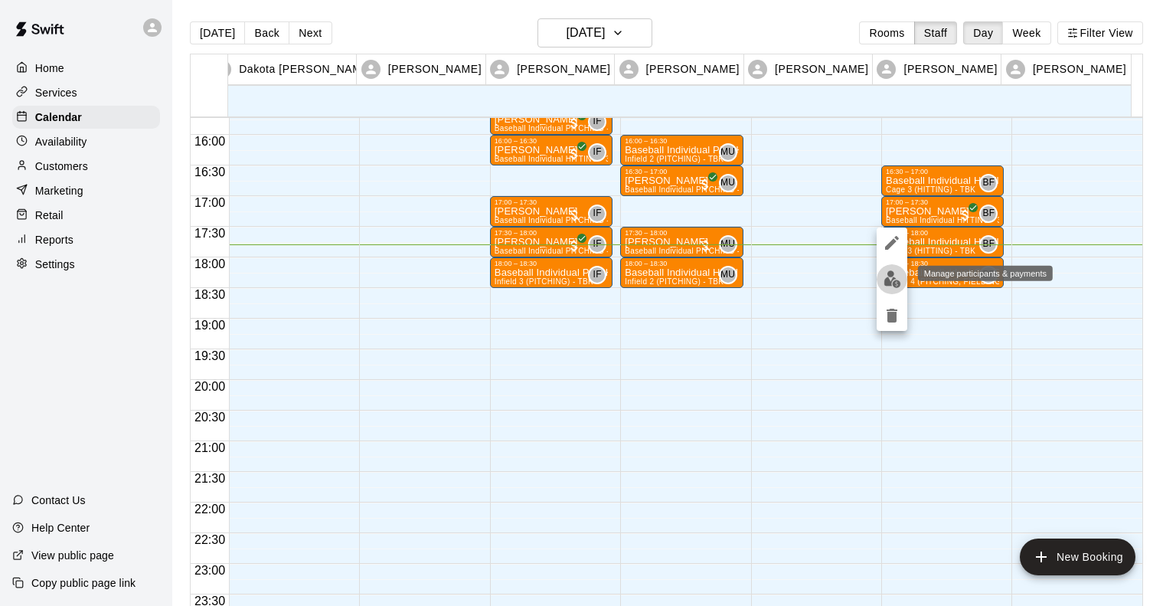
click at [894, 279] on img "edit" at bounding box center [893, 279] width 18 height 18
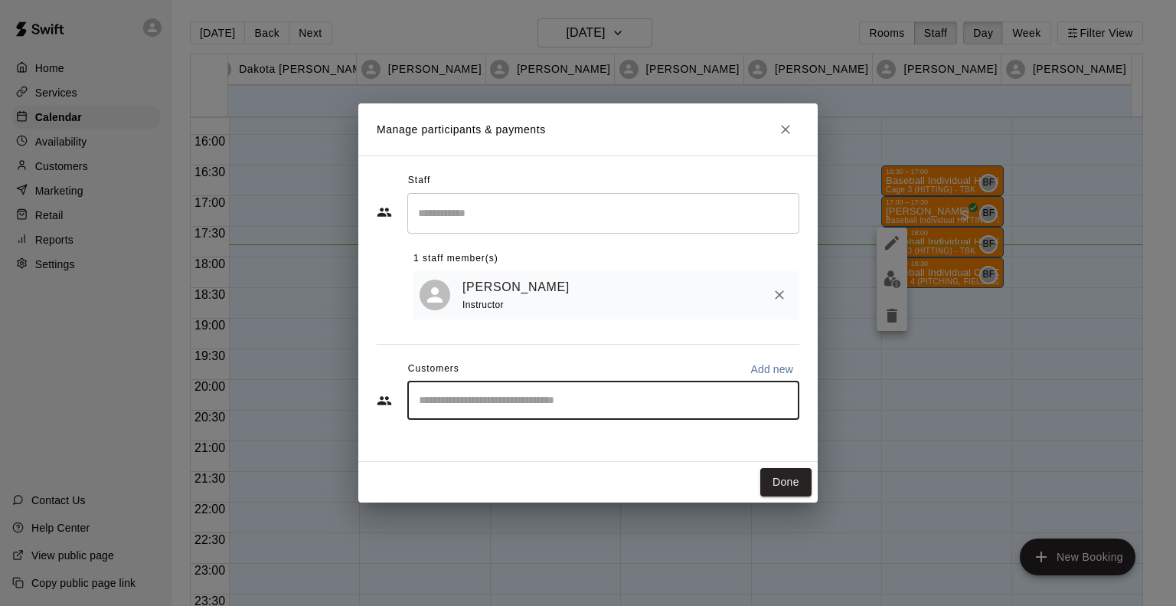
click at [644, 395] on input "Start typing to search customers..." at bounding box center [603, 400] width 378 height 15
type input "***"
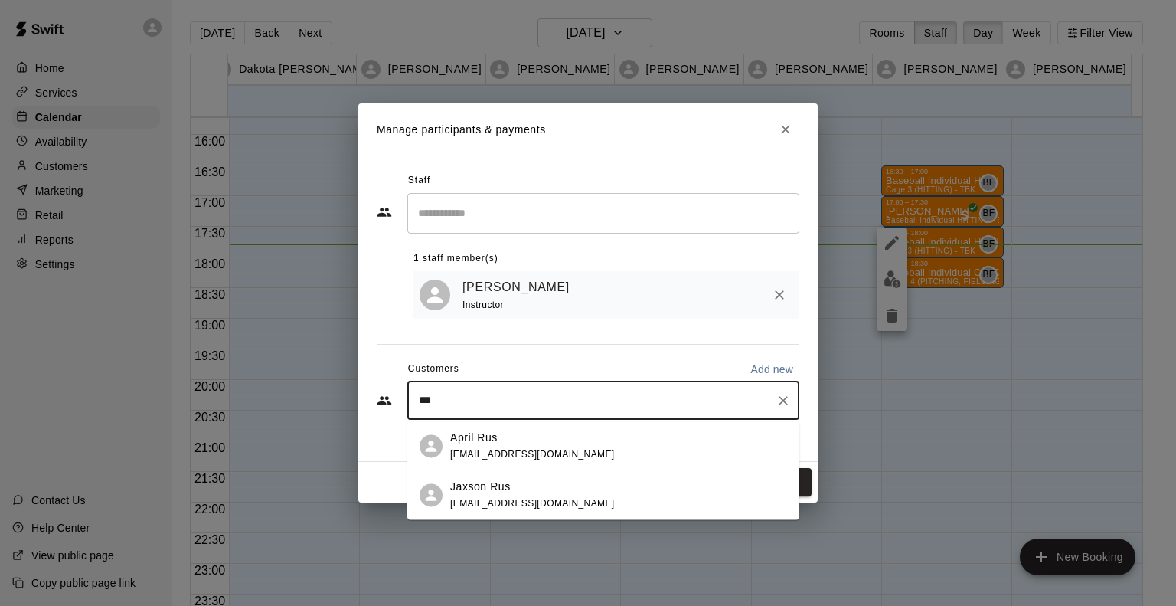
click at [515, 449] on span "aprilrus06@gmail.com" at bounding box center [532, 454] width 165 height 11
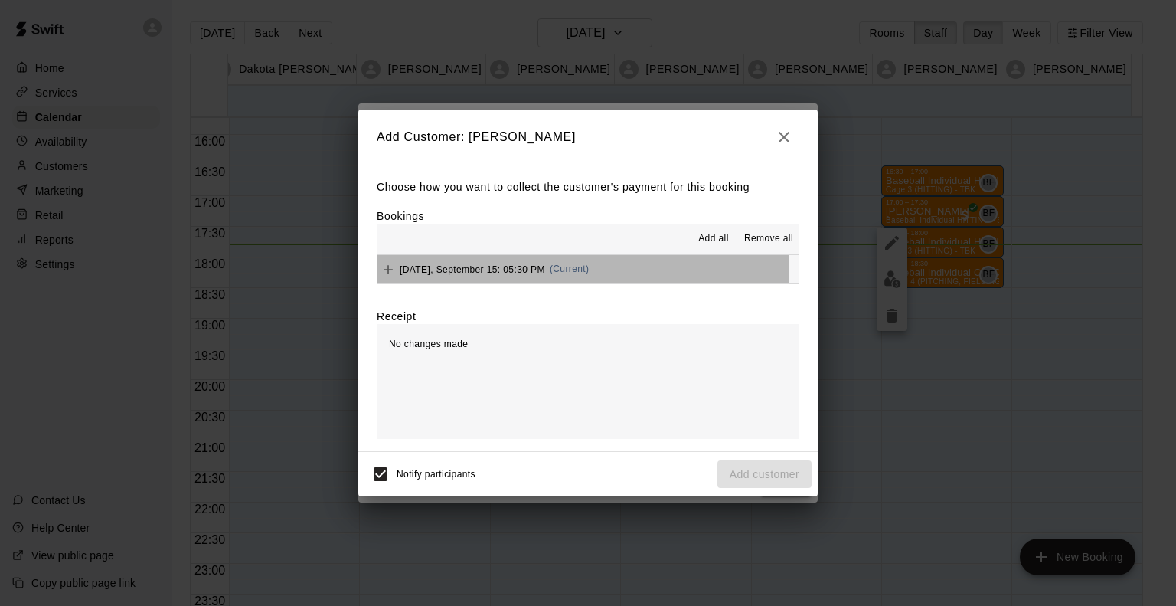
click at [551, 274] on div "Monday, September 15: 05:30 PM (Current)" at bounding box center [483, 269] width 212 height 23
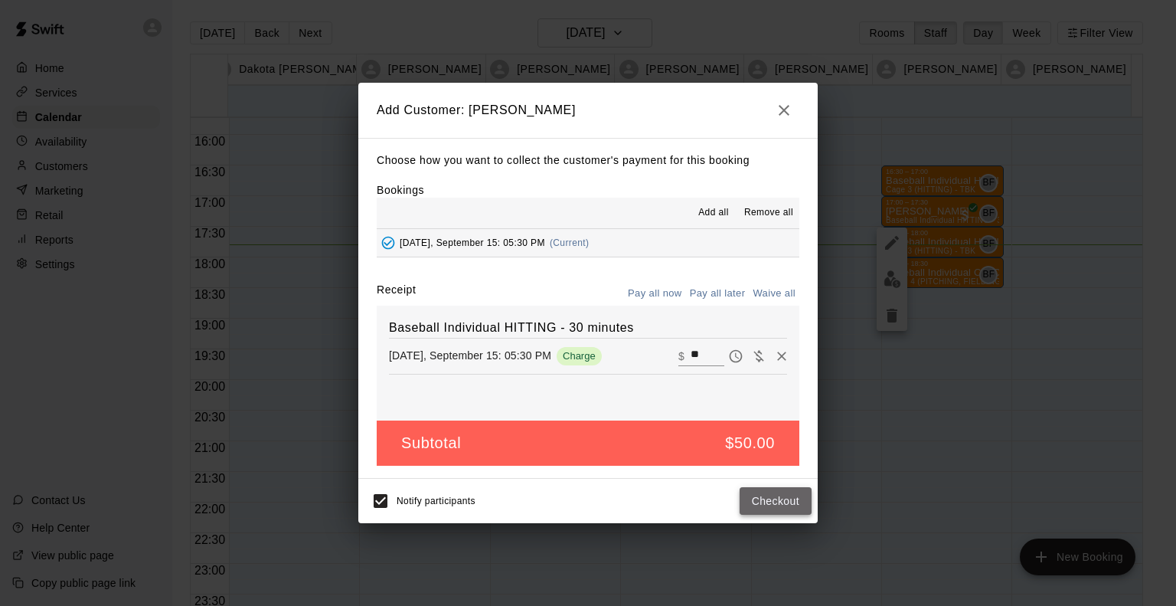
click at [779, 493] on button "Checkout" at bounding box center [776, 501] width 72 height 28
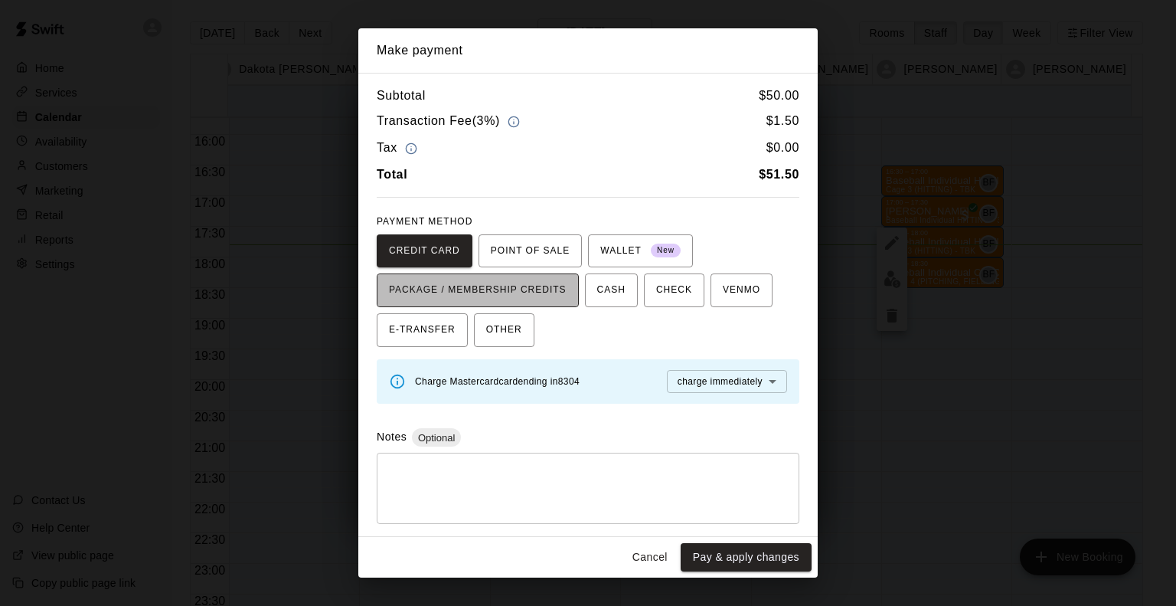
click at [510, 290] on span "PACKAGE / MEMBERSHIP CREDITS" at bounding box center [478, 290] width 178 height 25
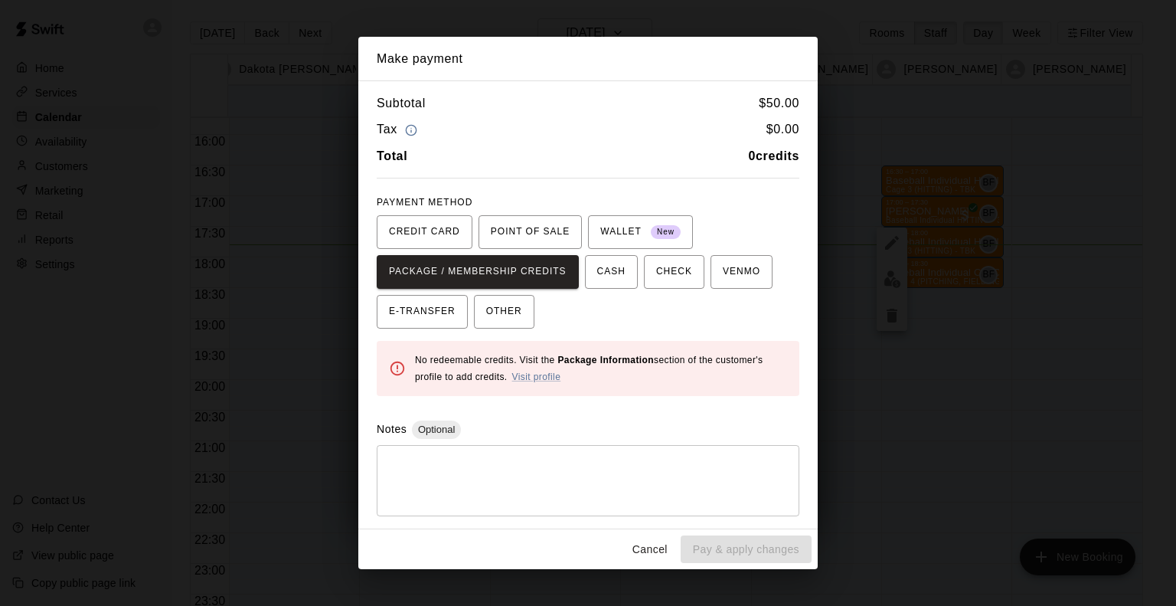
click at [649, 545] on button "Cancel" at bounding box center [650, 549] width 49 height 28
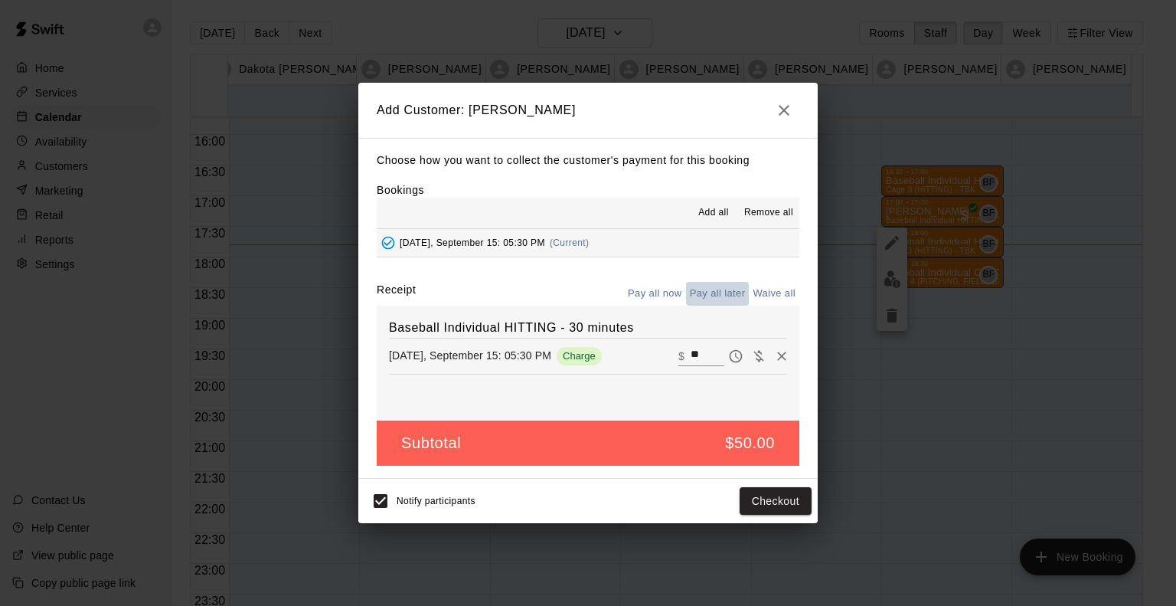
click at [713, 288] on button "Pay all later" at bounding box center [718, 294] width 64 height 24
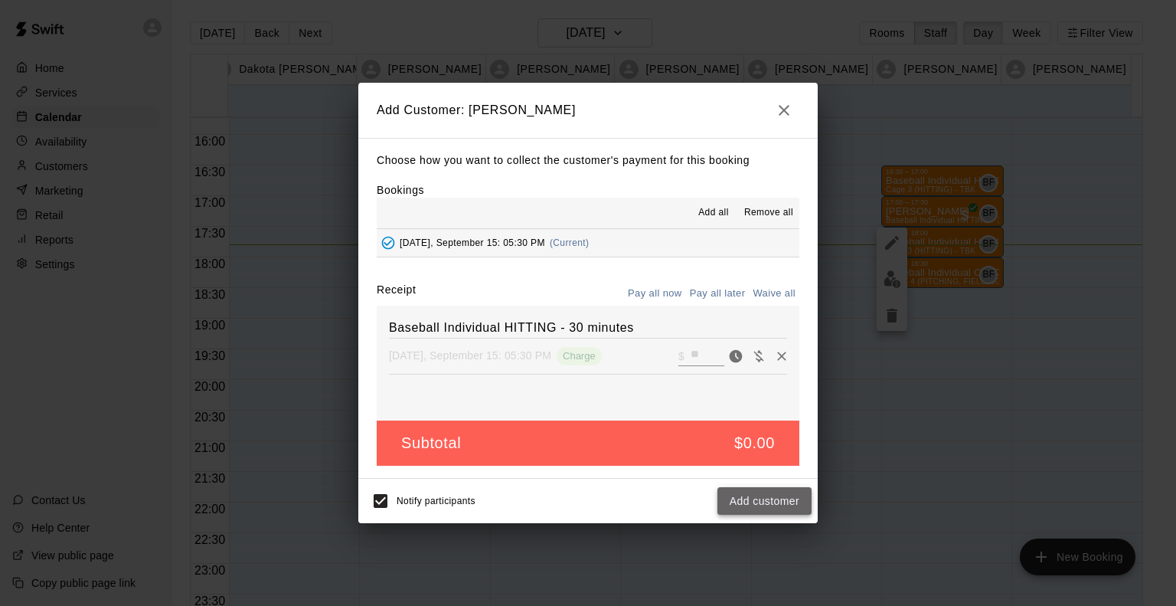
click at [784, 501] on button "Add customer" at bounding box center [764, 501] width 94 height 28
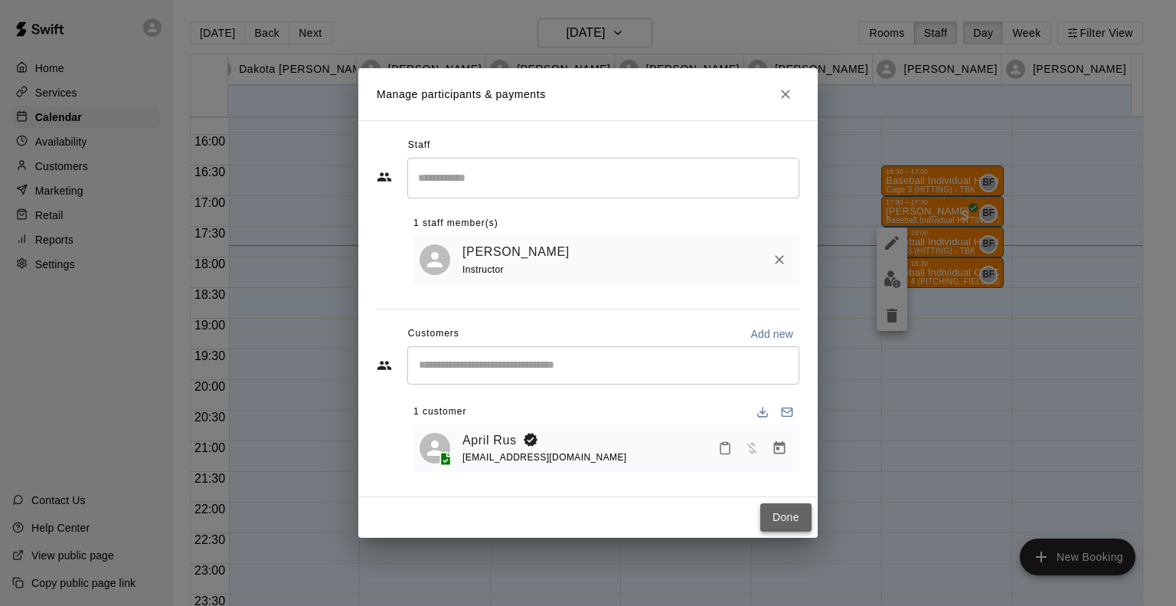
click at [792, 515] on button "Done" at bounding box center [785, 517] width 51 height 28
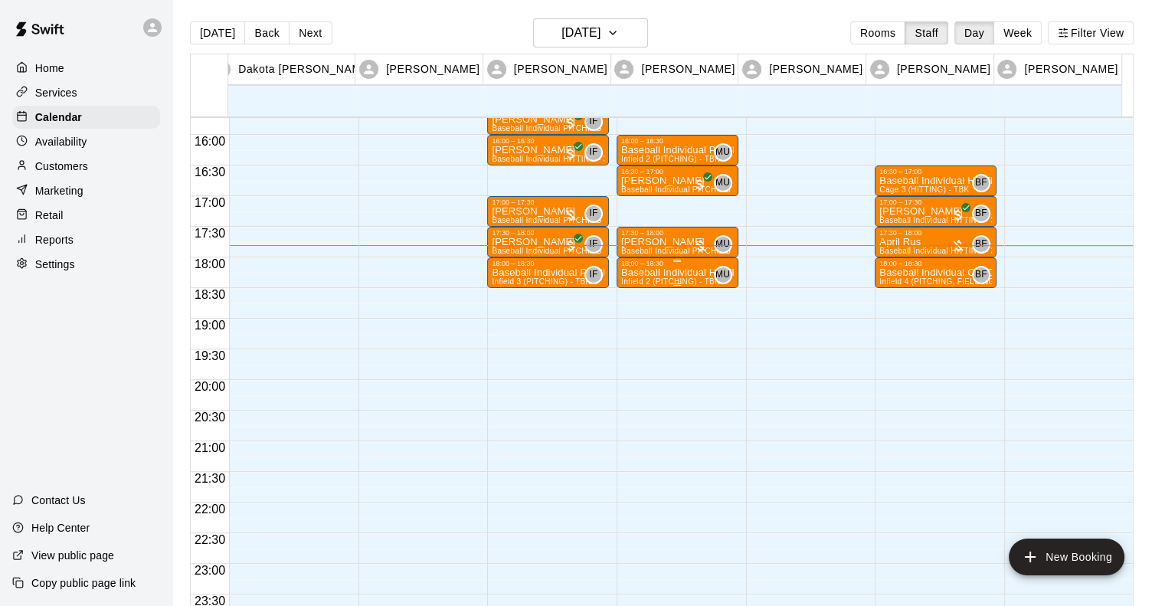
click at [659, 273] on p "Baseball Individual HITTING - 30 minutes" at bounding box center [677, 273] width 113 height 0
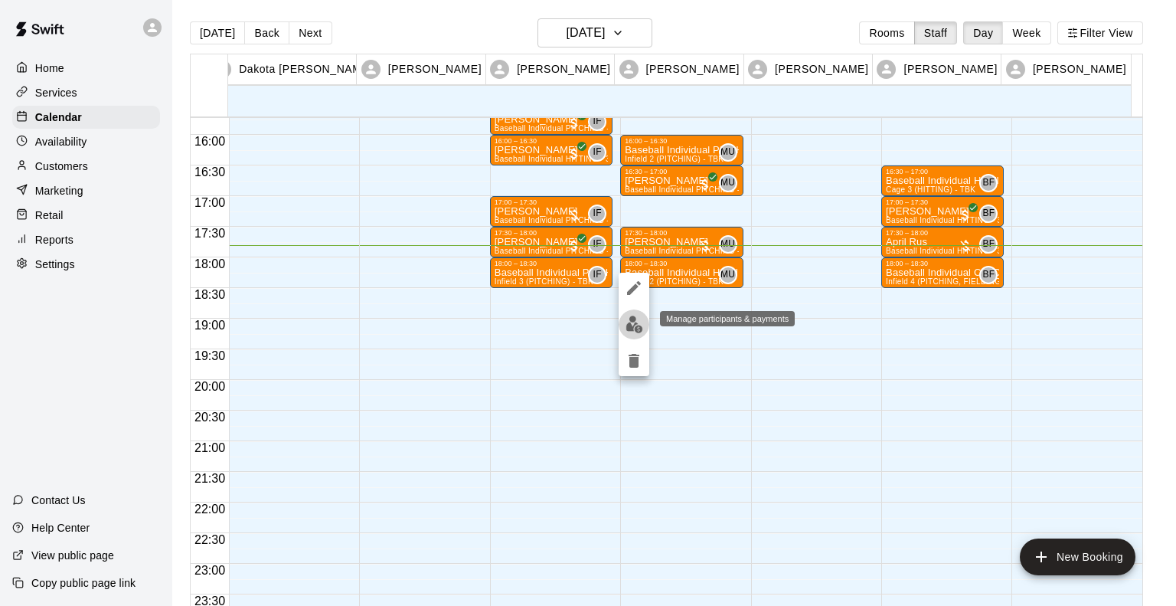
click at [636, 328] on img "edit" at bounding box center [635, 324] width 18 height 18
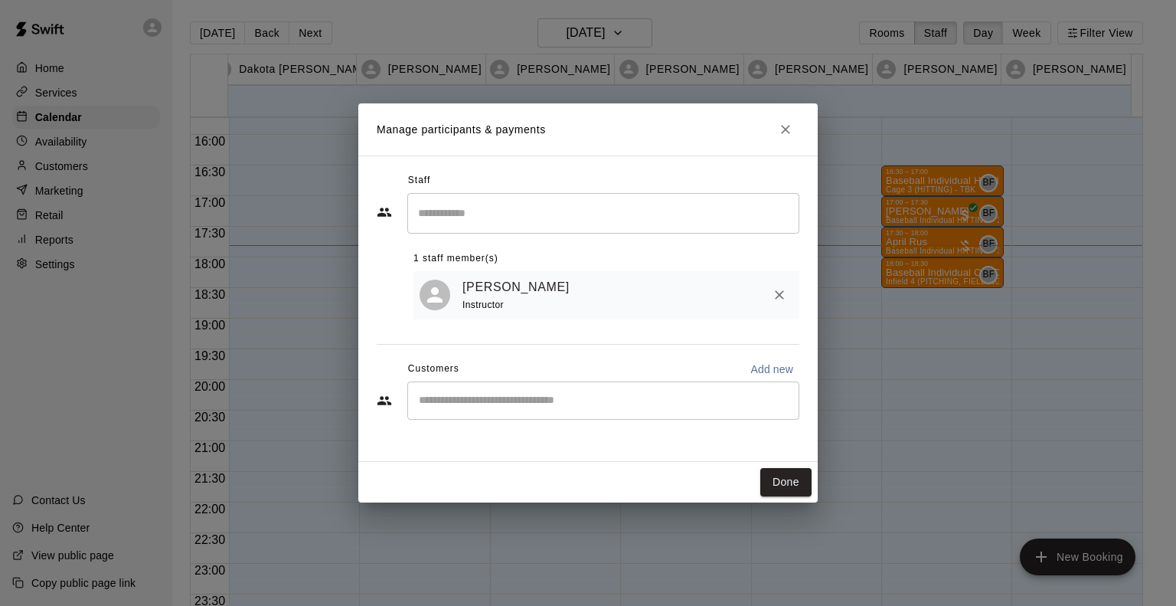
click at [567, 403] on input "Start typing to search customers..." at bounding box center [603, 400] width 378 height 15
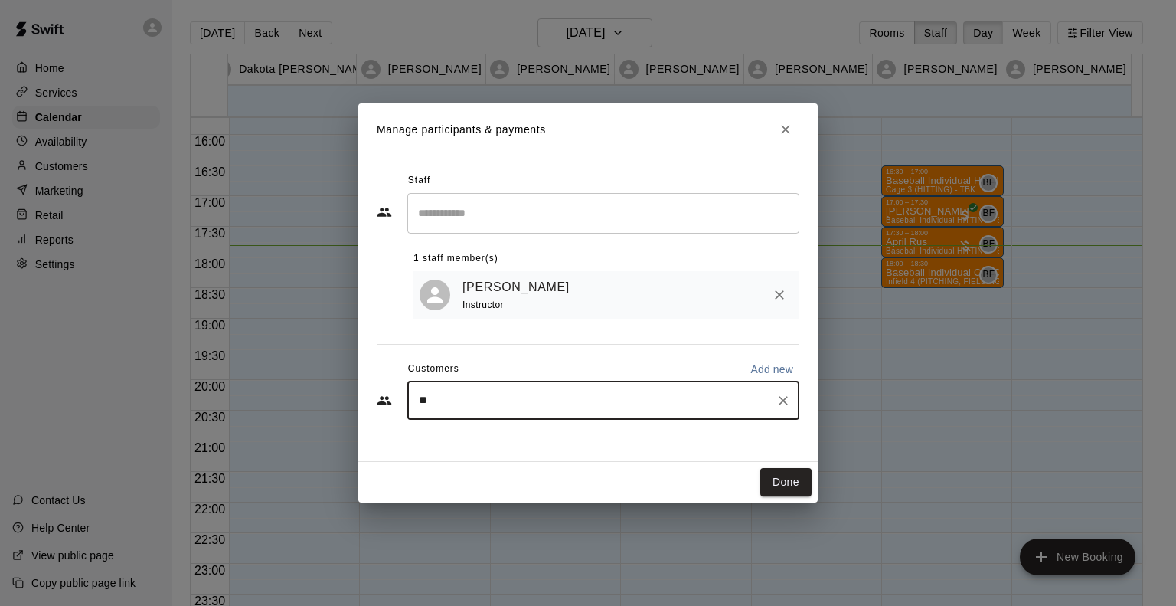
type input "***"
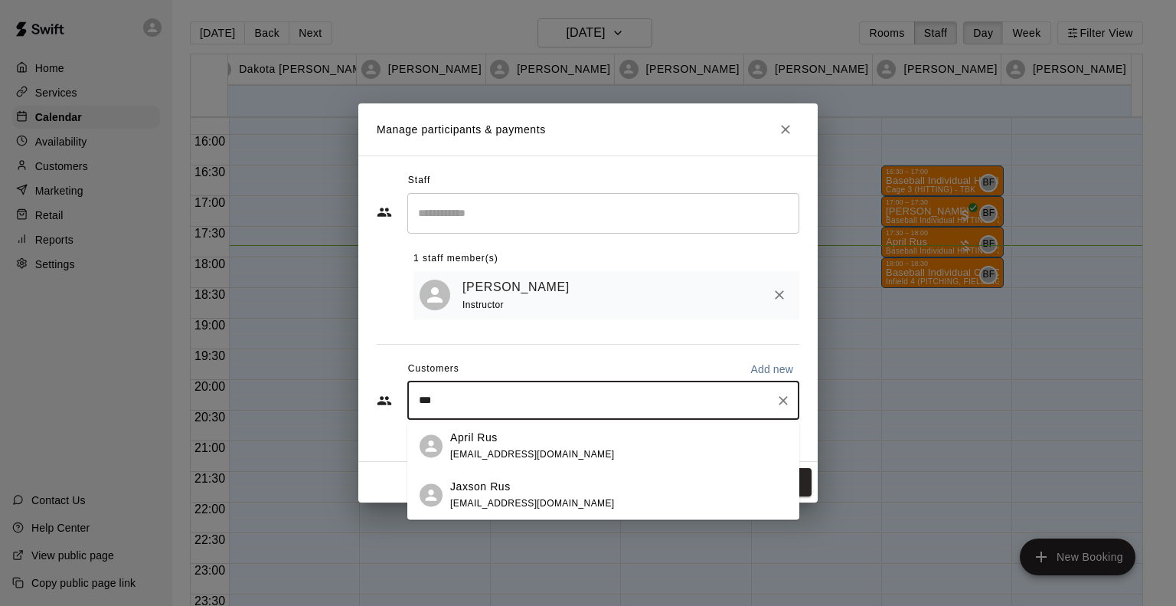
click at [527, 443] on div "April Rus" at bounding box center [532, 438] width 165 height 16
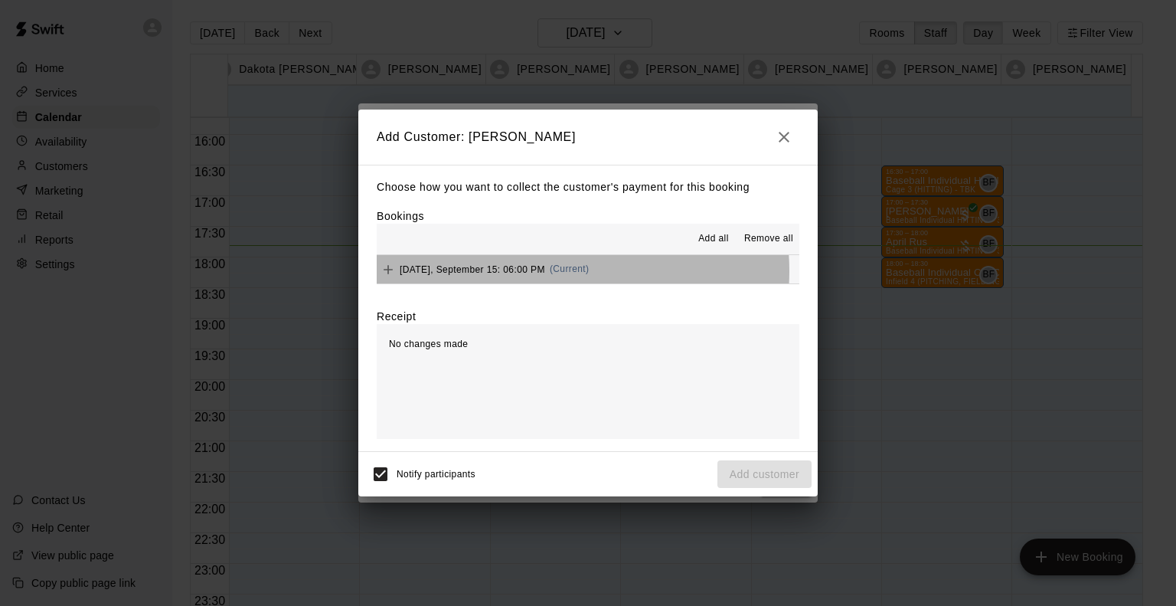
click at [551, 272] on div "Monday, September 15: 06:00 PM (Current)" at bounding box center [483, 269] width 212 height 23
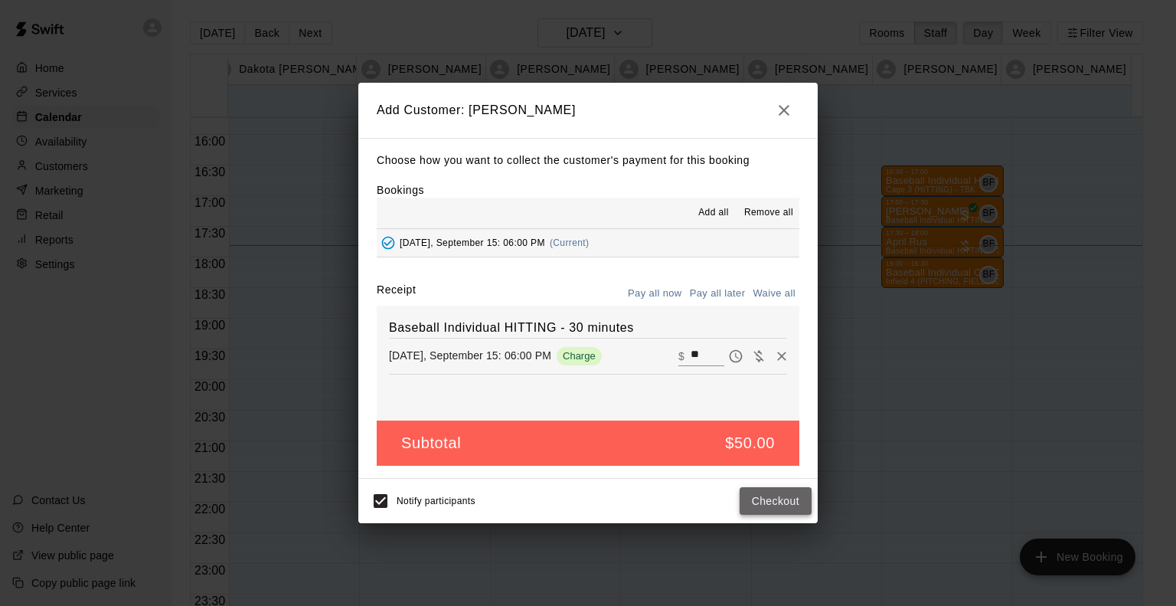
click at [757, 506] on button "Checkout" at bounding box center [776, 501] width 72 height 28
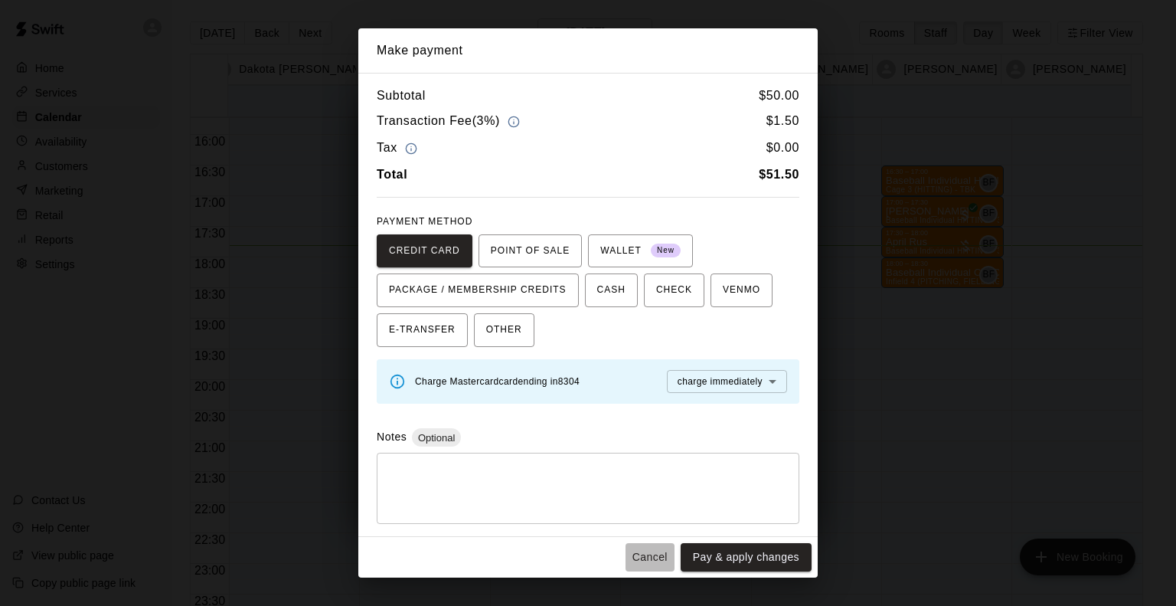
click at [641, 554] on button "Cancel" at bounding box center [650, 557] width 49 height 28
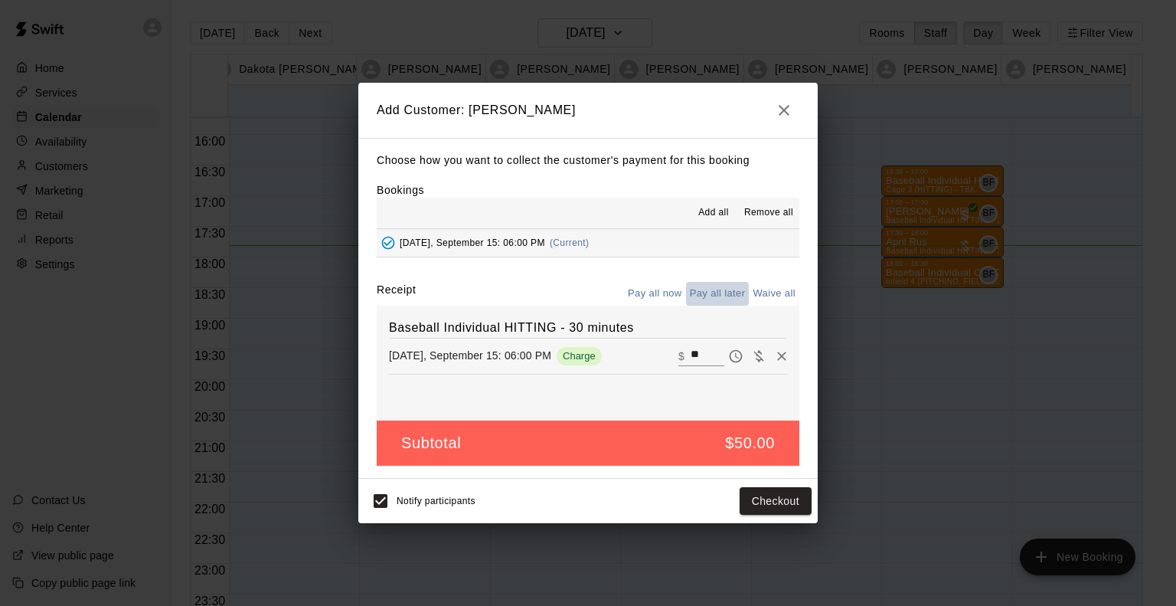
click at [714, 294] on button "Pay all later" at bounding box center [718, 294] width 64 height 24
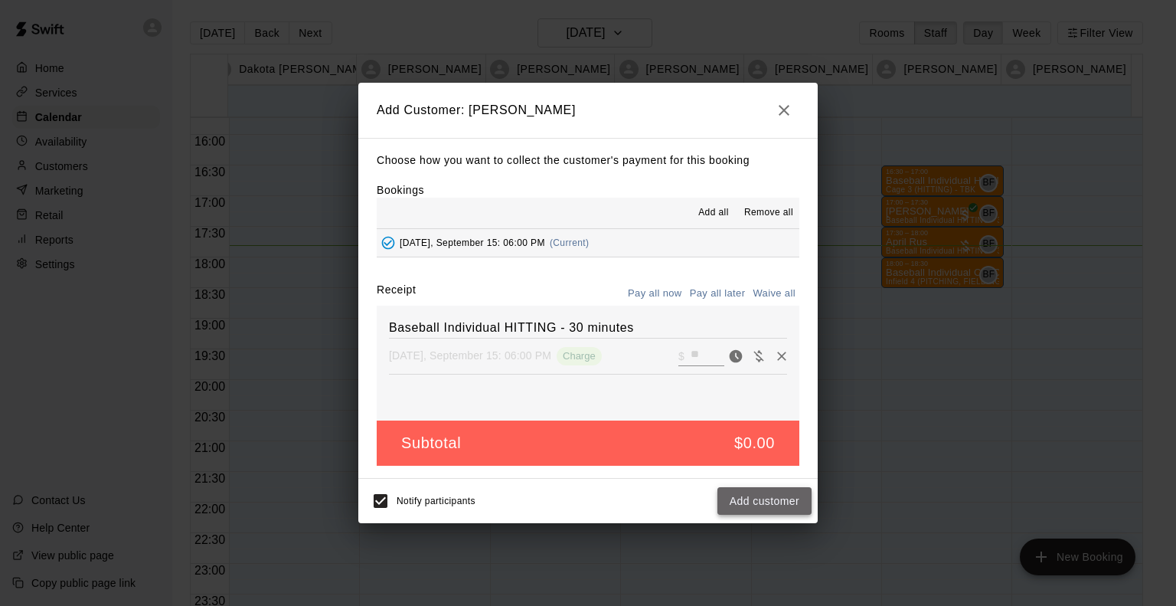
click at [760, 503] on button "Add customer" at bounding box center [764, 501] width 94 height 28
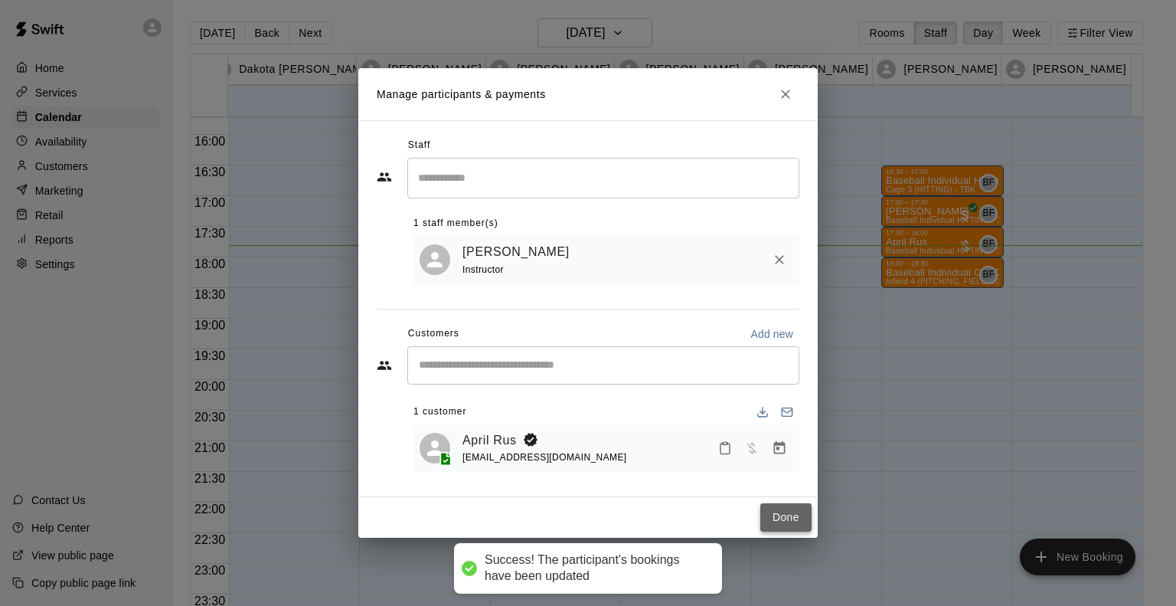
click at [793, 522] on button "Done" at bounding box center [785, 517] width 51 height 28
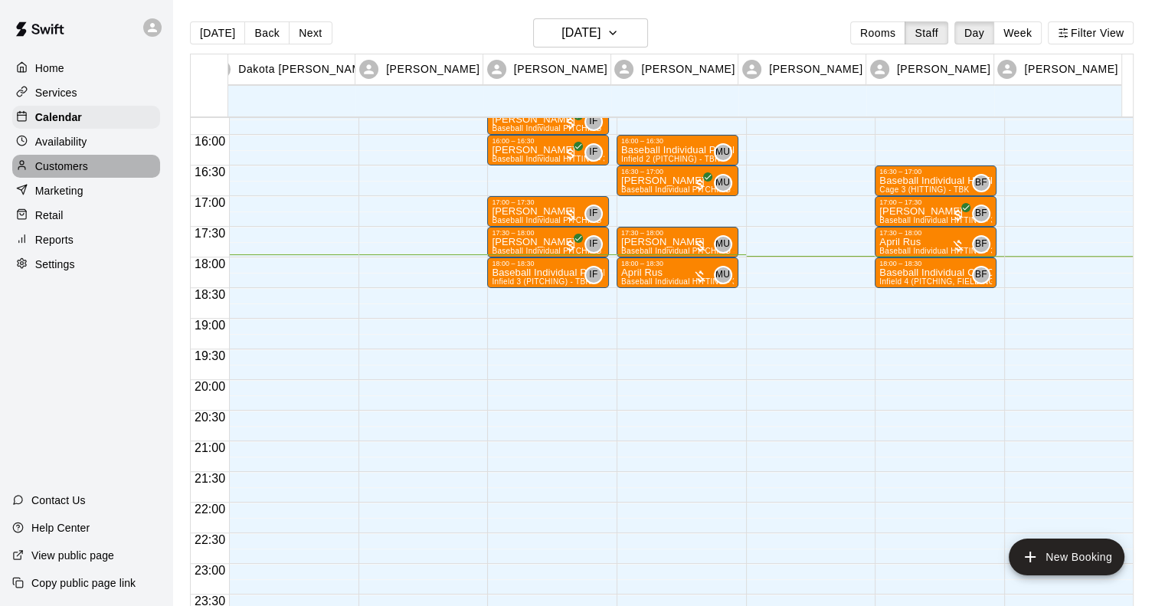
click at [62, 174] on p "Customers" at bounding box center [61, 165] width 53 height 15
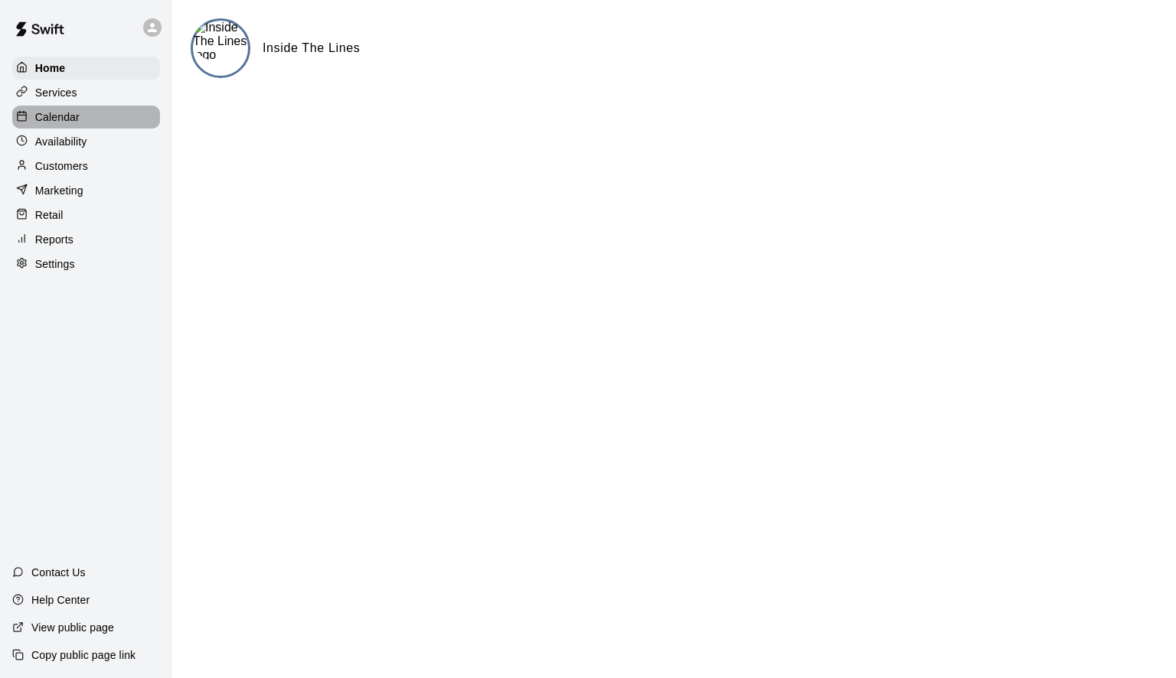
click at [61, 117] on p "Calendar" at bounding box center [57, 116] width 44 height 15
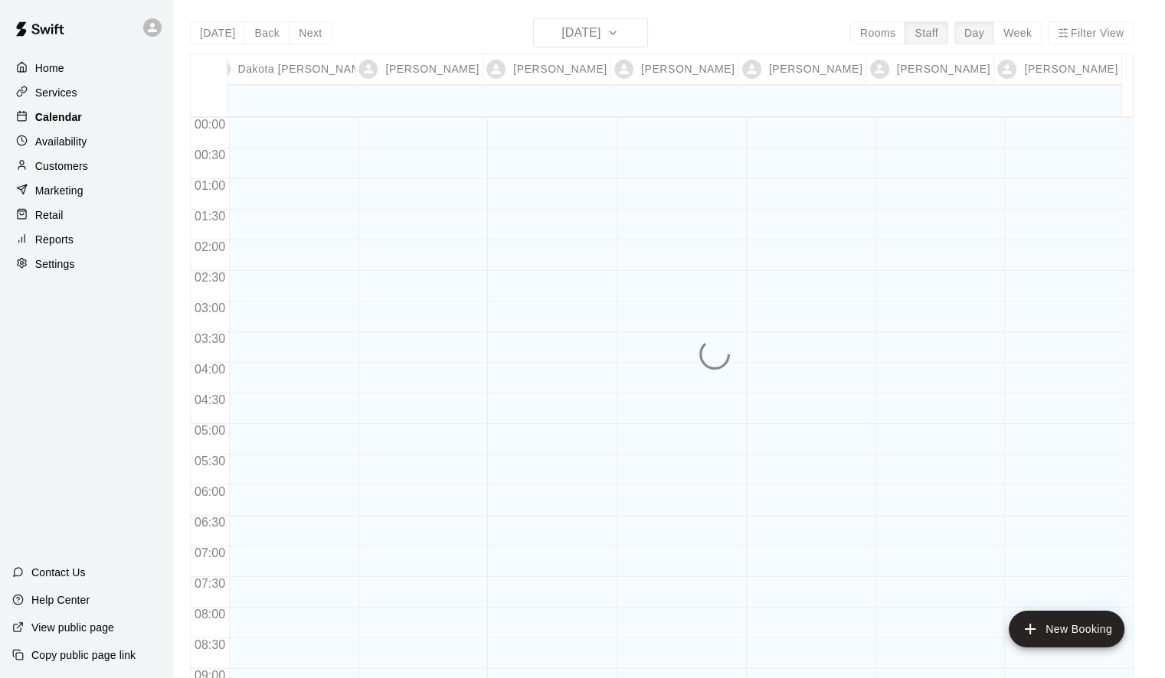
scroll to position [859, 0]
